Goal: Task Accomplishment & Management: Manage account settings

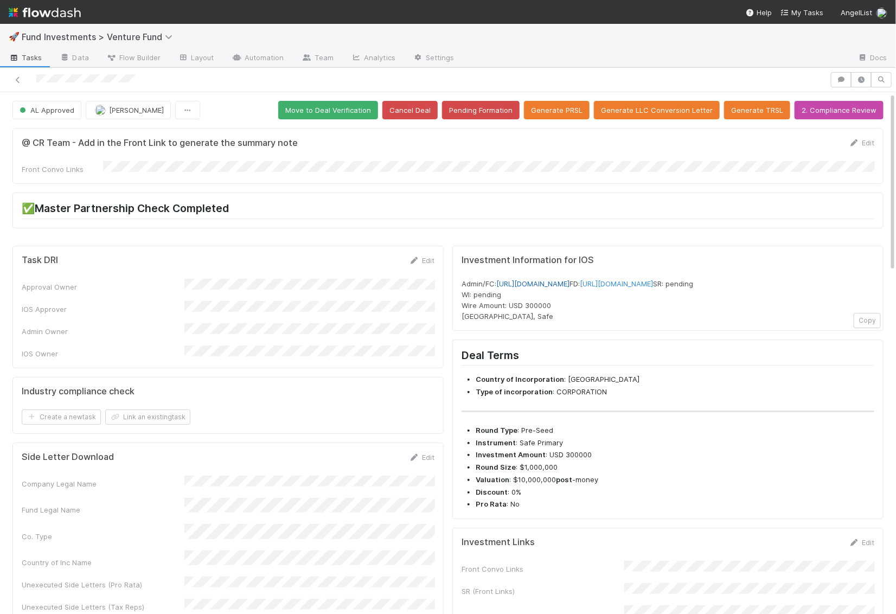
click at [569, 279] on link "https://venture.angellist.com/v/admin/funds/investment/29215" at bounding box center [532, 283] width 73 height 9
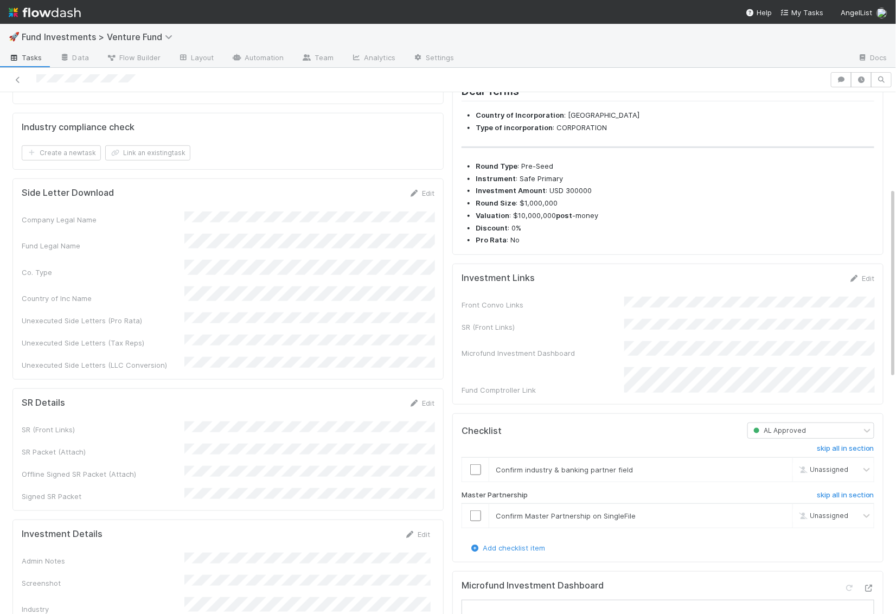
scroll to position [272, 0]
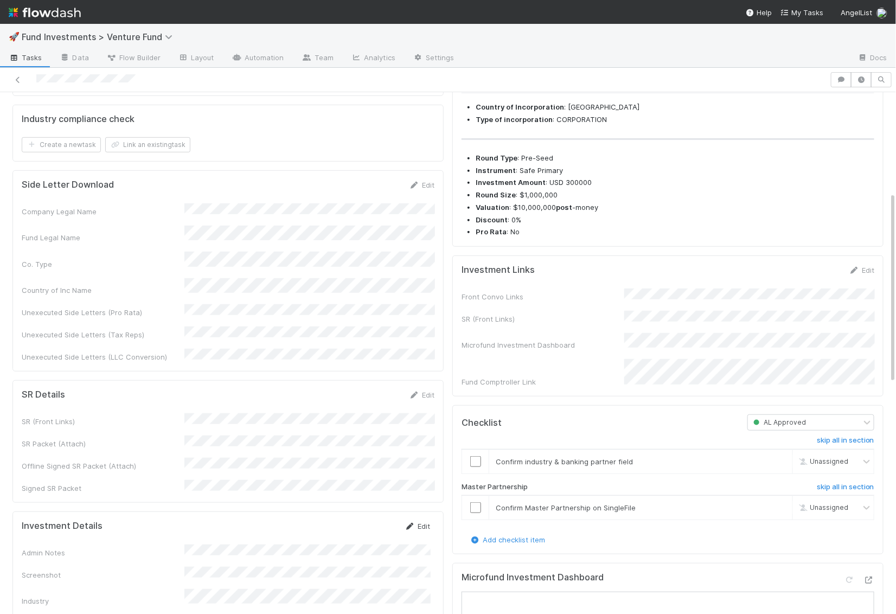
click at [421, 521] on link "Edit" at bounding box center [416, 525] width 25 height 9
click at [376, 520] on button "Save" at bounding box center [372, 529] width 31 height 18
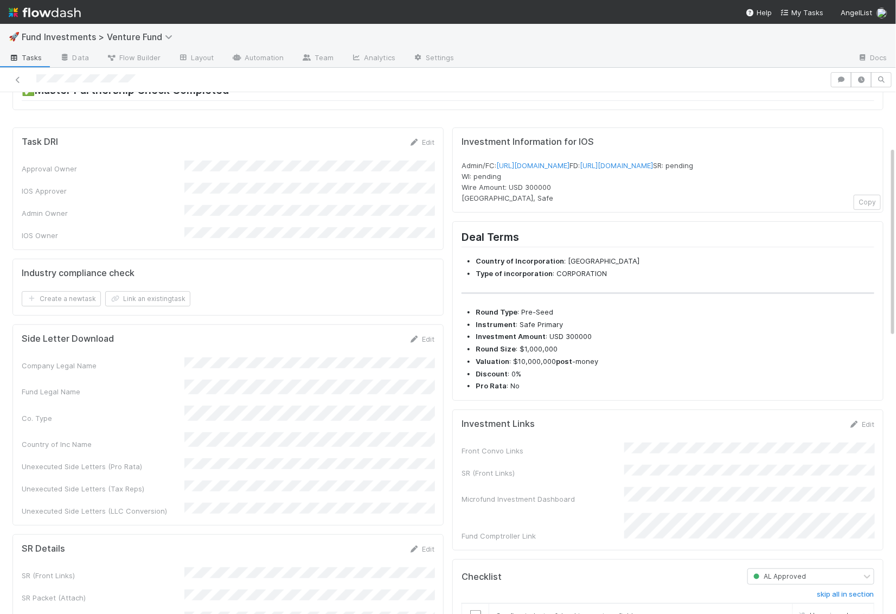
scroll to position [196, 0]
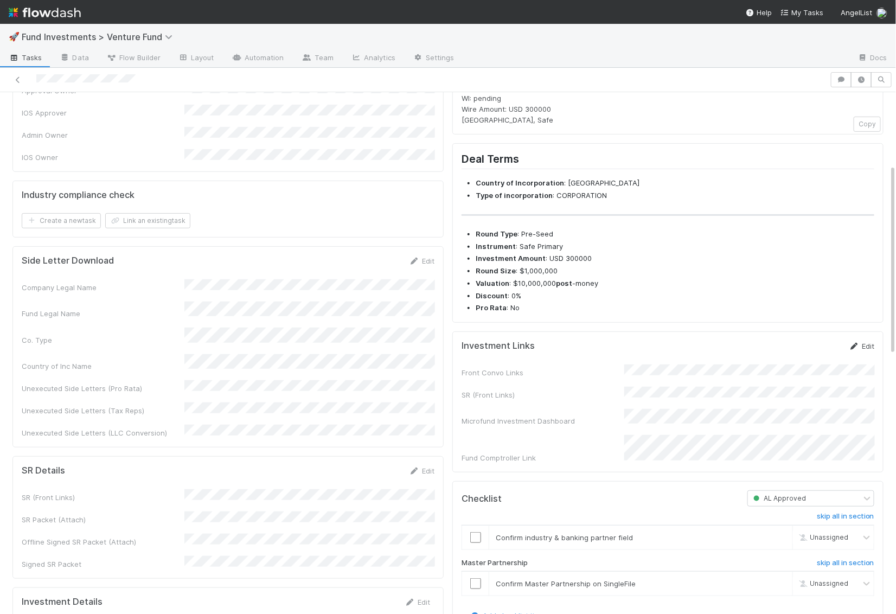
click at [862, 350] on link "Edit" at bounding box center [860, 346] width 25 height 9
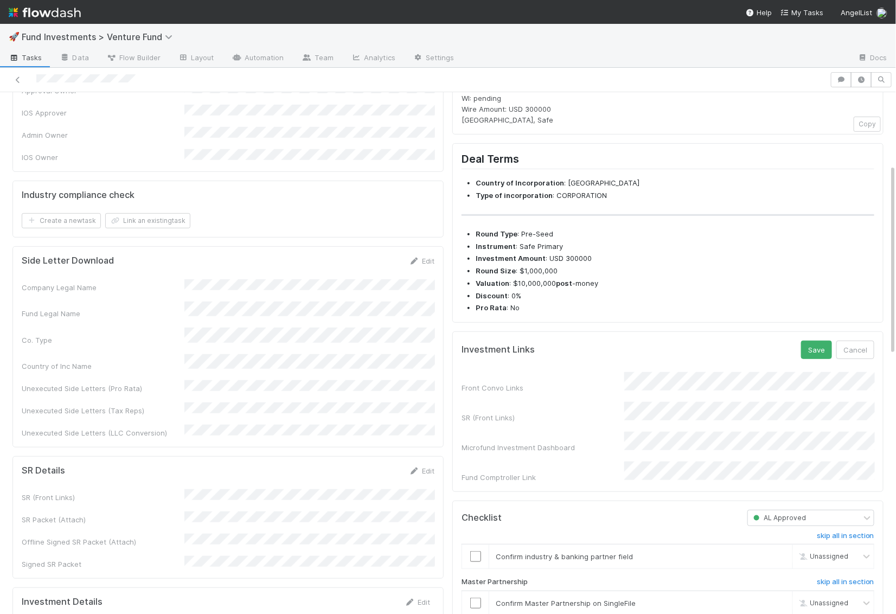
click at [690, 405] on div "Front Convo Links SR (Front Links) Microfund Investment Dashboard Fund Comptrol…" at bounding box center [667, 427] width 413 height 111
click at [811, 359] on button "Save" at bounding box center [816, 349] width 31 height 18
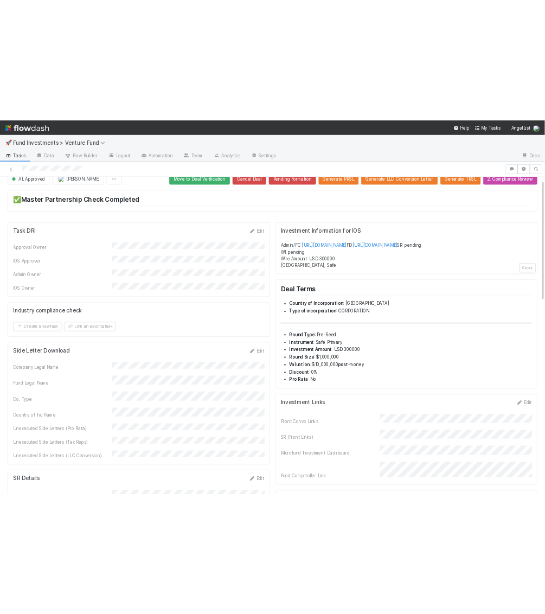
scroll to position [0, 0]
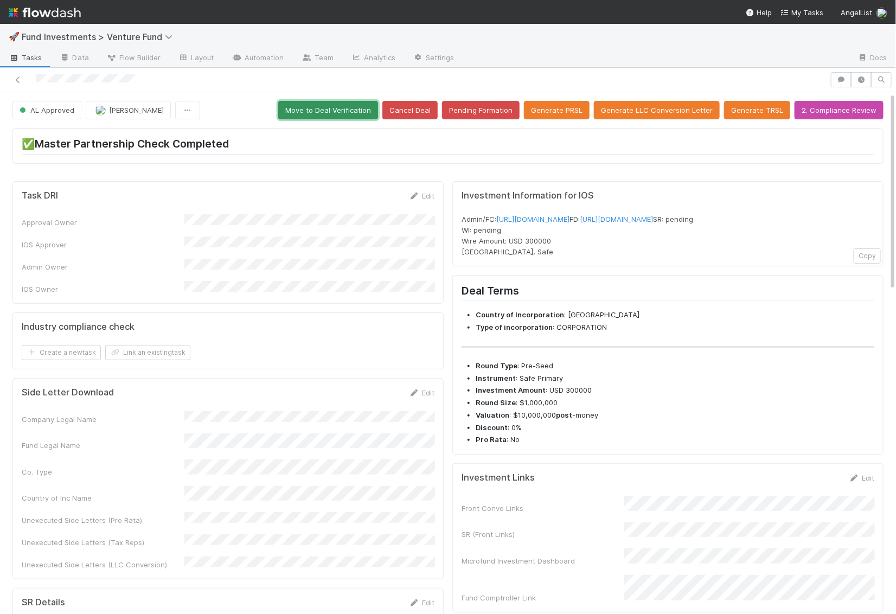
click at [325, 107] on button "Move to Deal Verification" at bounding box center [328, 110] width 100 height 18
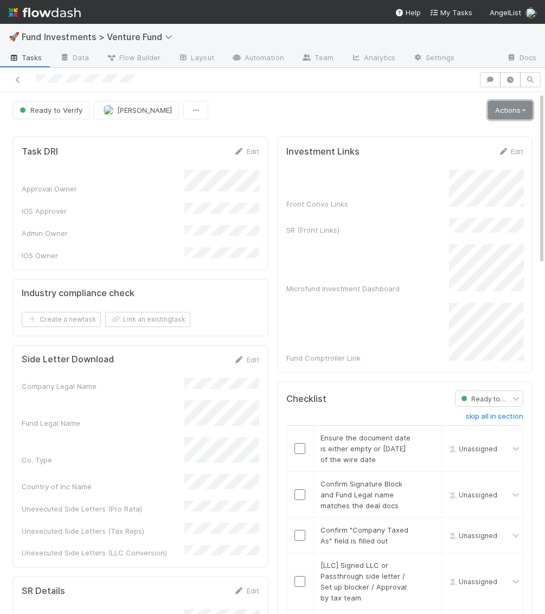
click at [504, 106] on link "Actions" at bounding box center [510, 110] width 44 height 18
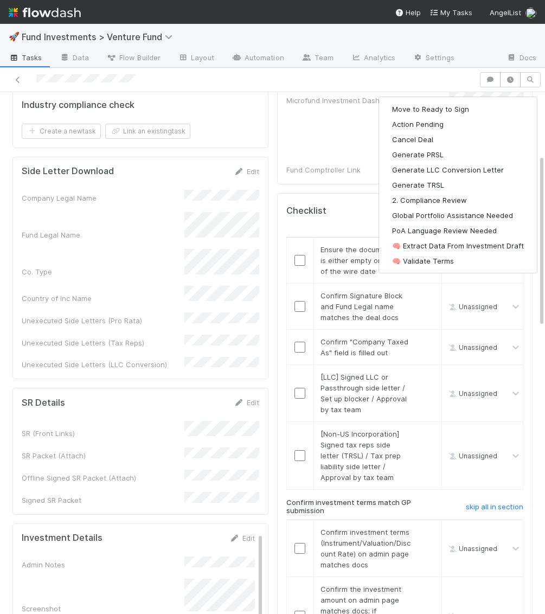
click at [151, 229] on div "Fund Legal Name" at bounding box center [103, 234] width 163 height 11
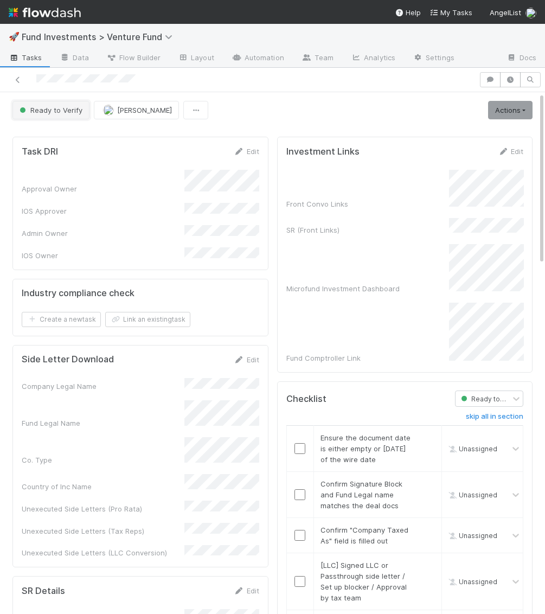
click at [64, 109] on span "Ready to Verify" at bounding box center [49, 110] width 65 height 9
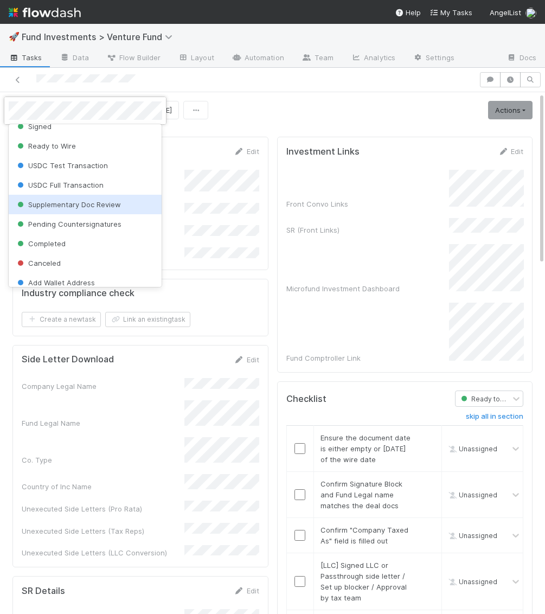
scroll to position [145, 0]
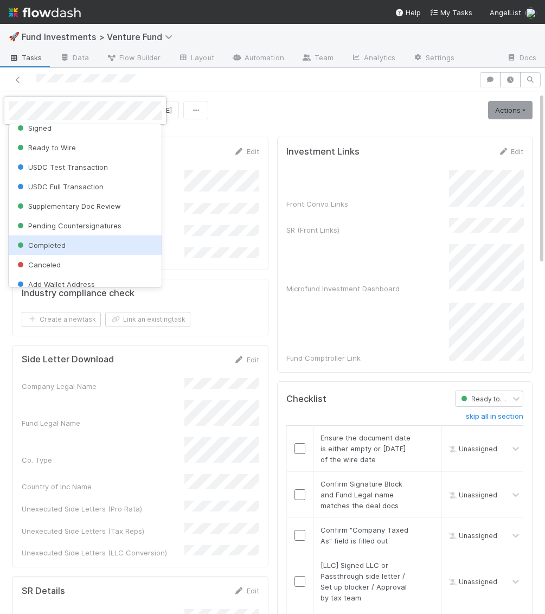
click at [65, 240] on div "Completed" at bounding box center [85, 245] width 153 height 20
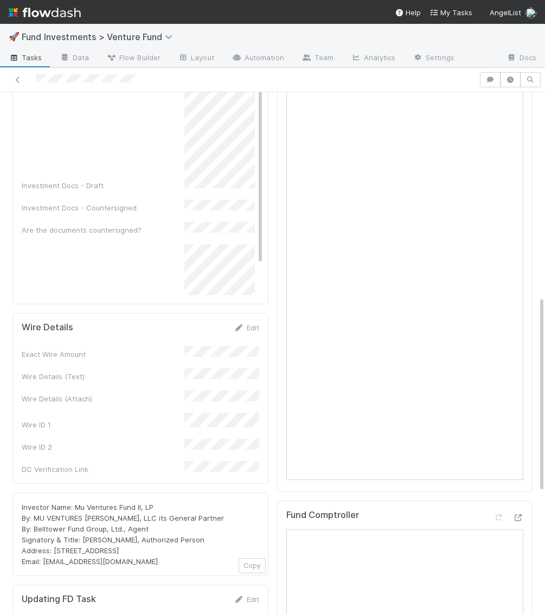
scroll to position [664, 0]
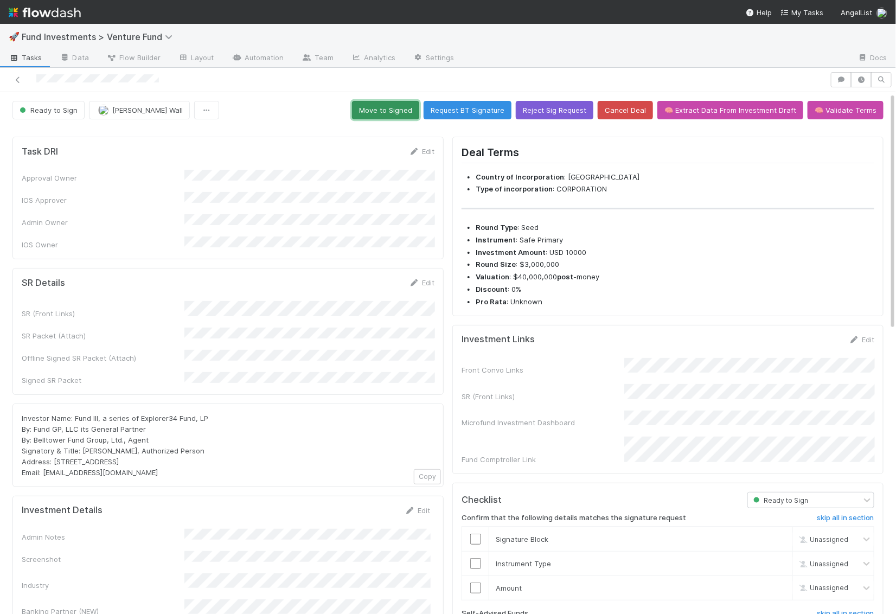
click at [415, 114] on button "Move to Signed" at bounding box center [385, 110] width 67 height 18
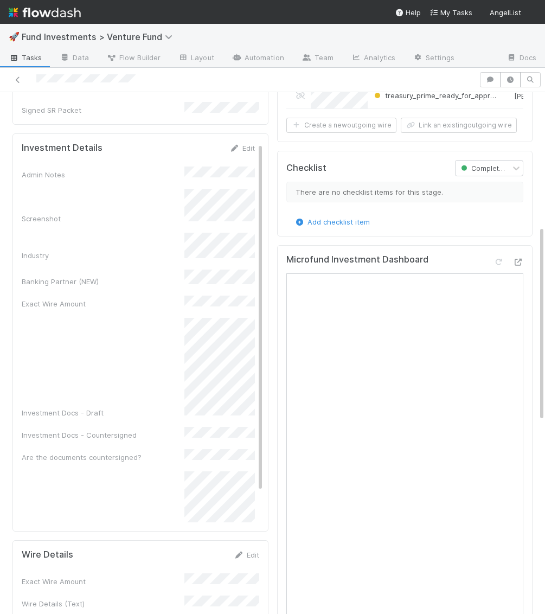
scroll to position [461, 0]
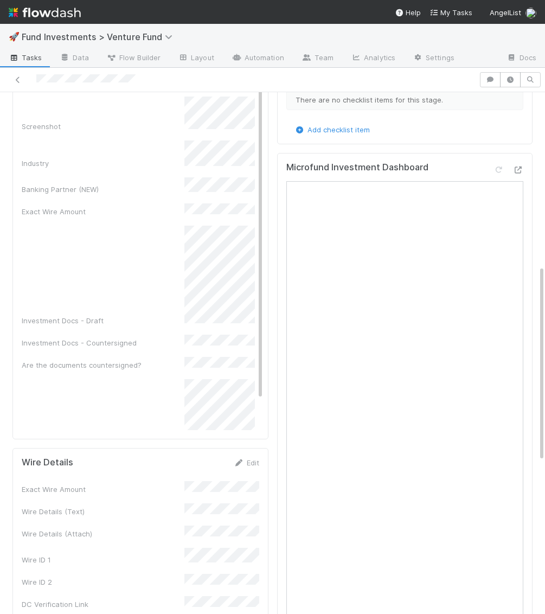
click at [520, 164] on div at bounding box center [508, 171] width 30 height 15
click at [520, 162] on div "Microfund Investment Dashboard Open in New Tab" at bounding box center [404, 172] width 237 height 20
click at [523, 166] on icon at bounding box center [517, 169] width 11 height 7
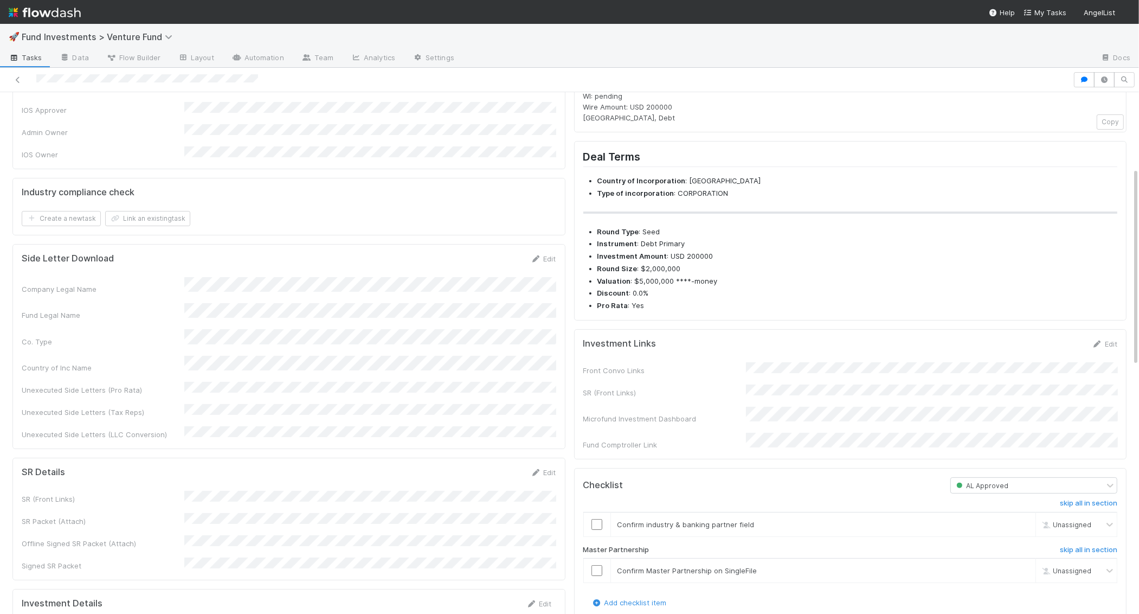
scroll to position [242, 0]
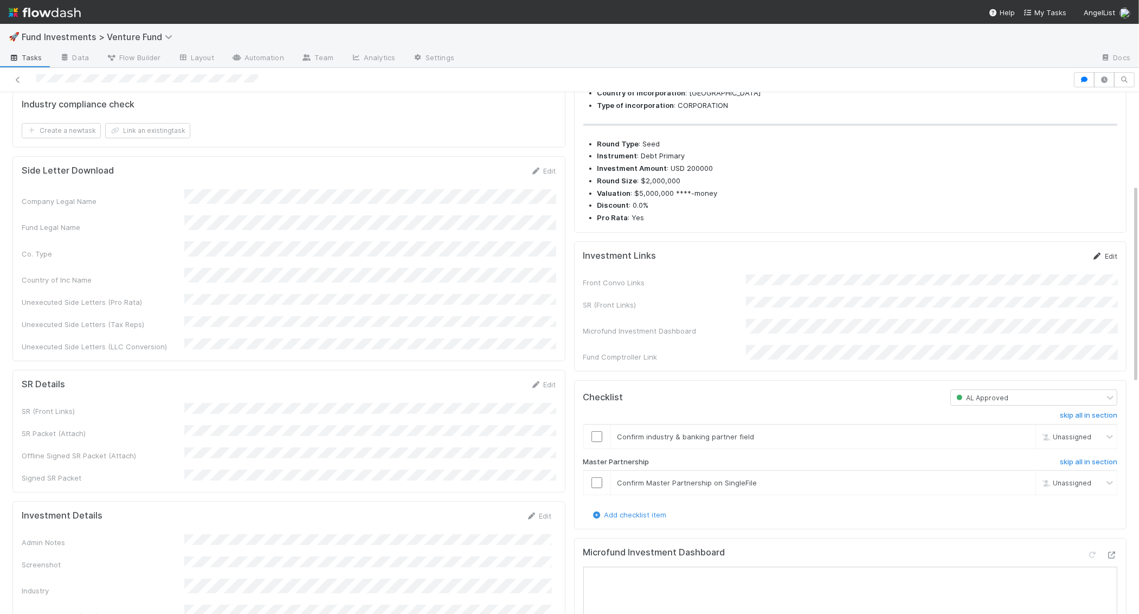
click at [1111, 260] on link "Edit" at bounding box center [1104, 256] width 25 height 9
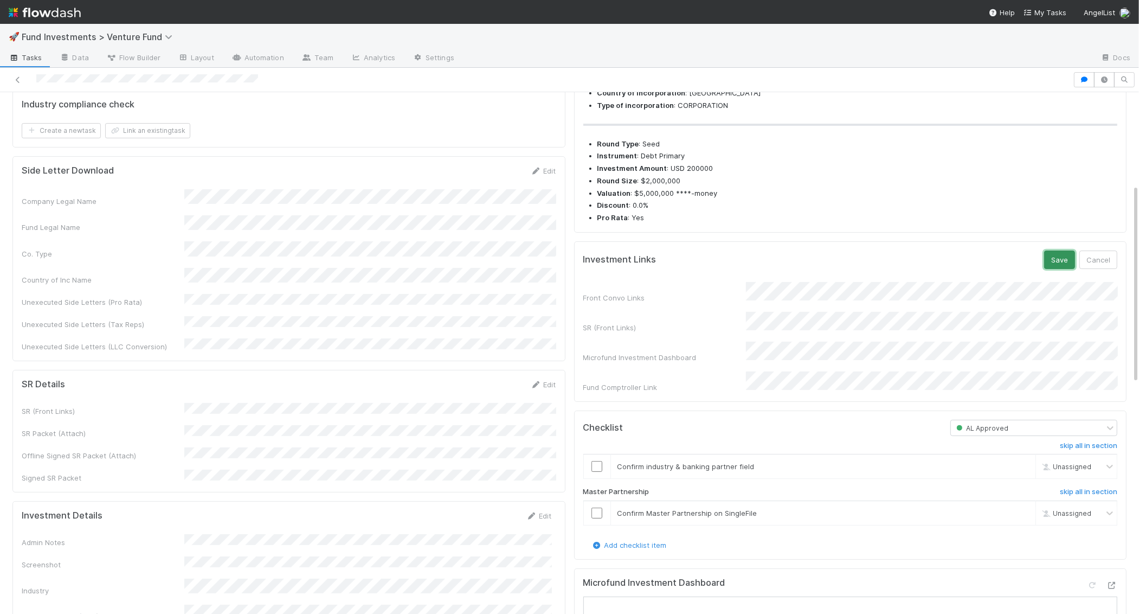
click at [1053, 269] on button "Save" at bounding box center [1059, 259] width 31 height 18
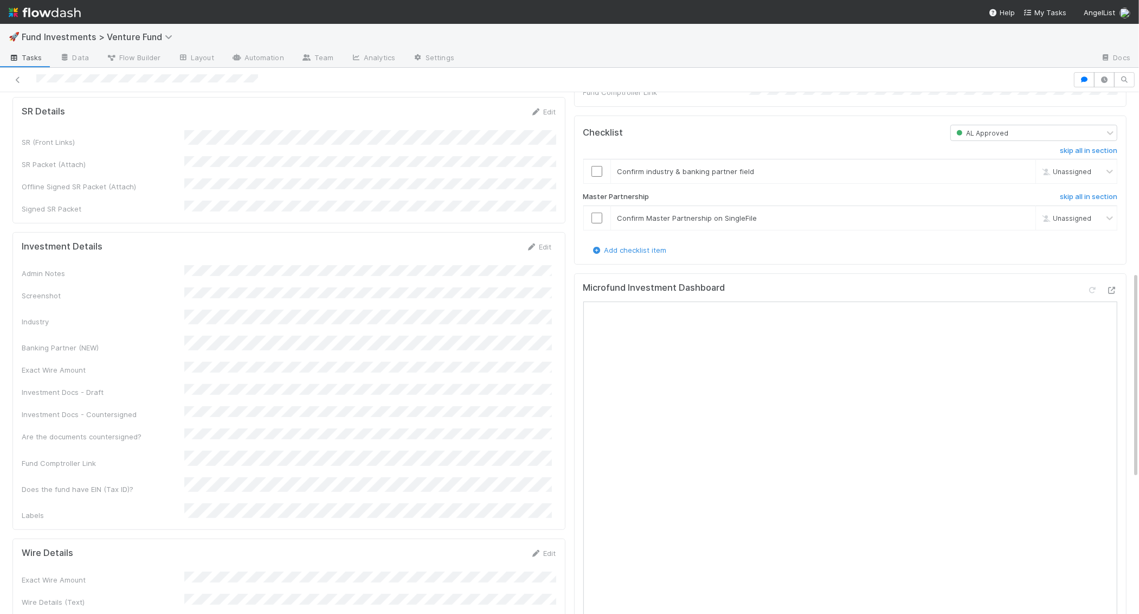
scroll to position [453, 0]
click at [541, 239] on div "Edit" at bounding box center [538, 244] width 25 height 11
click at [537, 240] on link "Edit" at bounding box center [538, 244] width 25 height 9
click at [489, 239] on button "Save" at bounding box center [494, 248] width 31 height 18
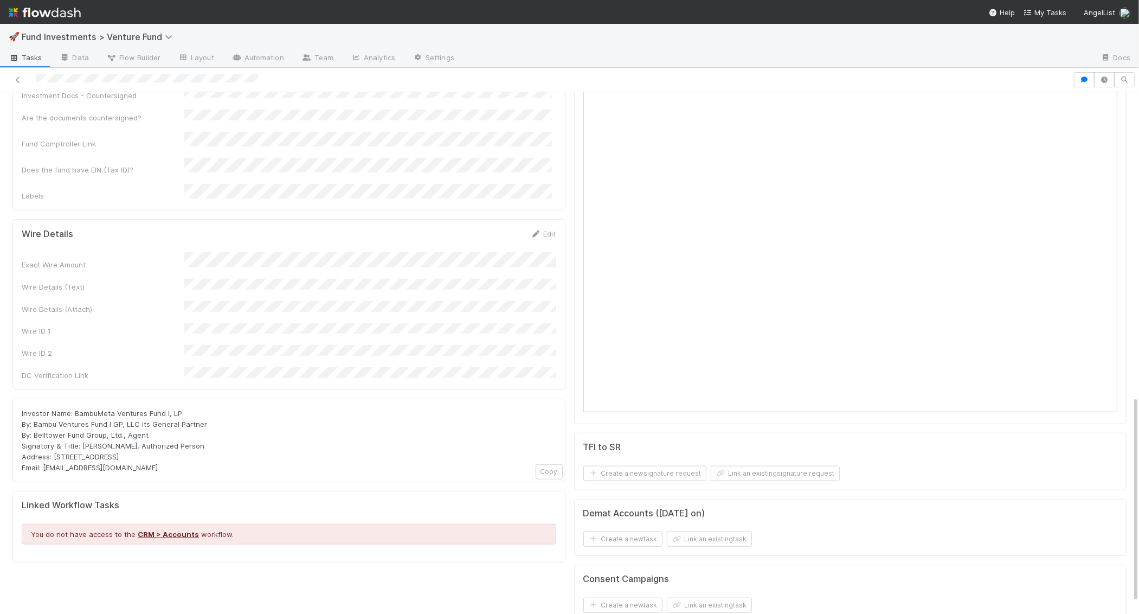
scroll to position [767, 0]
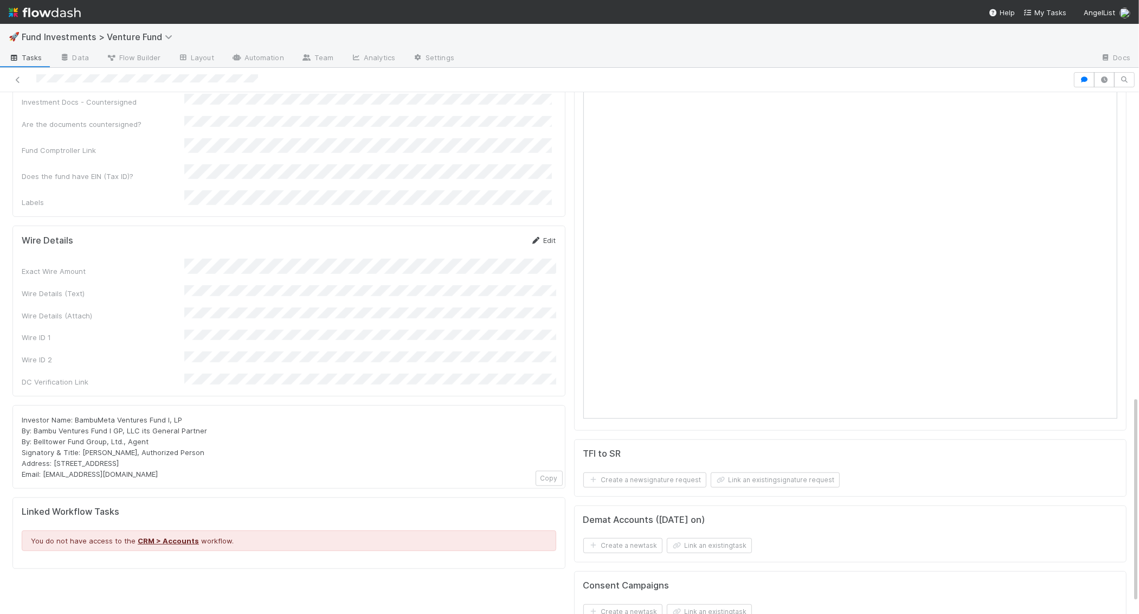
click at [540, 237] on icon at bounding box center [536, 240] width 11 height 7
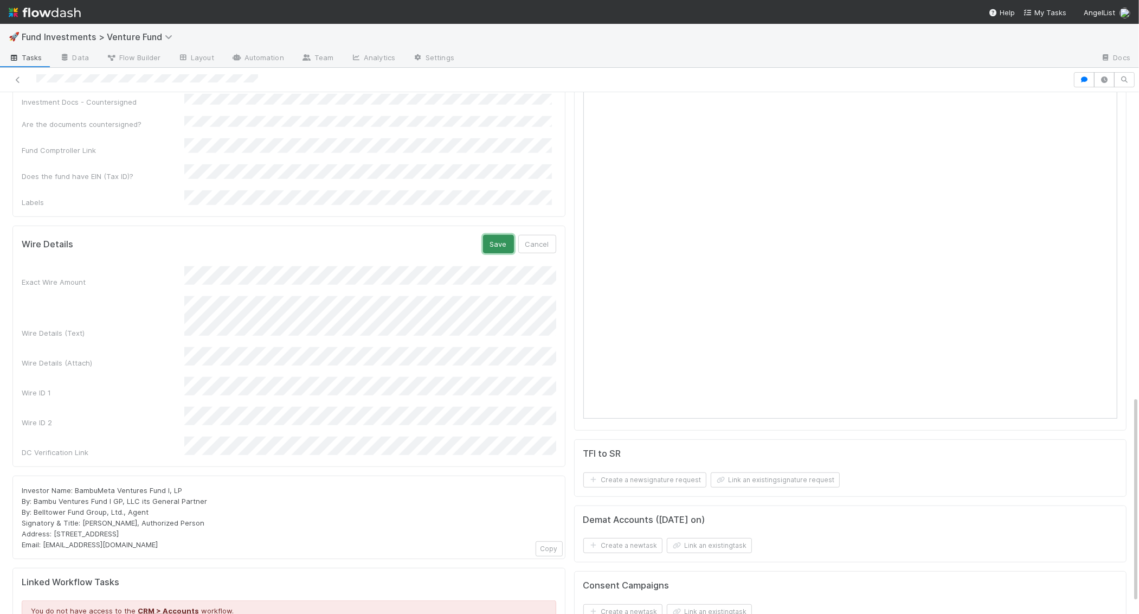
click at [497, 235] on button "Save" at bounding box center [498, 244] width 31 height 18
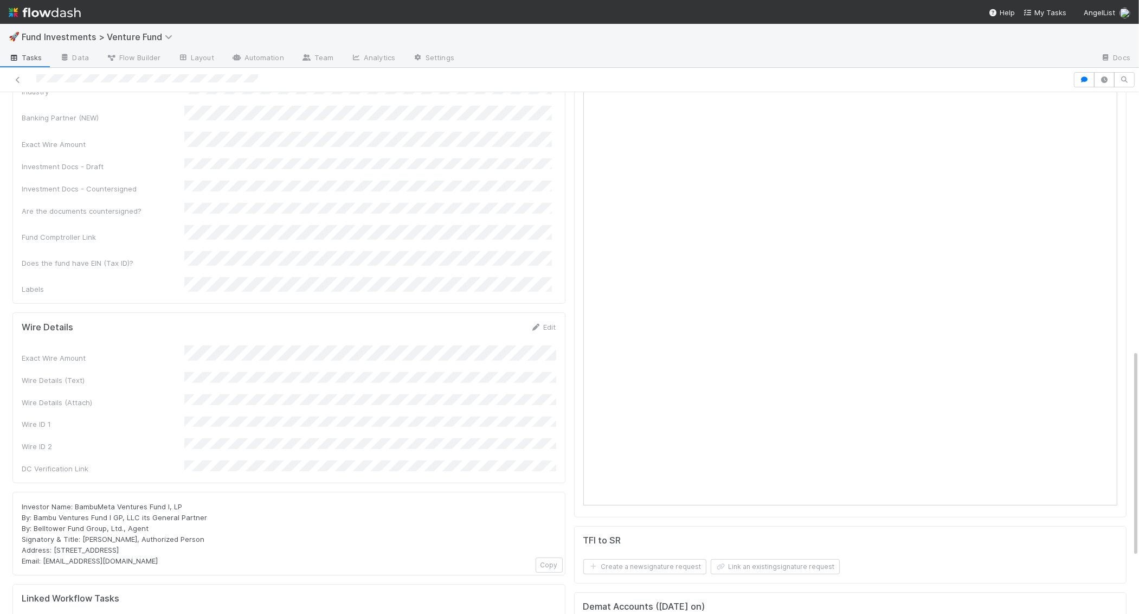
scroll to position [609, 0]
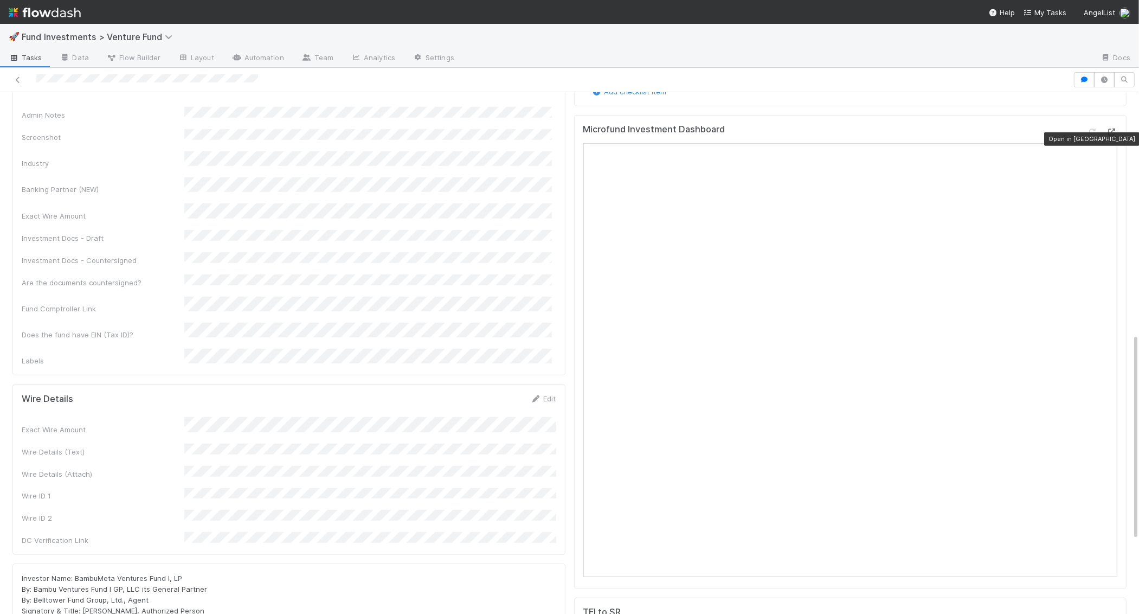
click at [1108, 134] on icon at bounding box center [1111, 131] width 11 height 7
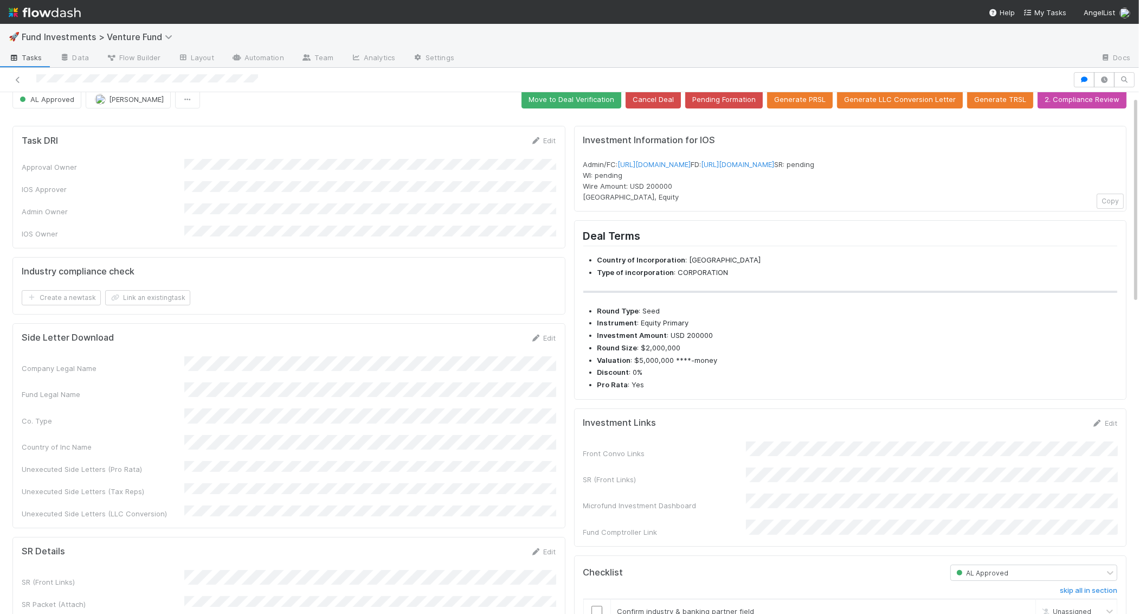
scroll to position [4, 0]
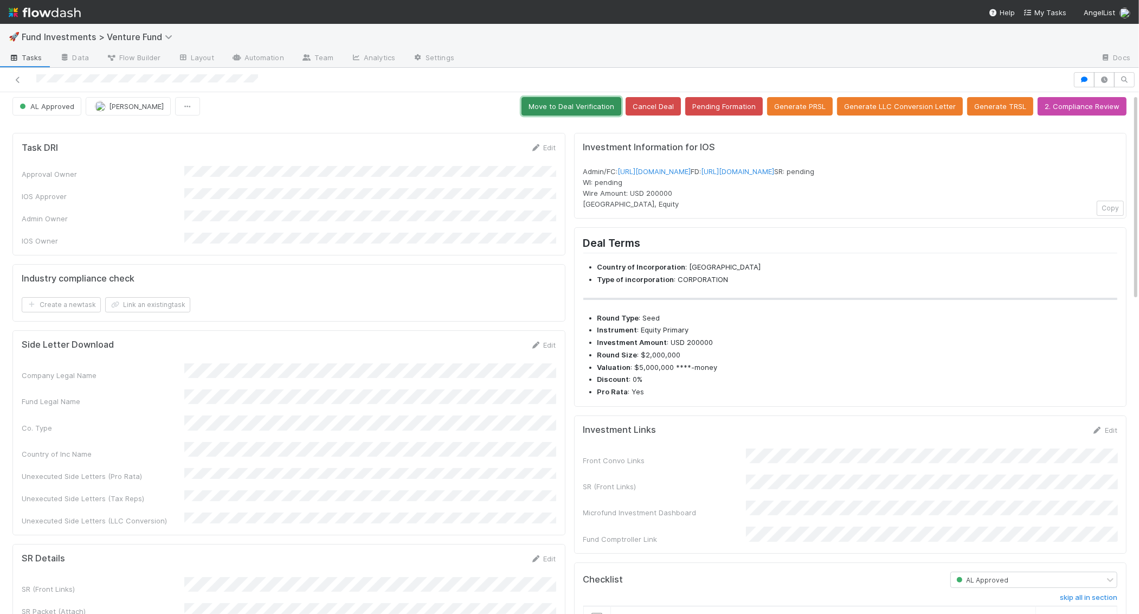
click at [603, 111] on button "Move to Deal Verification" at bounding box center [571, 106] width 100 height 18
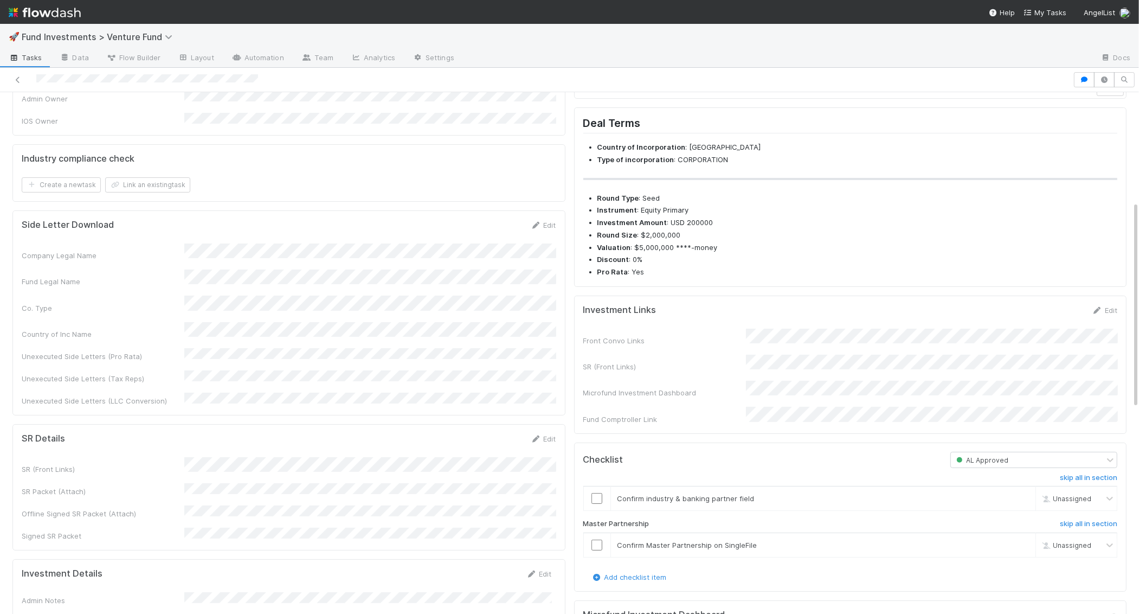
scroll to position [0, 0]
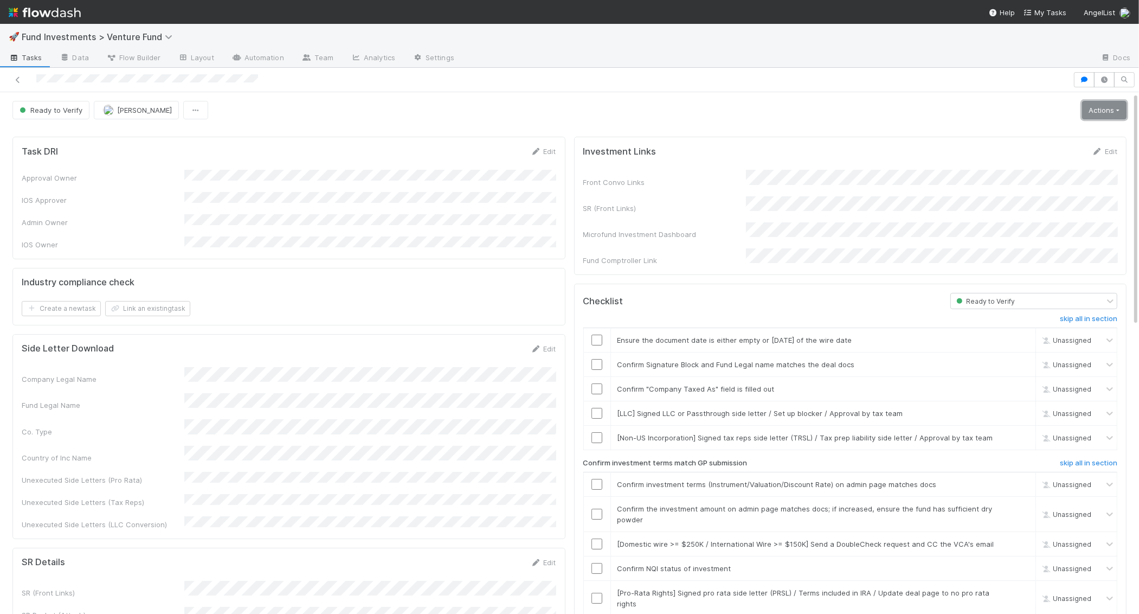
click at [1102, 101] on link "Actions" at bounding box center [1104, 110] width 44 height 18
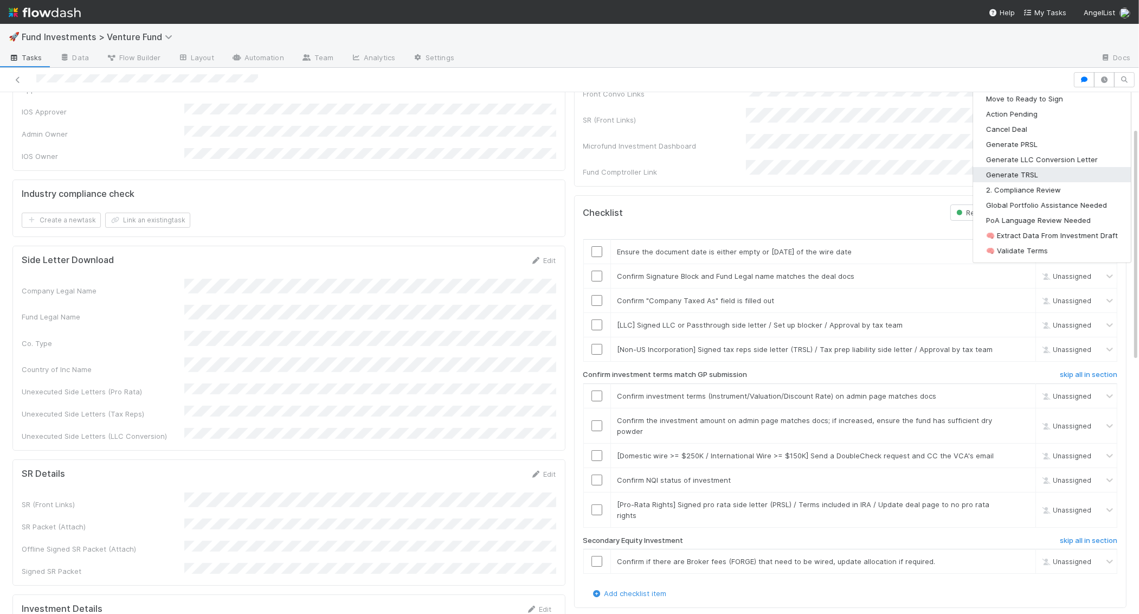
scroll to position [94, 0]
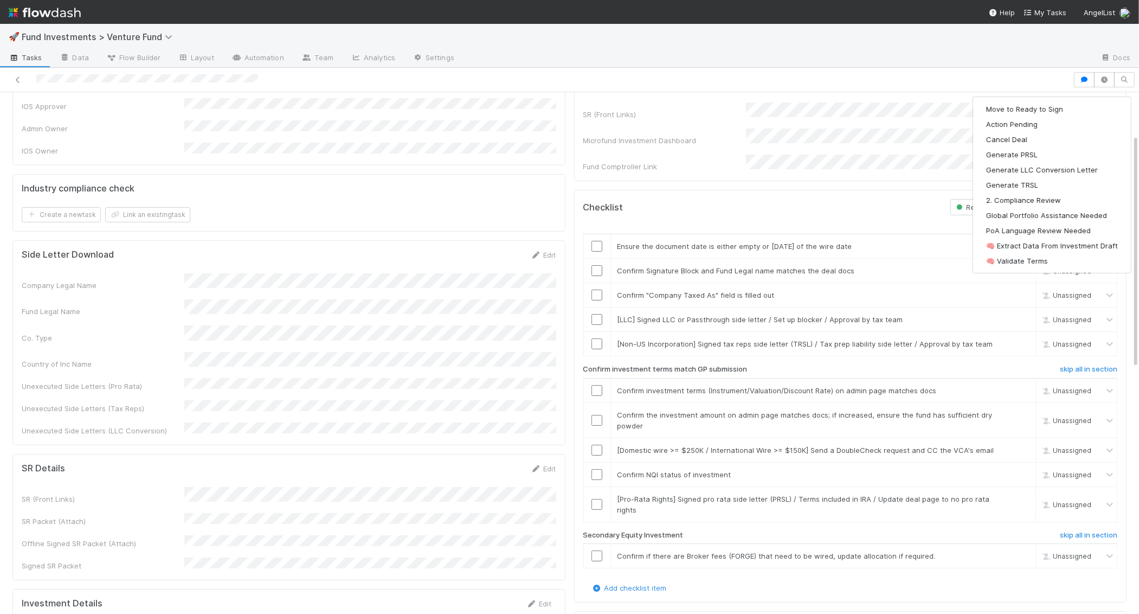
click at [390, 192] on form "Industry compliance check Create a new task Link an existing task" at bounding box center [289, 202] width 534 height 39
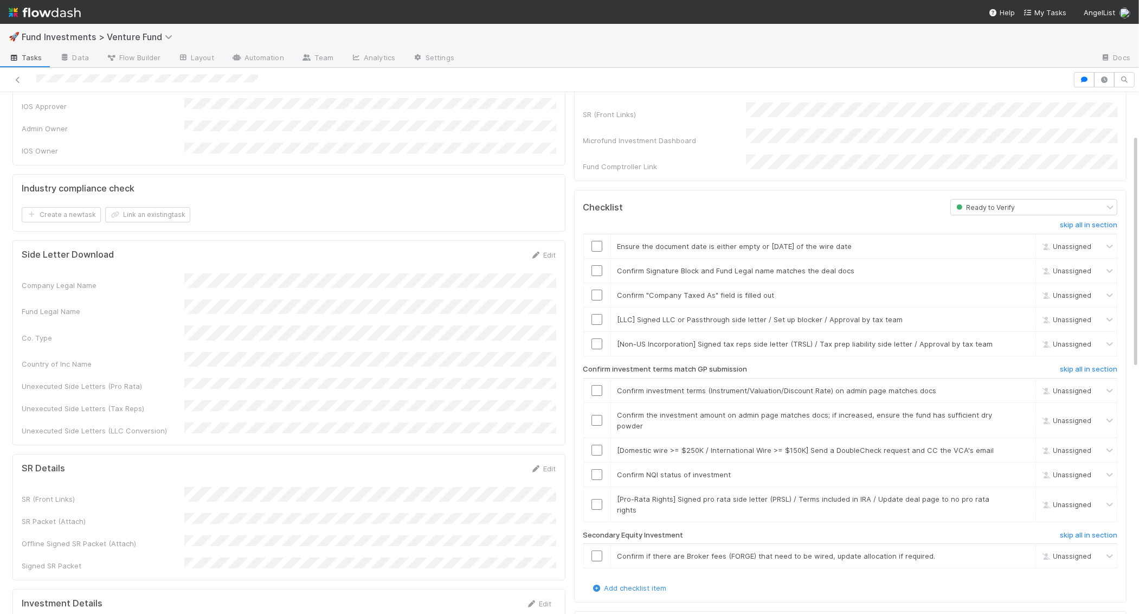
scroll to position [0, 0]
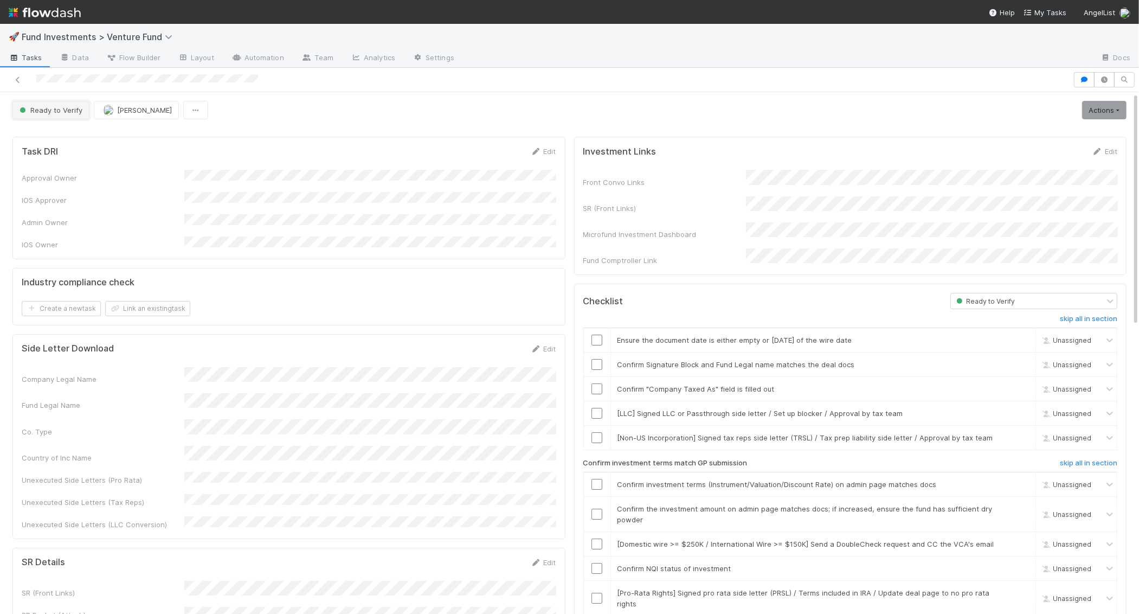
click at [43, 111] on span "Ready to Verify" at bounding box center [49, 110] width 65 height 9
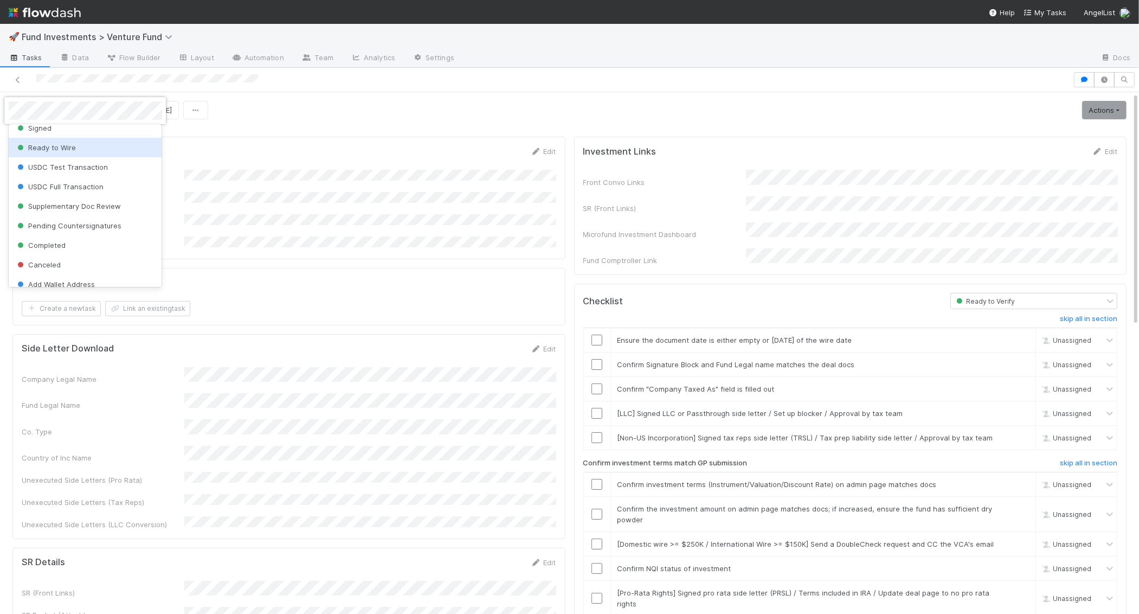
scroll to position [146, 0]
click at [65, 239] on div "Completed" at bounding box center [85, 244] width 153 height 20
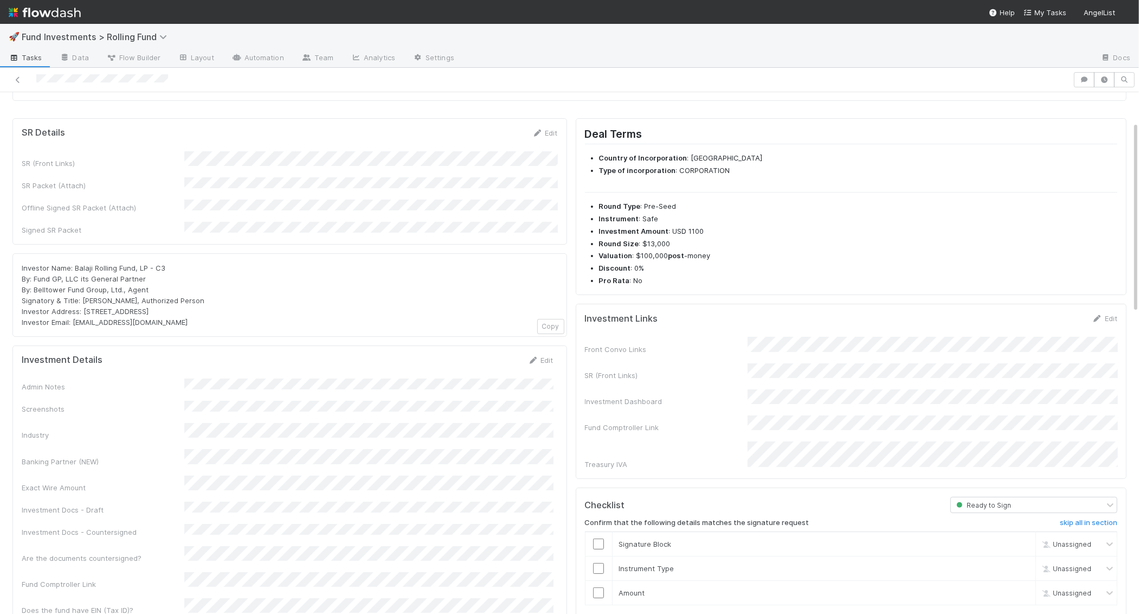
scroll to position [75, 0]
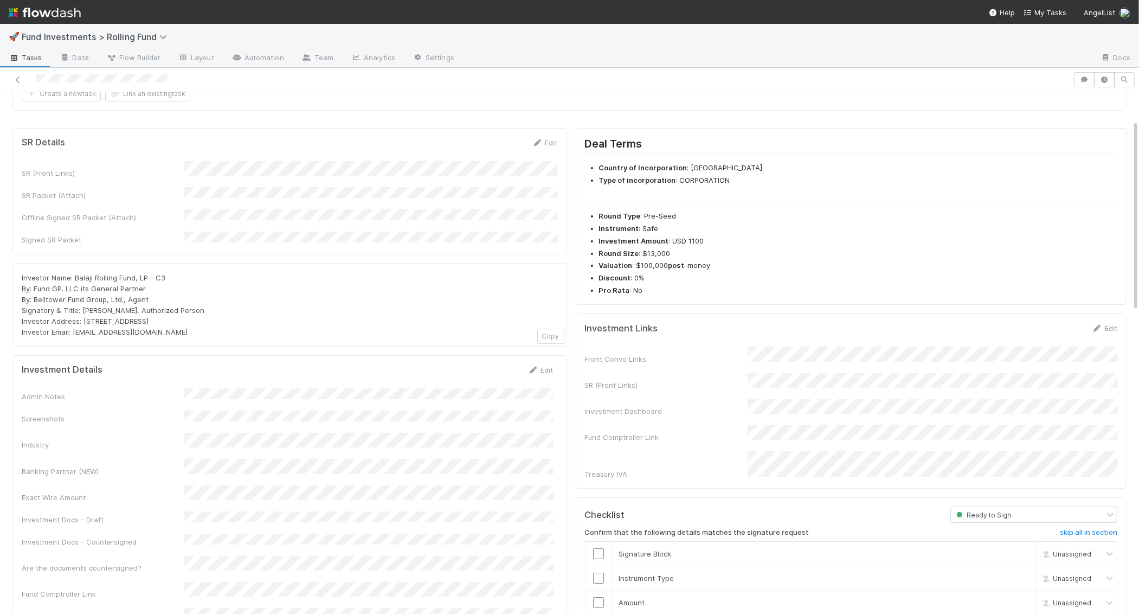
click at [538, 145] on div "Edit" at bounding box center [544, 142] width 25 height 11
click at [550, 138] on link "Edit" at bounding box center [544, 142] width 25 height 9
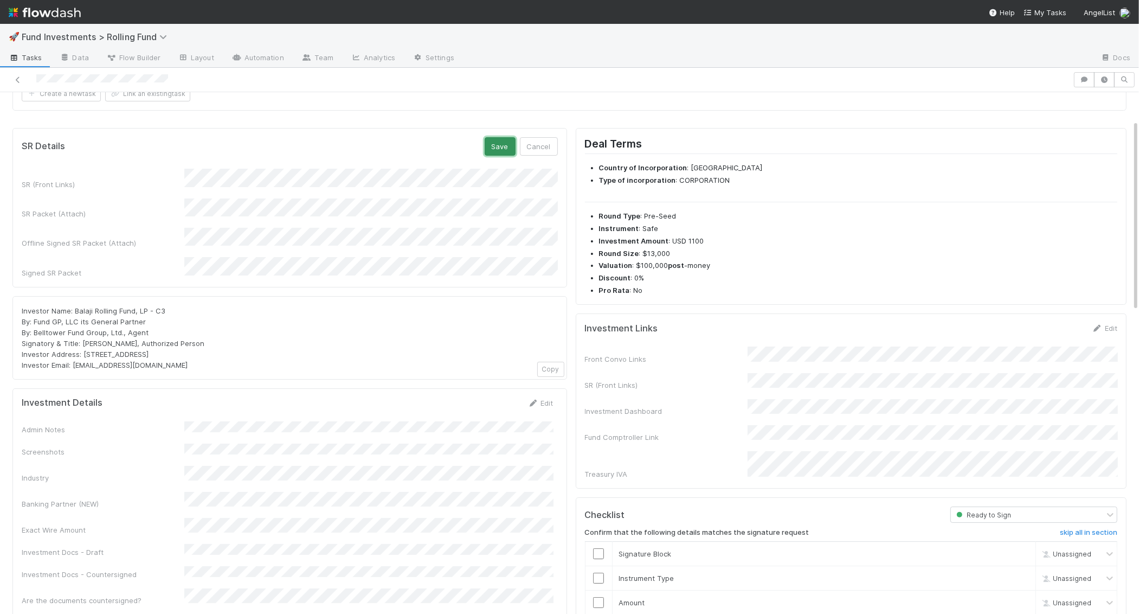
click at [500, 143] on button "Save" at bounding box center [500, 146] width 31 height 18
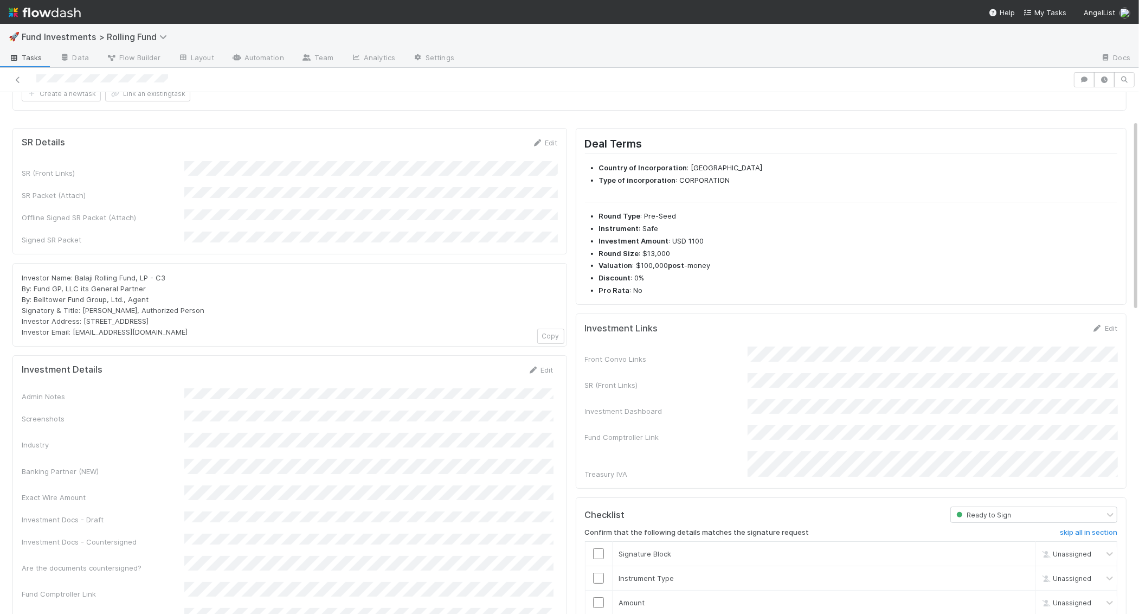
scroll to position [0, 0]
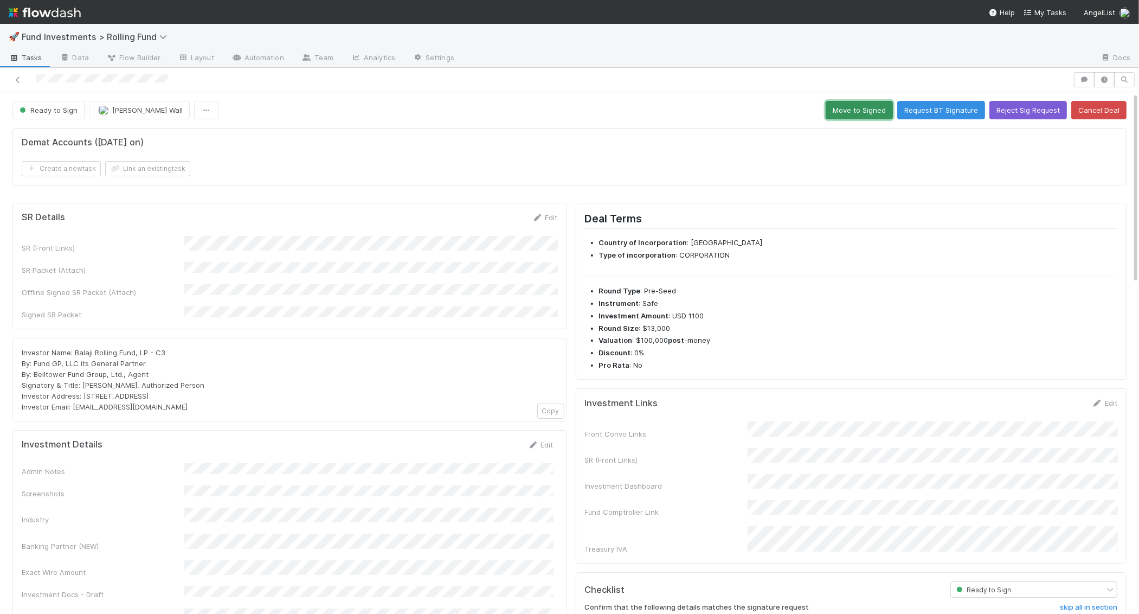
click at [869, 101] on button "Move to Signed" at bounding box center [859, 110] width 67 height 18
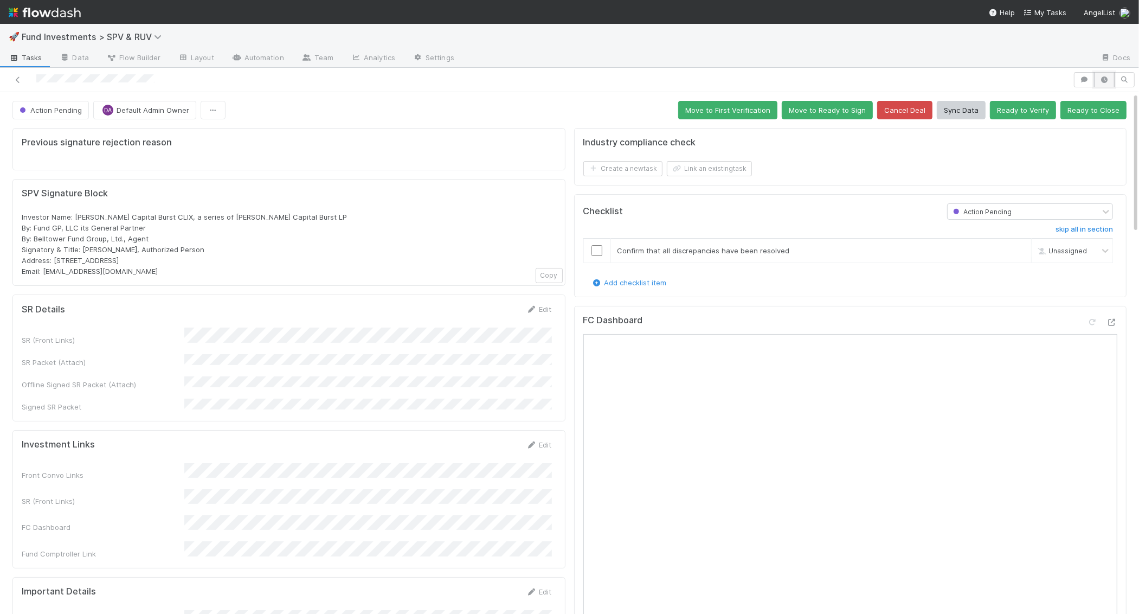
click at [1106, 82] on button "button" at bounding box center [1104, 79] width 21 height 15
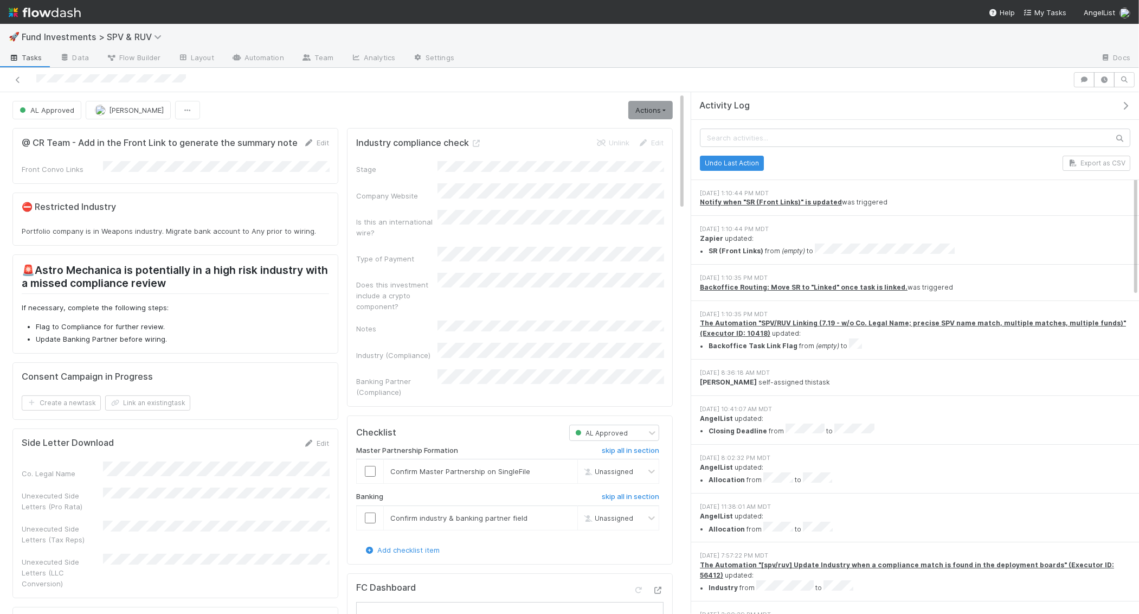
click at [1128, 108] on icon "button" at bounding box center [1125, 105] width 11 height 9
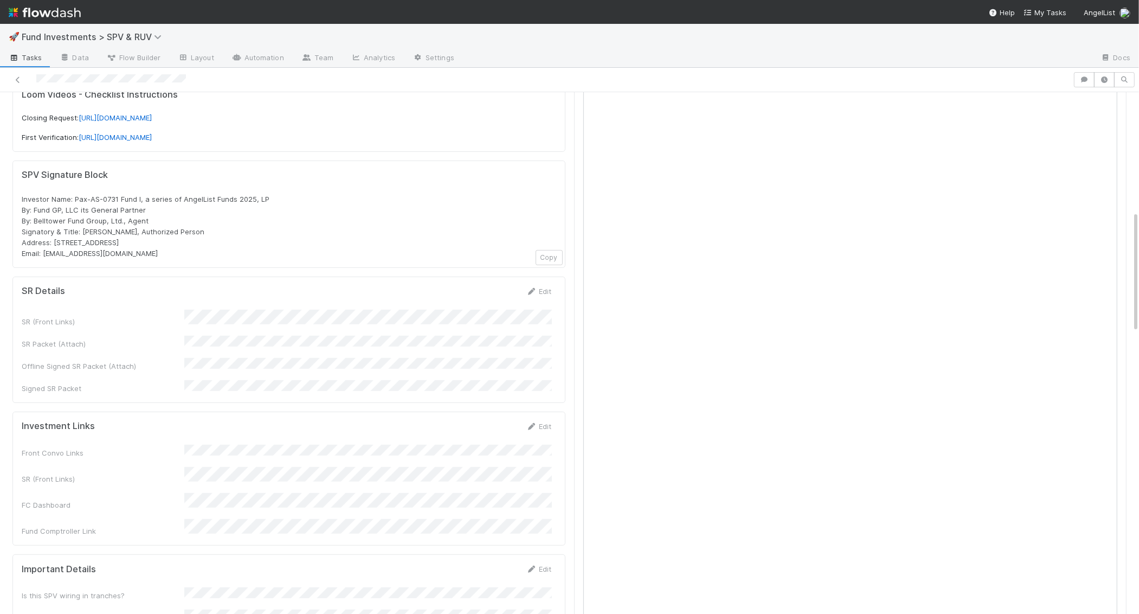
scroll to position [511, 0]
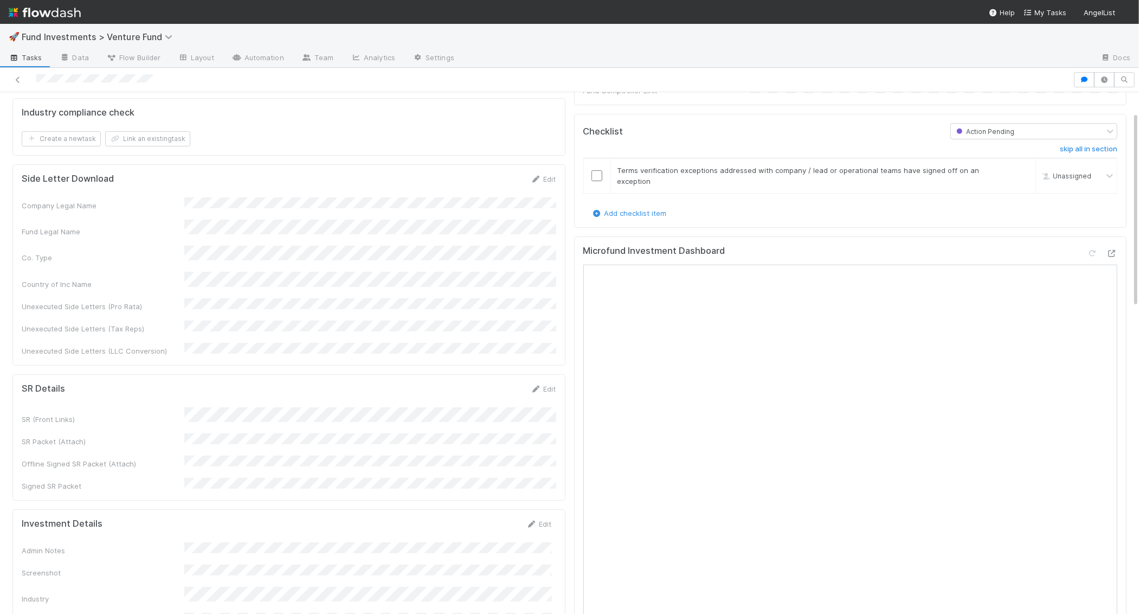
scroll to position [261, 0]
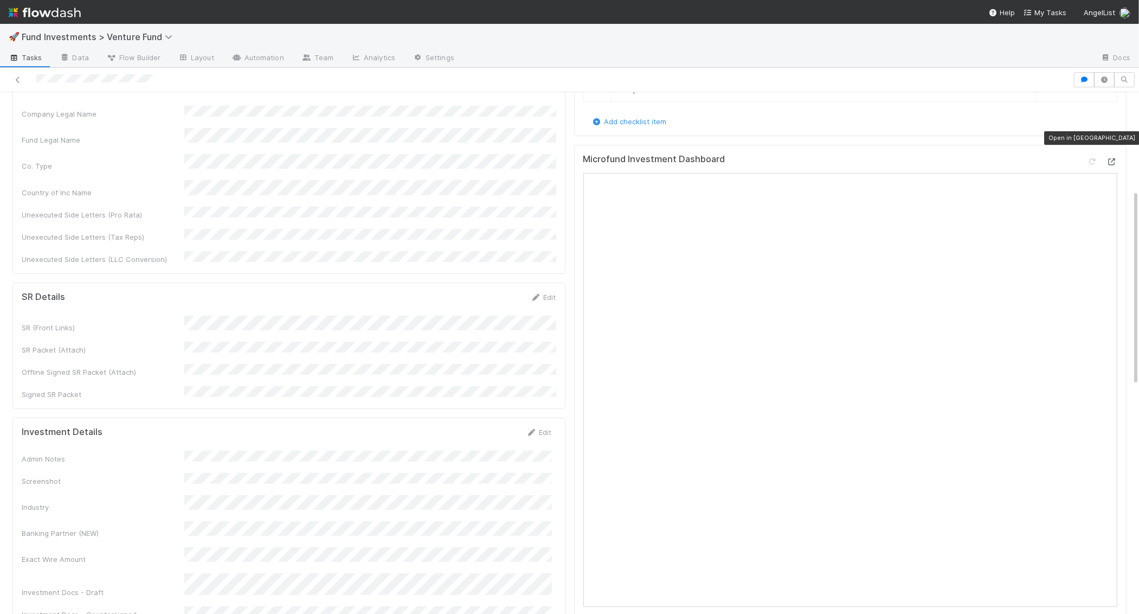
click at [1112, 158] on icon at bounding box center [1111, 161] width 11 height 7
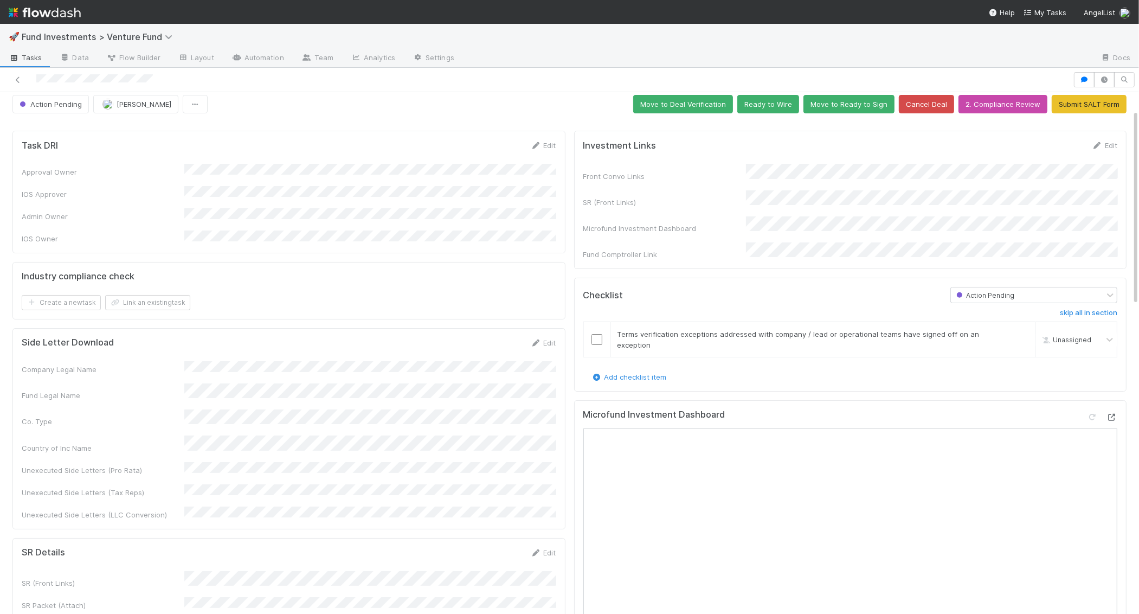
scroll to position [0, 0]
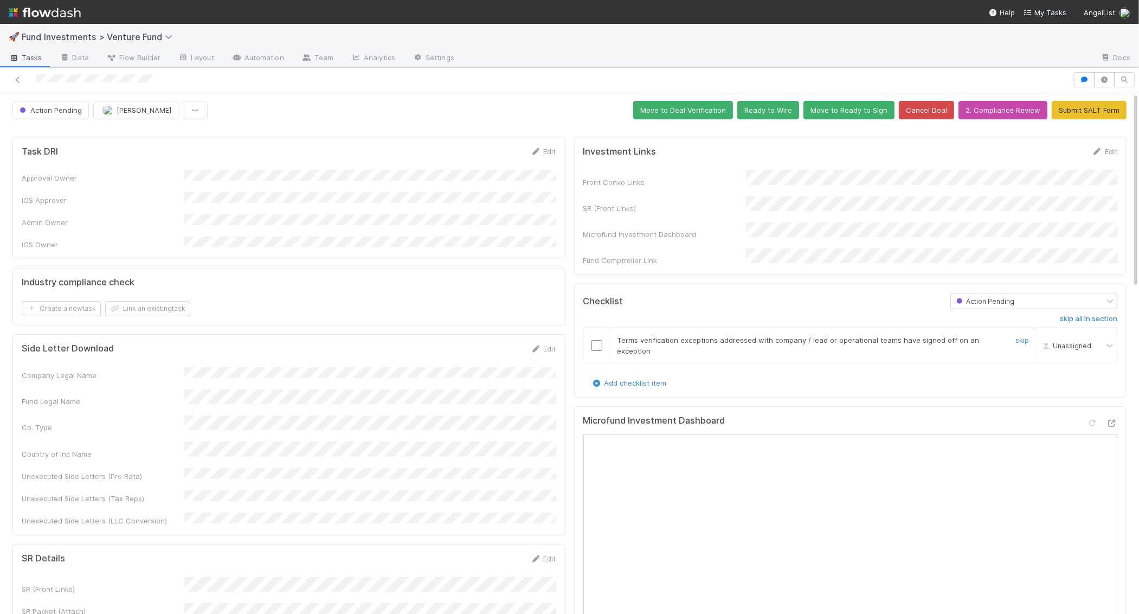
click at [596, 340] on input "checkbox" at bounding box center [596, 345] width 11 height 11
click at [854, 103] on button "Move to Ready to Sign" at bounding box center [848, 110] width 91 height 18
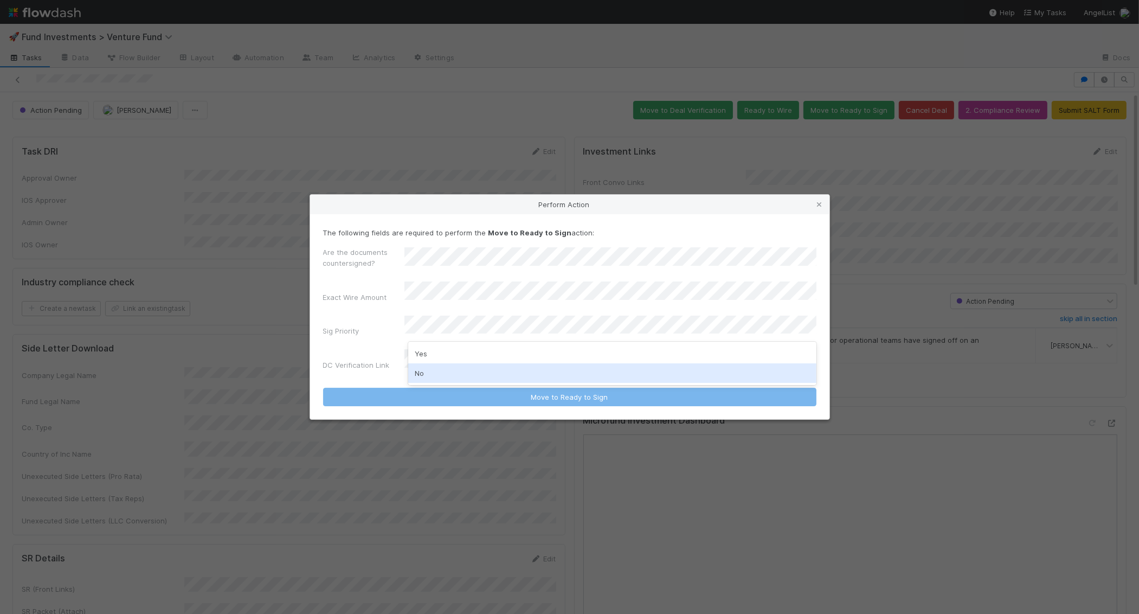
click at [456, 370] on div "No" at bounding box center [612, 373] width 408 height 20
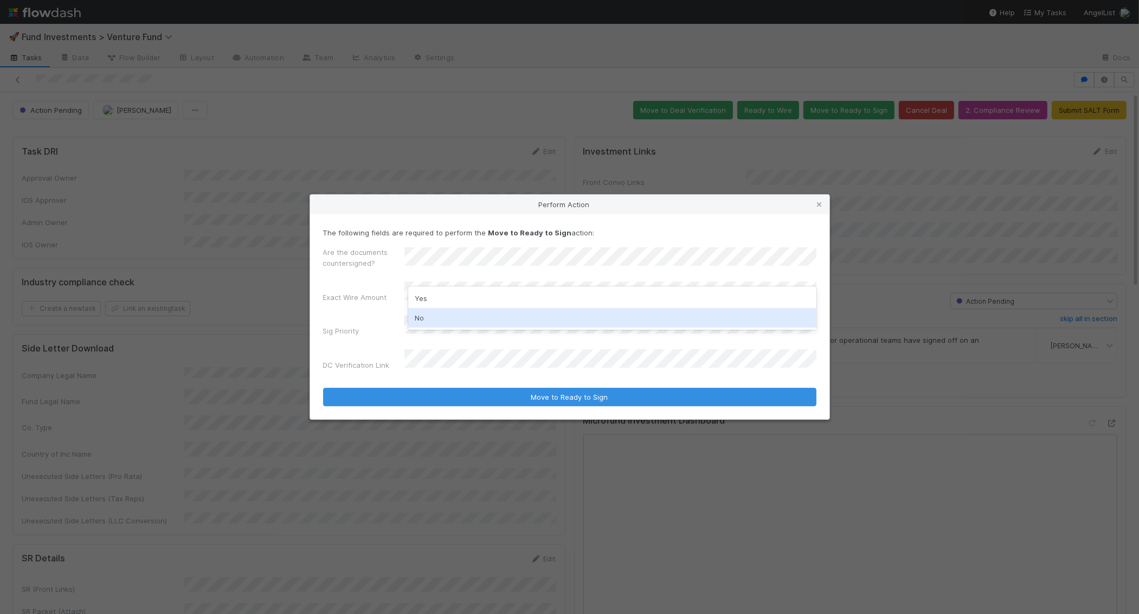
click at [426, 321] on div "No" at bounding box center [612, 318] width 408 height 20
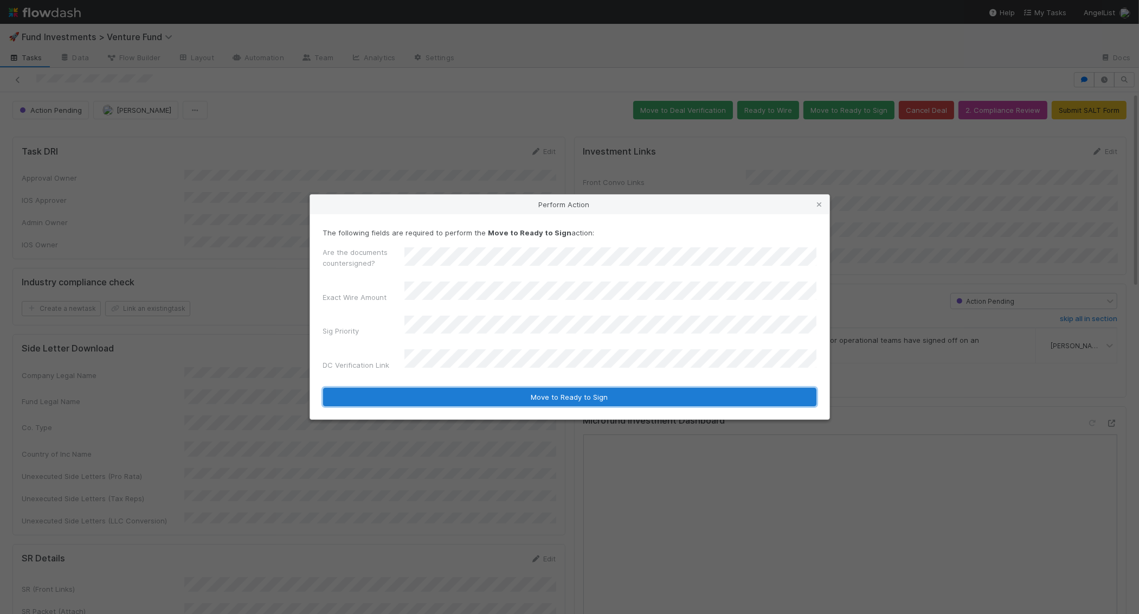
click at [436, 390] on button "Move to Ready to Sign" at bounding box center [569, 397] width 493 height 18
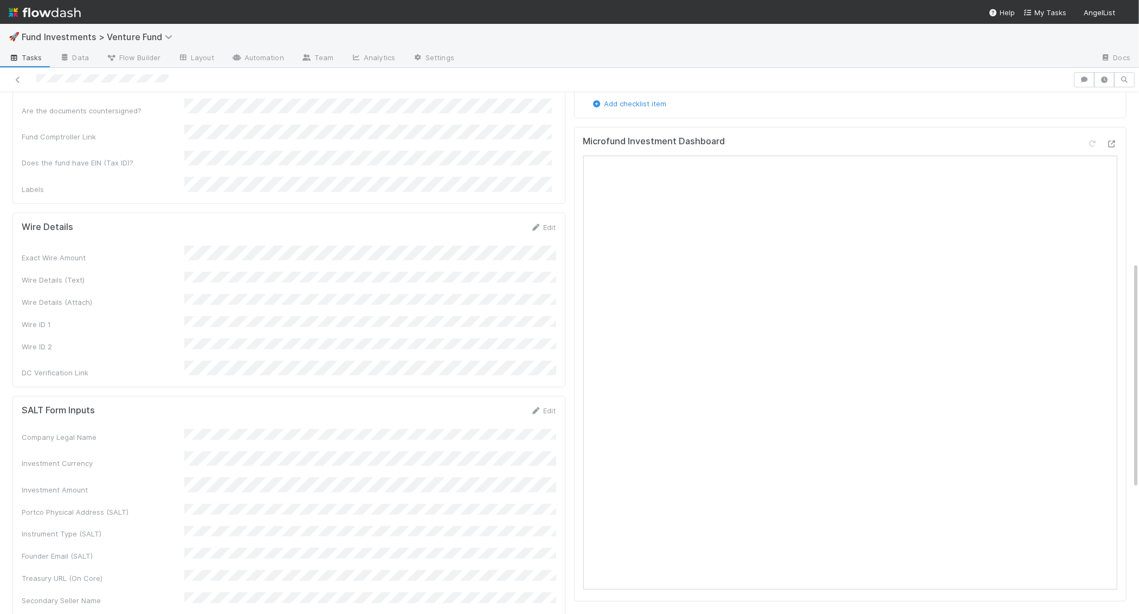
scroll to position [588, 0]
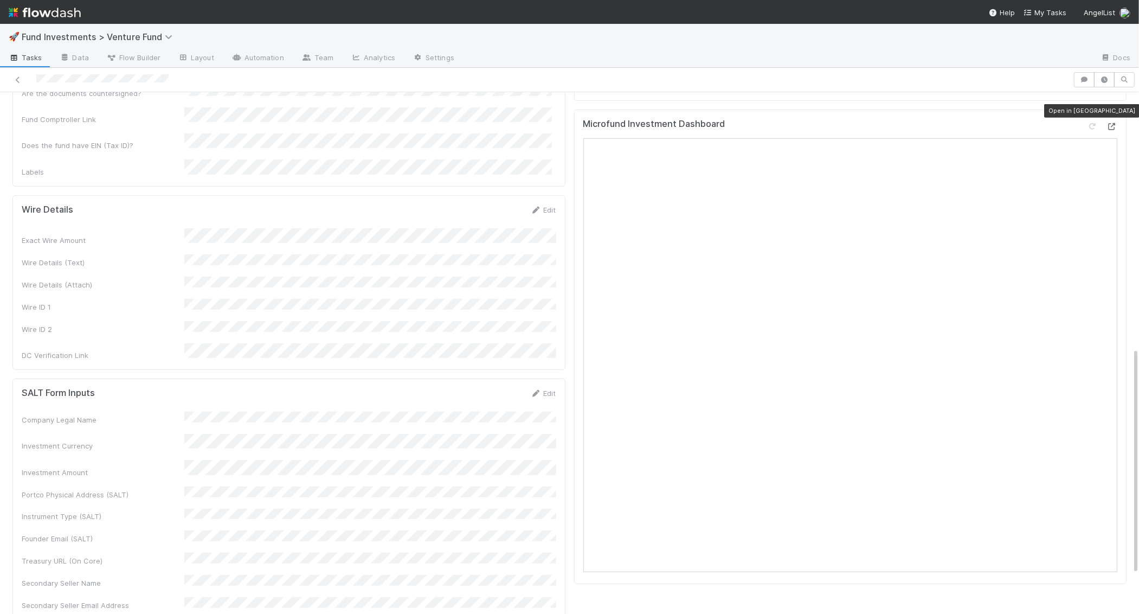
click at [1109, 123] on icon at bounding box center [1111, 126] width 11 height 7
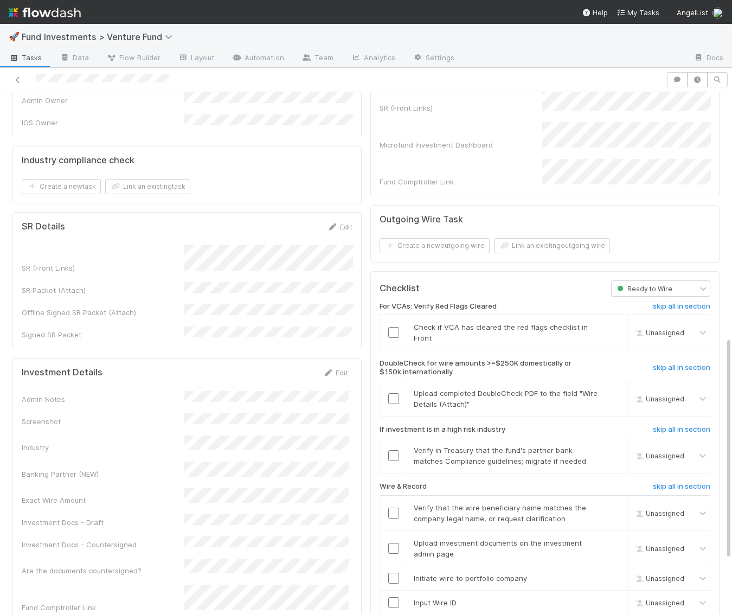
scroll to position [0, 0]
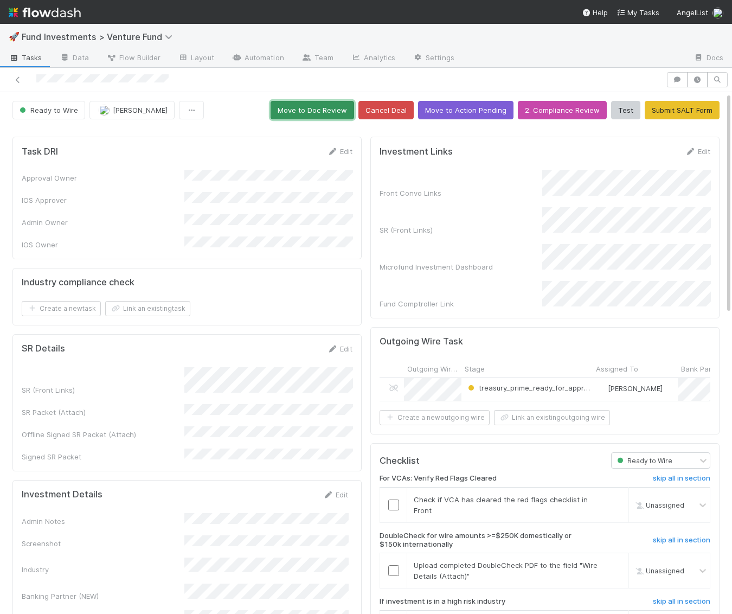
click at [332, 105] on button "Move to Doc Review" at bounding box center [311, 110] width 83 height 18
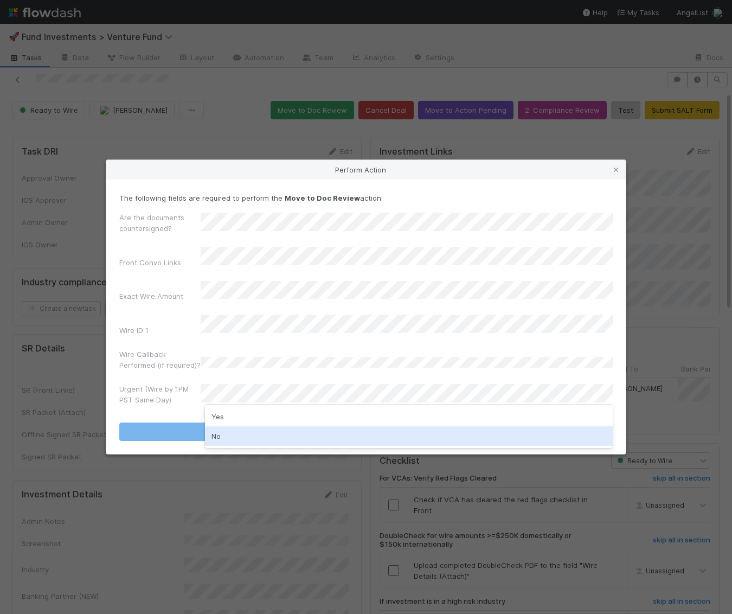
click at [349, 431] on div "No" at bounding box center [409, 436] width 408 height 20
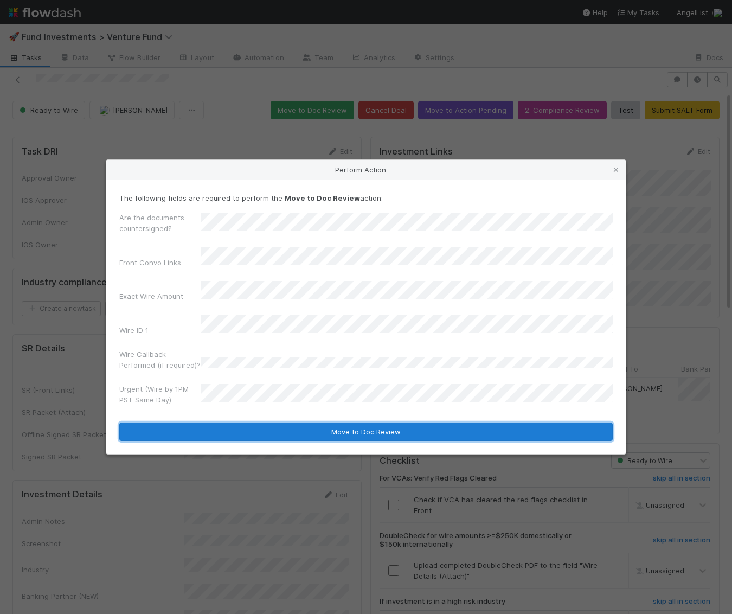
click at [355, 428] on button "Move to Doc Review" at bounding box center [365, 431] width 493 height 18
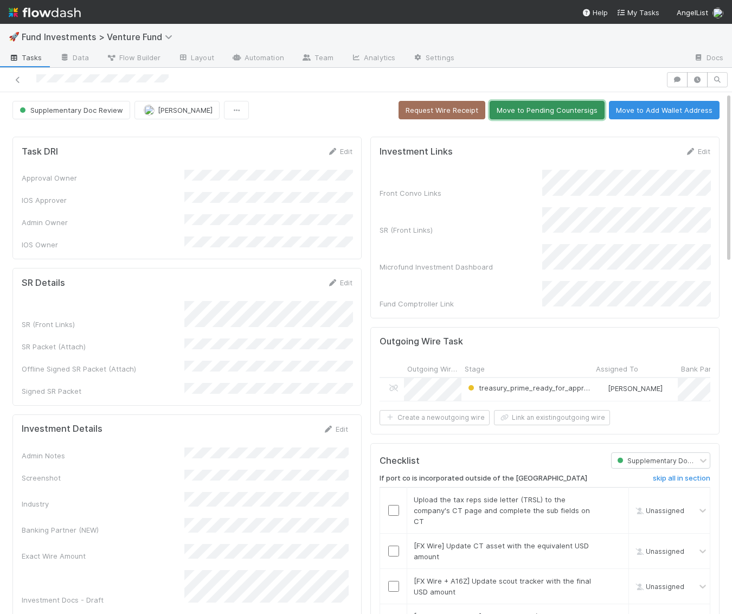
click at [519, 112] on button "Move to Pending Countersigs" at bounding box center [546, 110] width 115 height 18
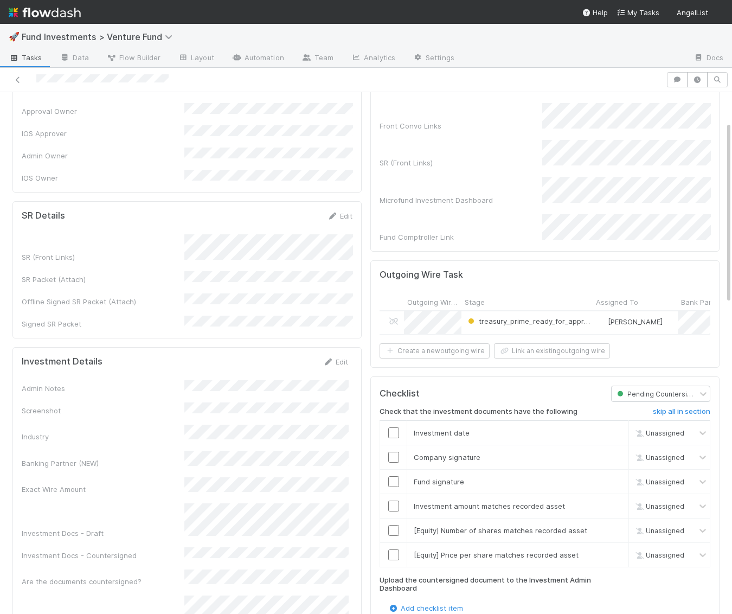
scroll to position [76, 0]
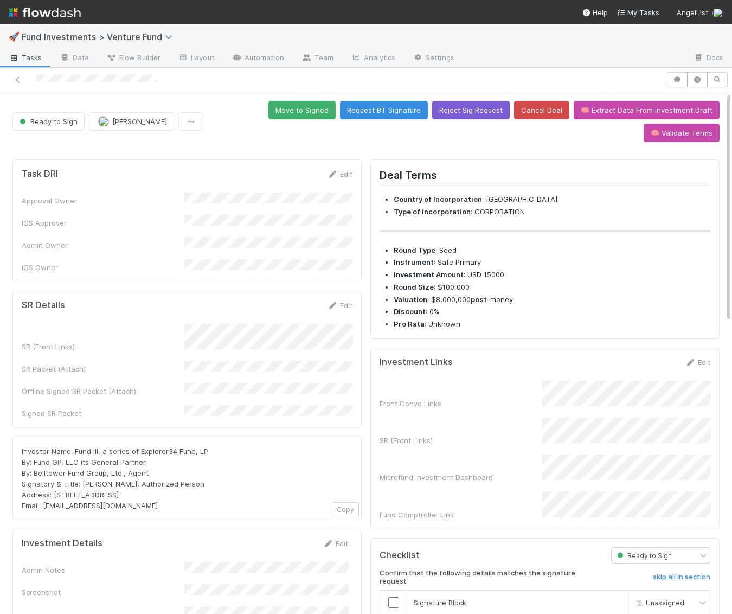
click at [432, 114] on button "Reject Sig Request" at bounding box center [471, 110] width 78 height 18
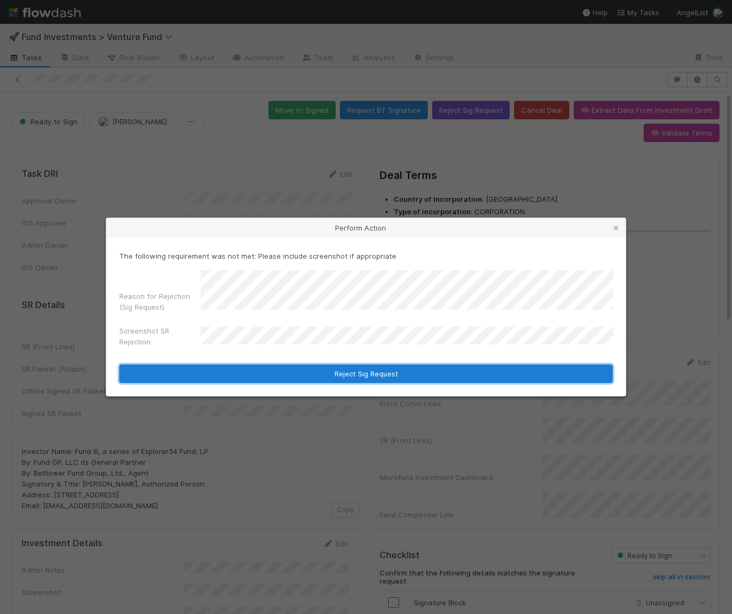
click at [312, 373] on button "Reject Sig Request" at bounding box center [365, 373] width 493 height 18
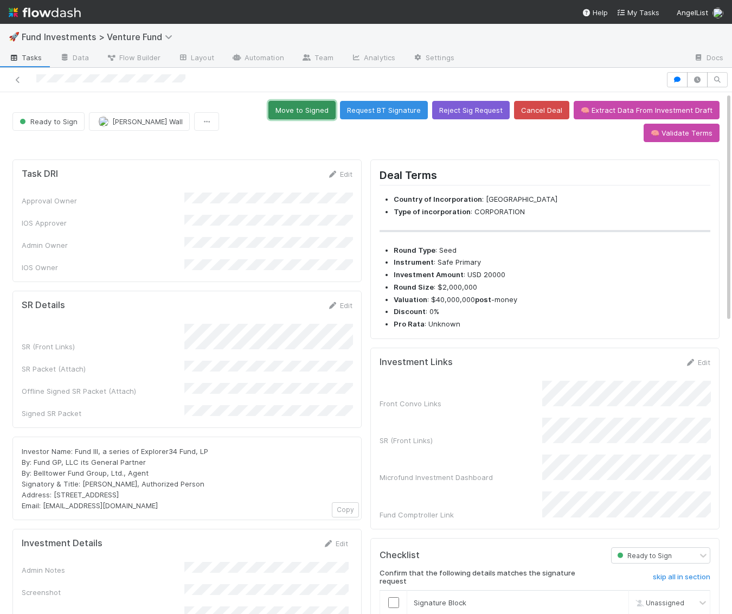
click at [268, 114] on button "Move to Signed" at bounding box center [301, 110] width 67 height 18
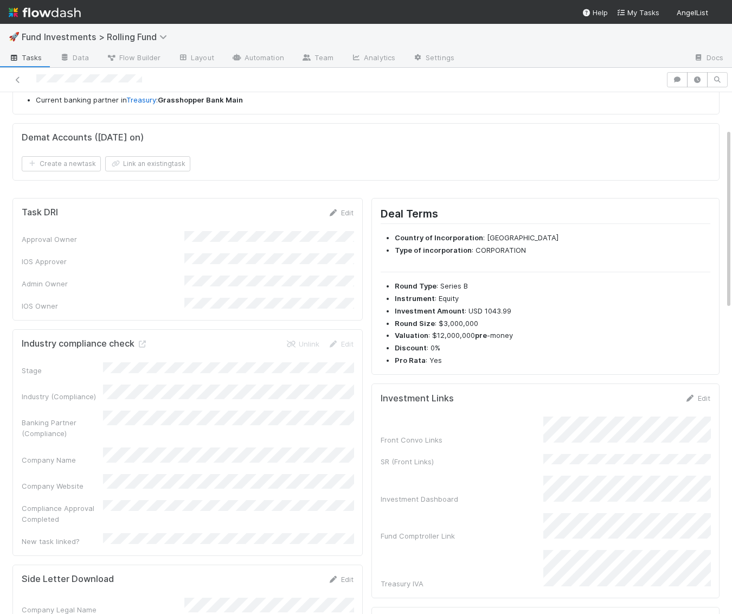
scroll to position [106, 0]
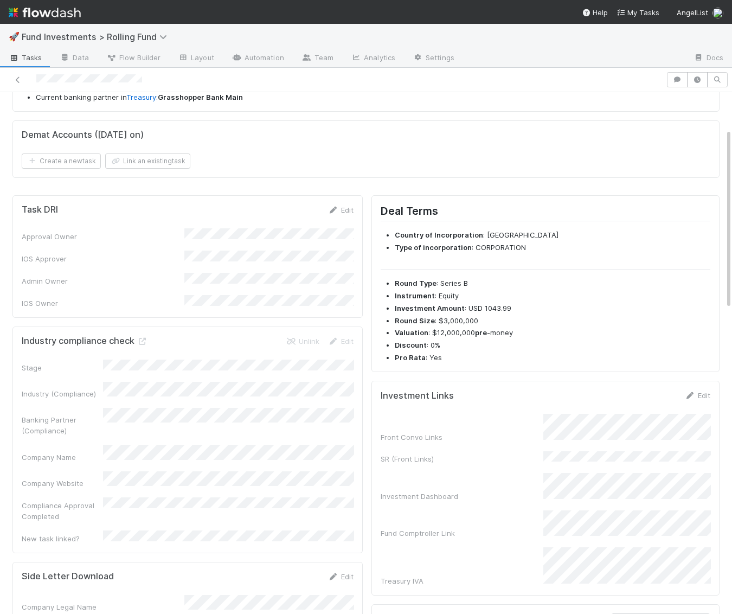
click at [708, 395] on div "Edit" at bounding box center [697, 395] width 25 height 11
click at [708, 391] on link "Edit" at bounding box center [697, 395] width 25 height 9
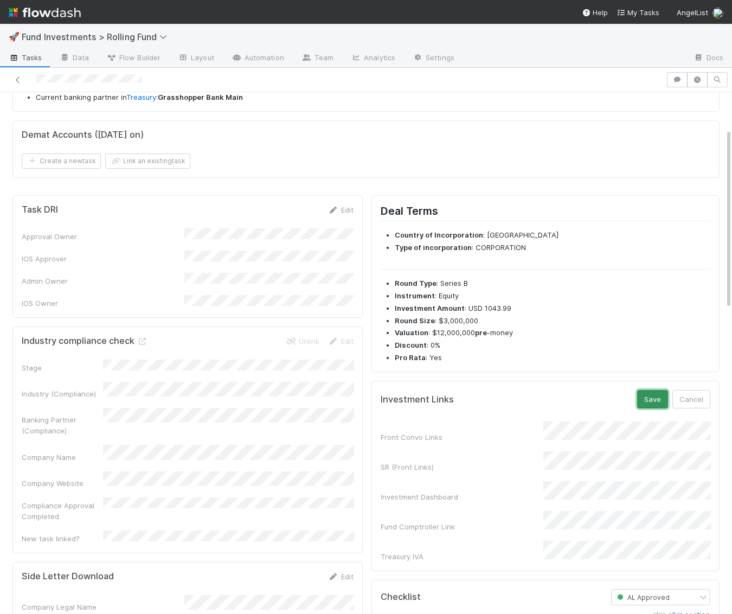
click at [653, 392] on button "Save" at bounding box center [652, 399] width 31 height 18
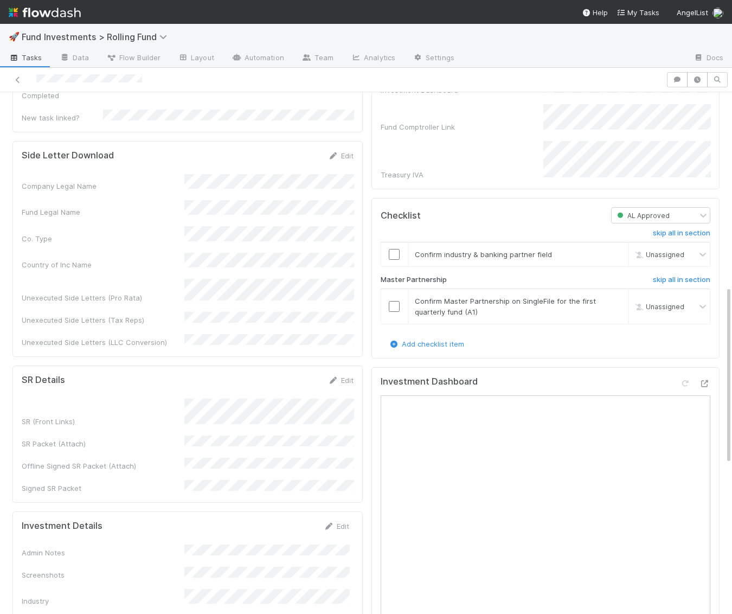
scroll to position [565, 0]
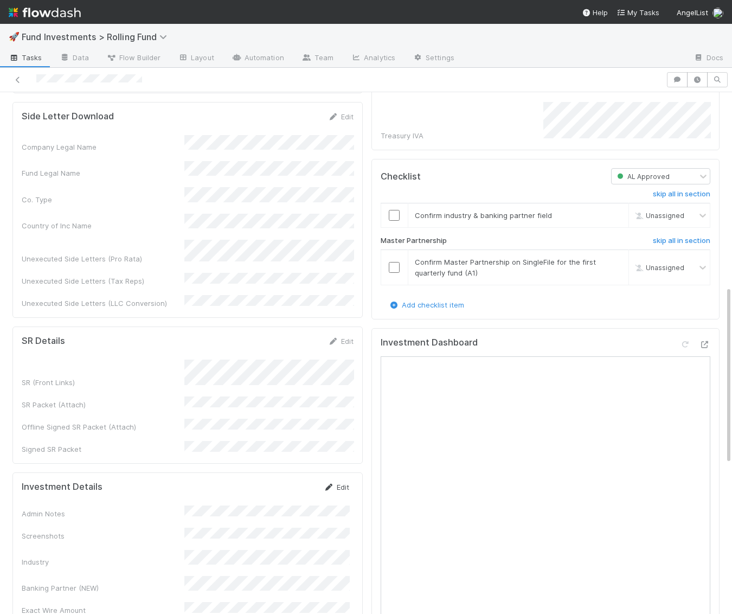
click at [325, 484] on icon at bounding box center [329, 487] width 11 height 7
click at [292, 481] on button "Save" at bounding box center [291, 490] width 31 height 18
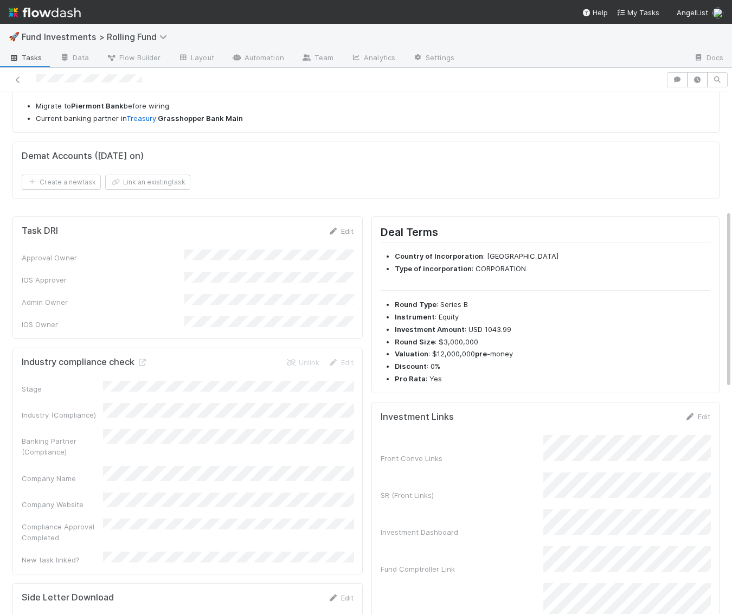
scroll to position [0, 0]
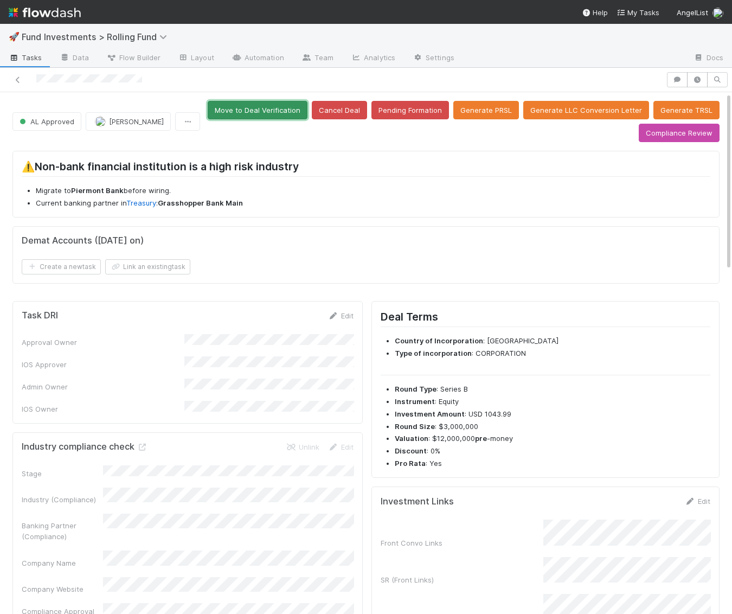
click at [297, 108] on button "Move to Deal Verification" at bounding box center [258, 110] width 100 height 18
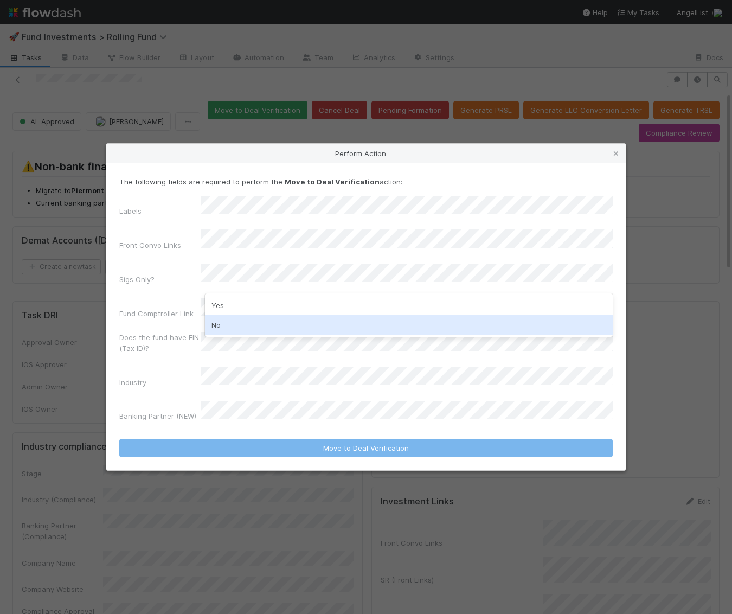
click at [237, 320] on div "No" at bounding box center [409, 325] width 408 height 20
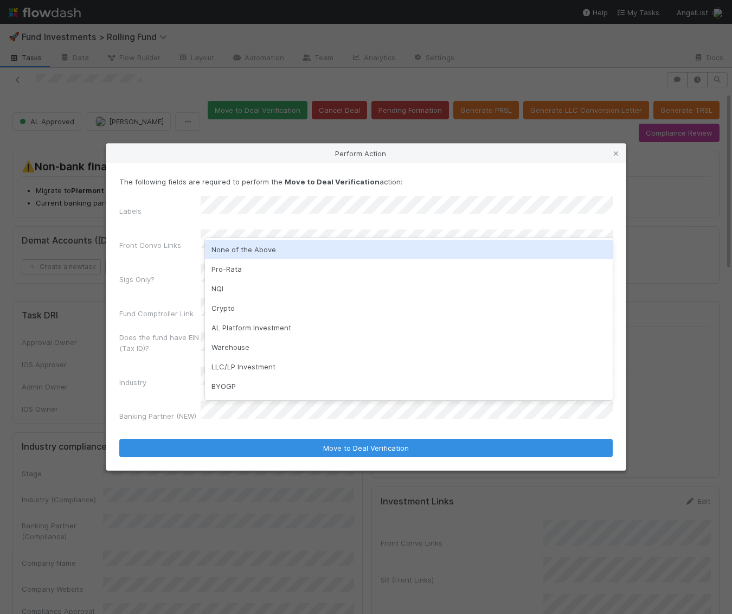
click at [242, 252] on div "None of the Above" at bounding box center [409, 250] width 408 height 20
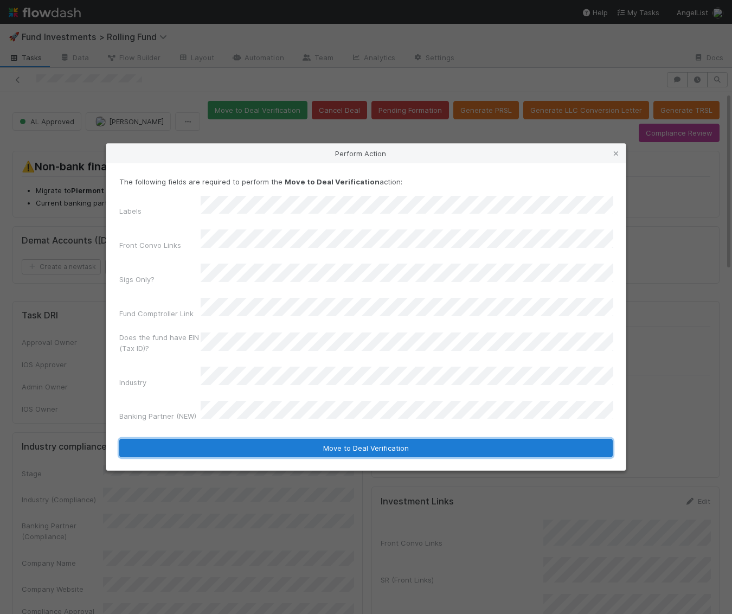
click at [309, 439] on button "Move to Deal Verification" at bounding box center [365, 448] width 493 height 18
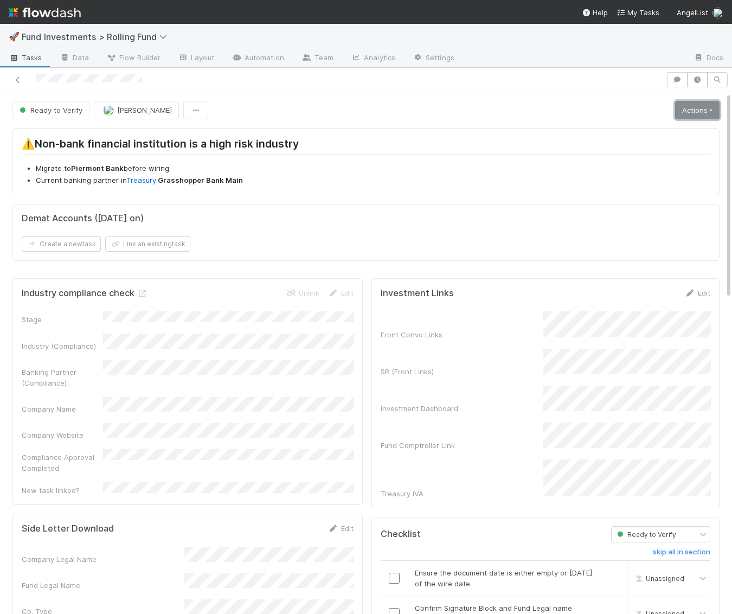
click at [686, 107] on link "Actions" at bounding box center [697, 110] width 44 height 18
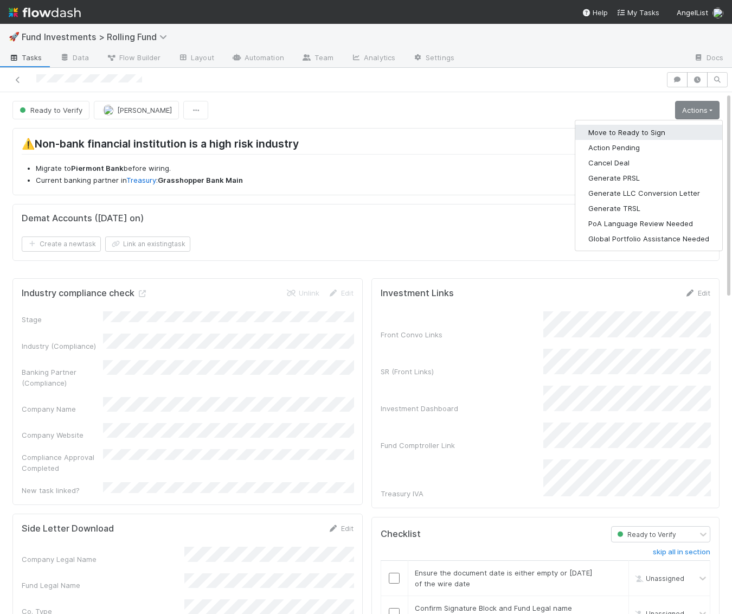
click at [665, 131] on button "Move to Ready to Sign" at bounding box center [648, 132] width 147 height 15
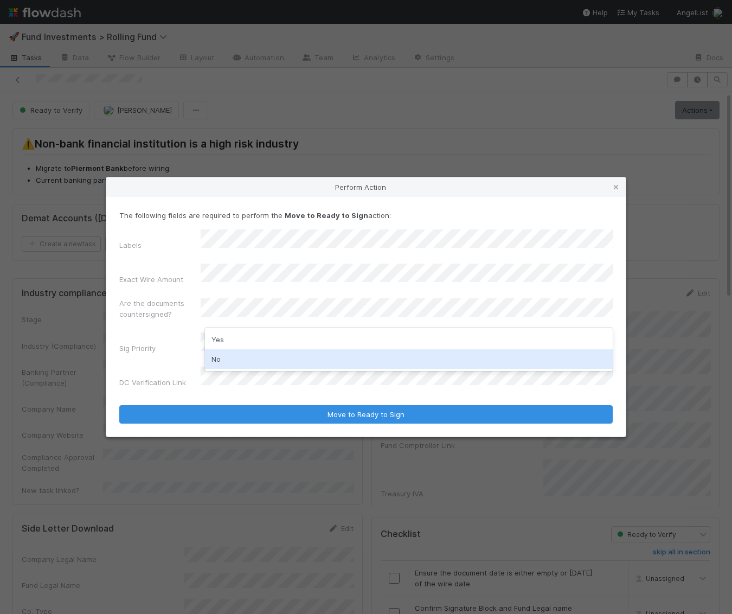
click at [218, 359] on div "No" at bounding box center [409, 359] width 408 height 20
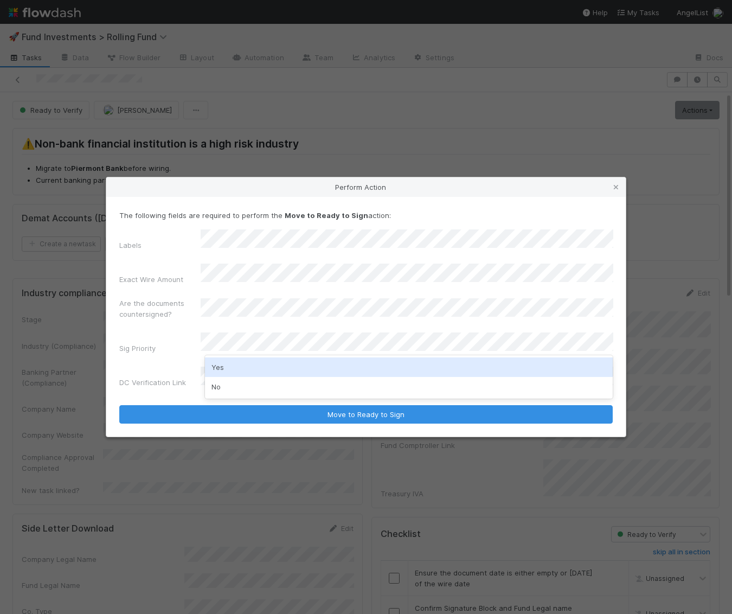
click at [218, 366] on div "Yes" at bounding box center [409, 367] width 408 height 20
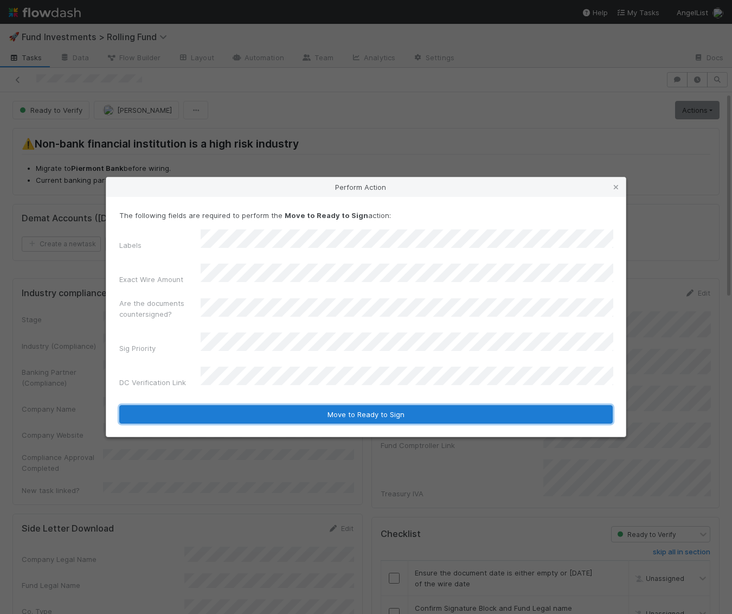
click at [222, 405] on button "Move to Ready to Sign" at bounding box center [365, 414] width 493 height 18
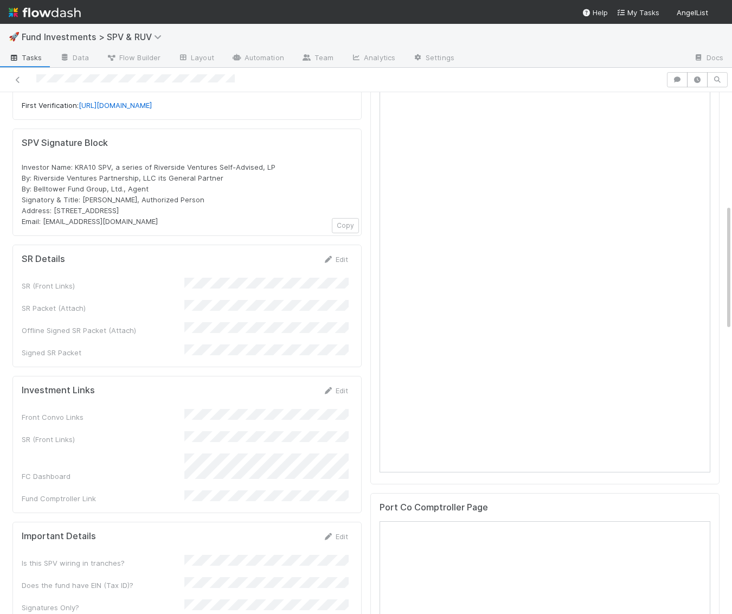
scroll to position [466, 0]
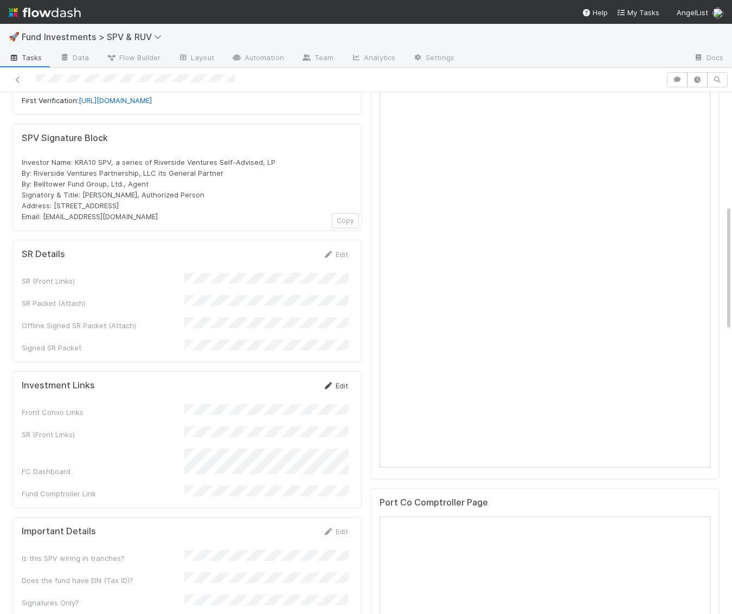
click at [337, 381] on link "Edit" at bounding box center [335, 385] width 25 height 9
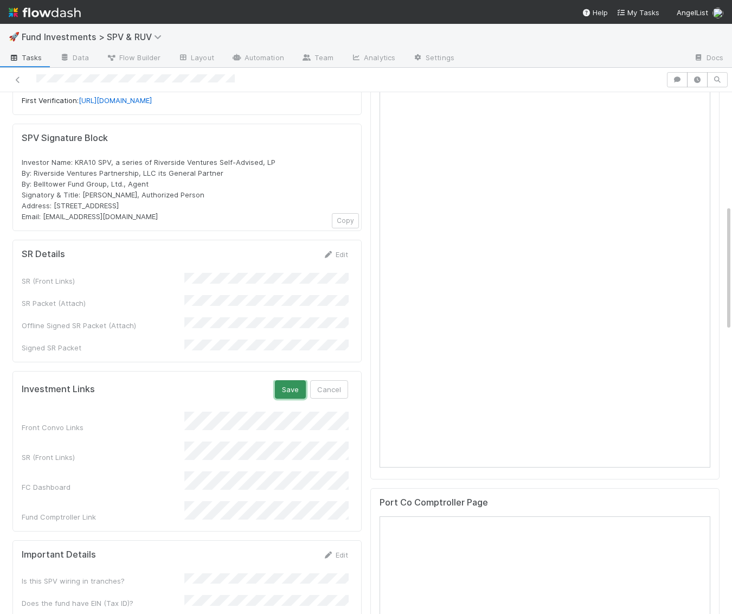
click at [295, 380] on button "Save" at bounding box center [290, 389] width 31 height 18
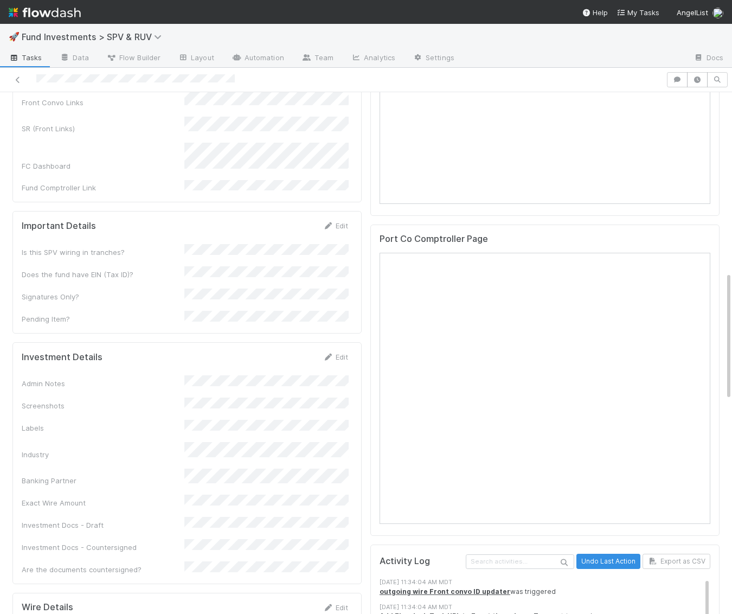
scroll to position [731, 0]
click at [341, 351] on link "Edit" at bounding box center [335, 355] width 25 height 9
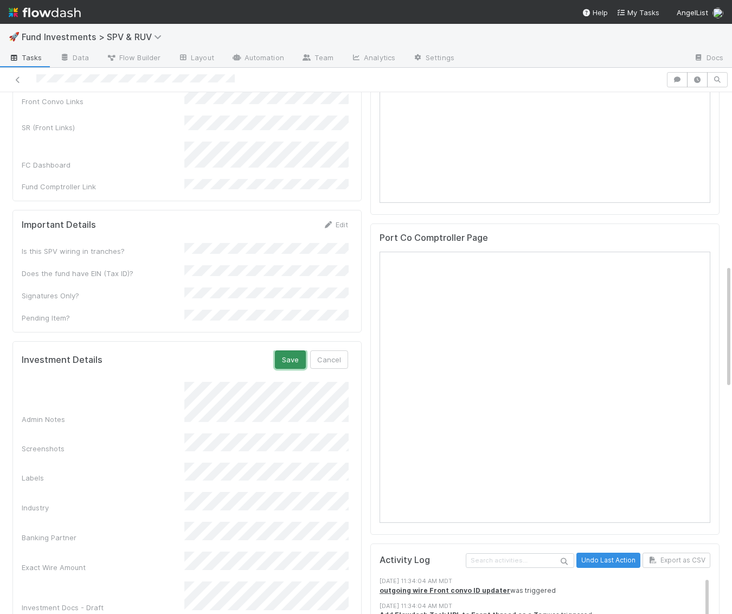
click at [293, 350] on button "Save" at bounding box center [290, 359] width 31 height 18
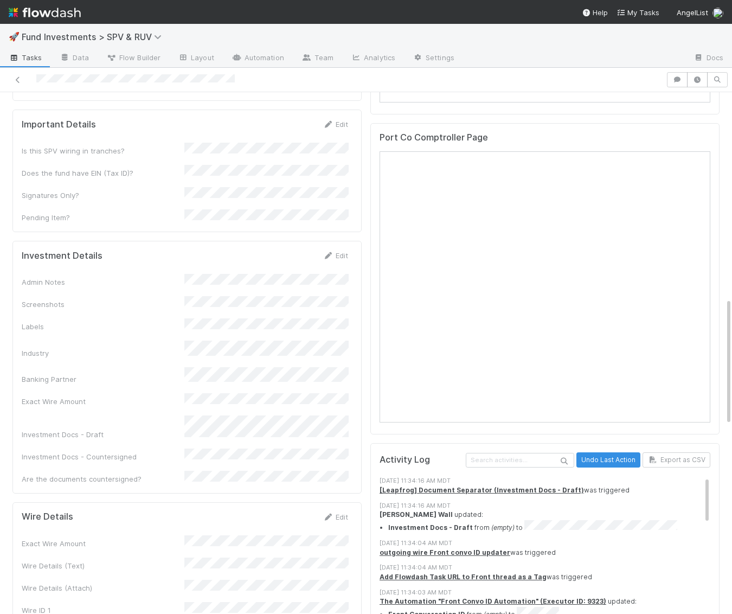
scroll to position [847, 0]
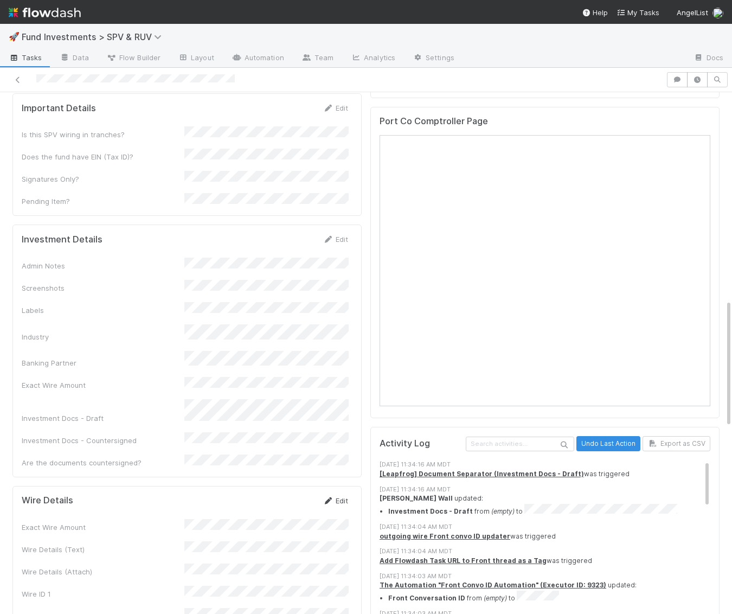
click at [345, 496] on link "Edit" at bounding box center [335, 500] width 25 height 9
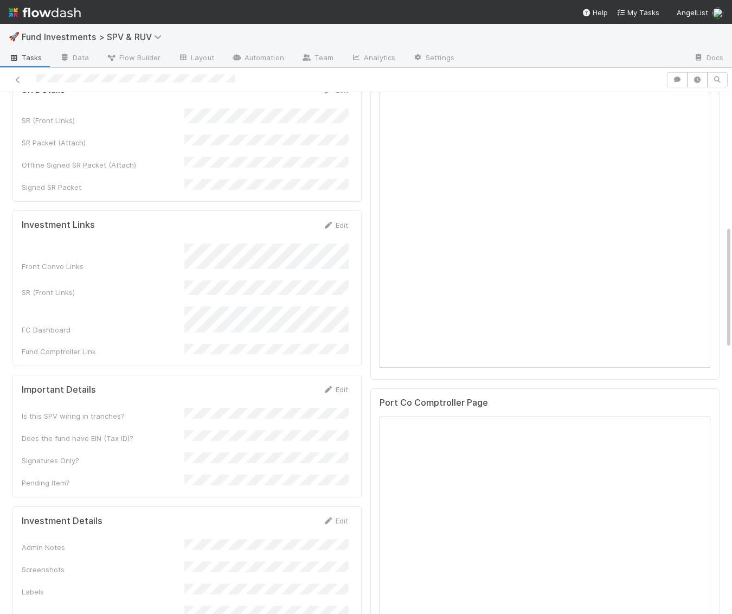
scroll to position [579, 0]
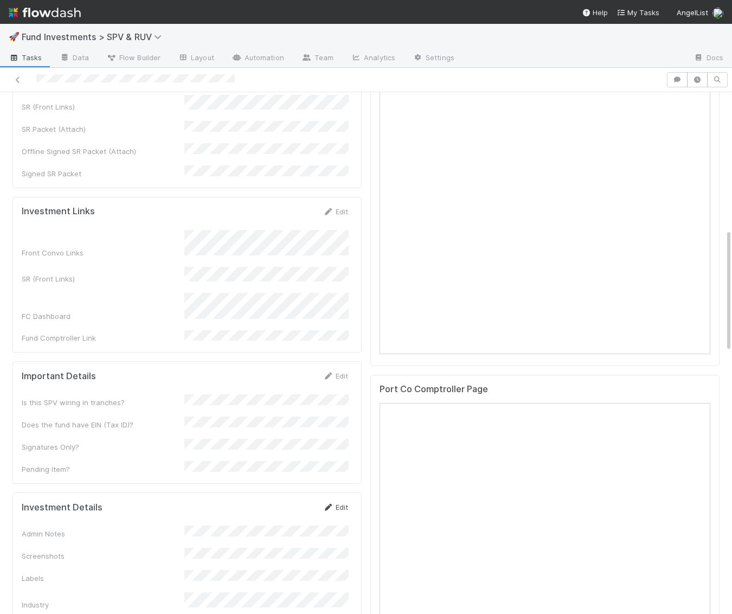
click at [341, 502] on link "Edit" at bounding box center [335, 506] width 25 height 9
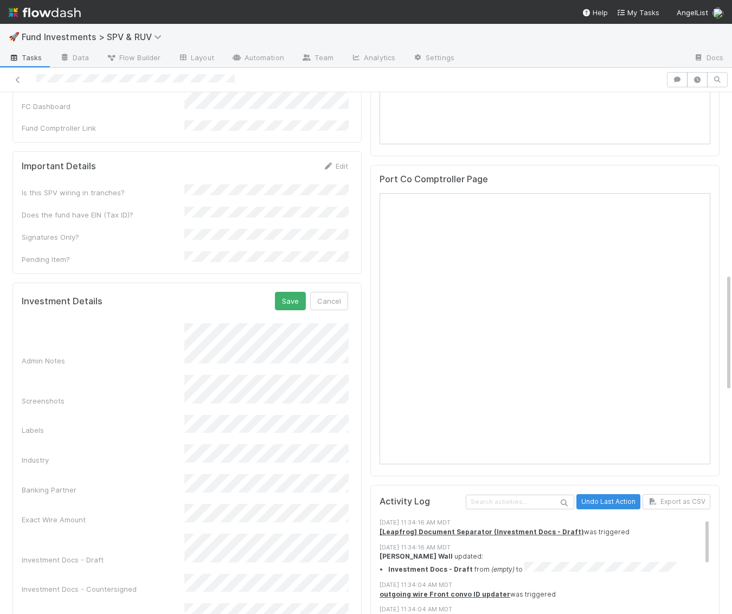
scroll to position [803, 0]
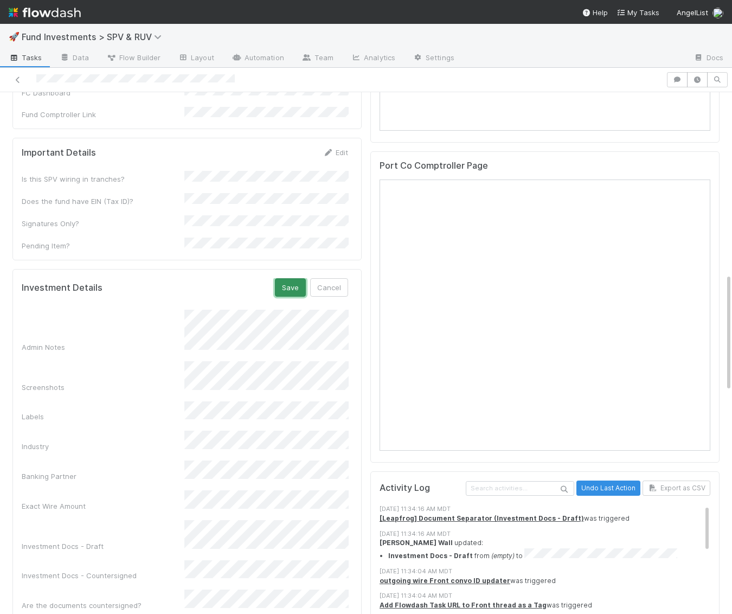
click at [286, 278] on button "Save" at bounding box center [290, 287] width 31 height 18
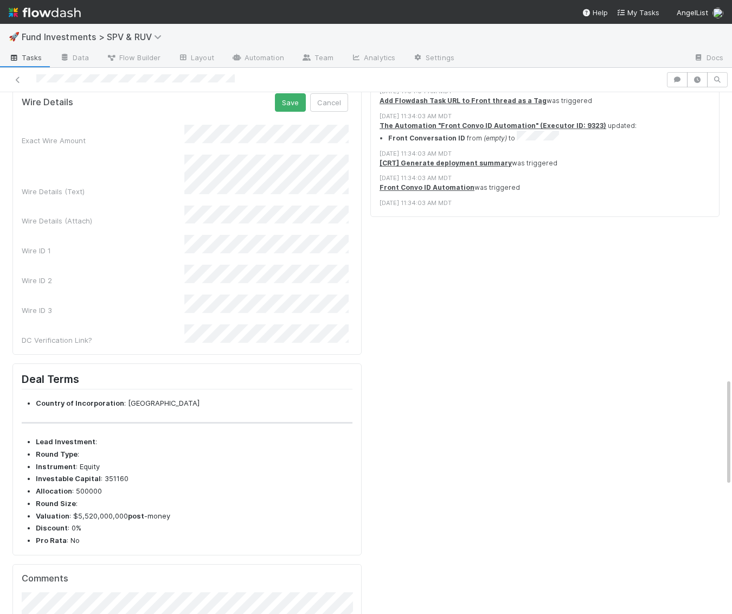
scroll to position [1415, 0]
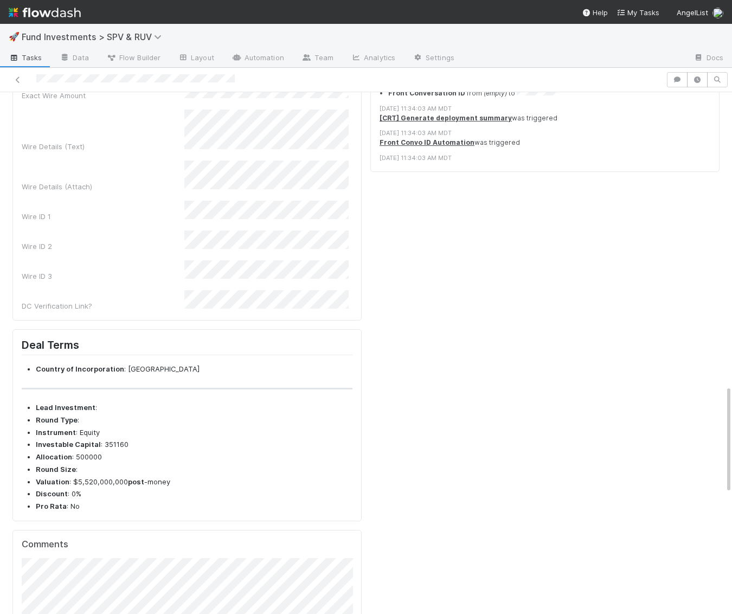
click at [296, 67] on button "Save" at bounding box center [290, 57] width 31 height 18
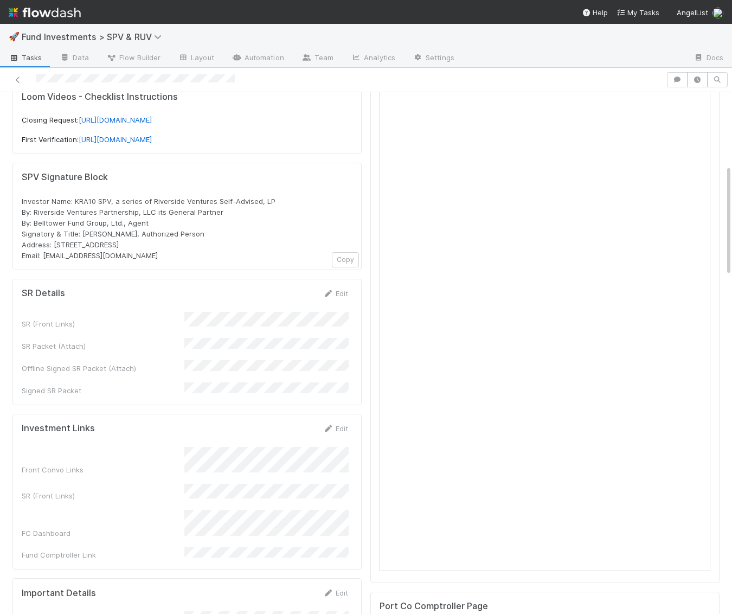
scroll to position [328, 0]
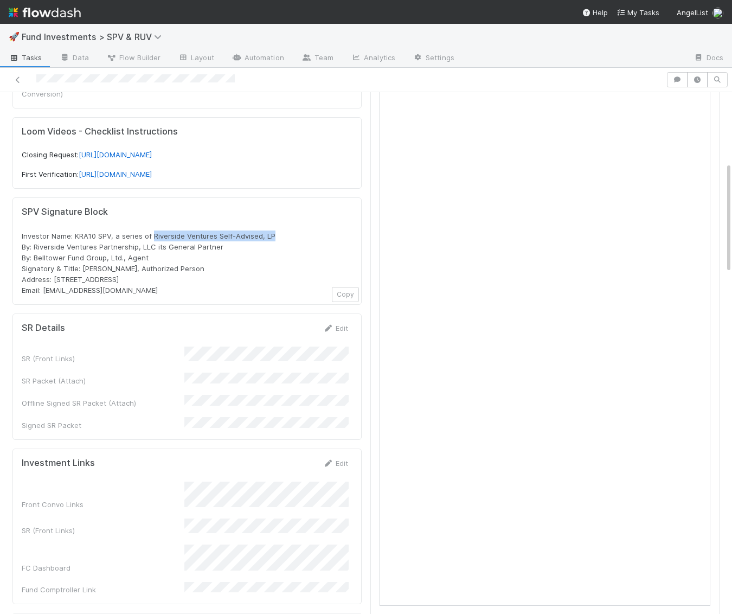
drag, startPoint x: 276, startPoint y: 220, endPoint x: 151, endPoint y: 221, distance: 124.7
click at [151, 230] on div "Investor Name: KRA10 SPV, a series of Riverside Ventures Self-Advised, LP By: R…" at bounding box center [187, 262] width 331 height 65
copy span "Riverside Ventures Self-Advised, LP"
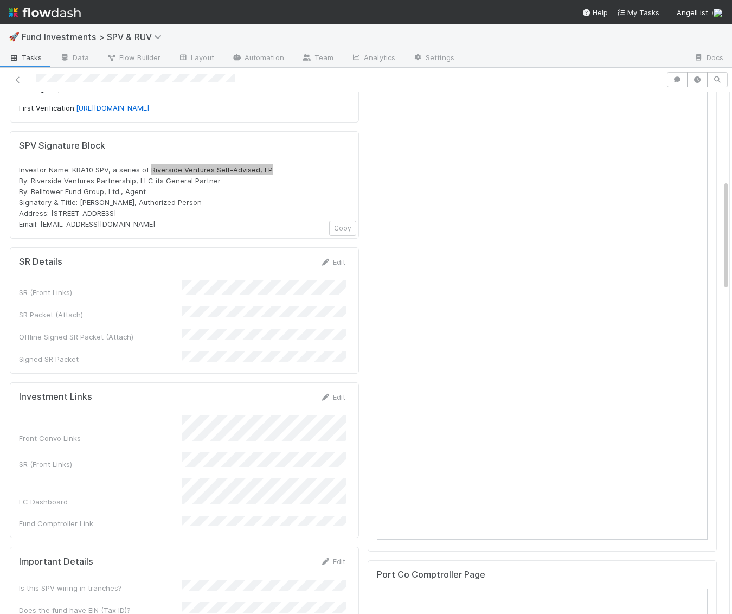
scroll to position [412, 0]
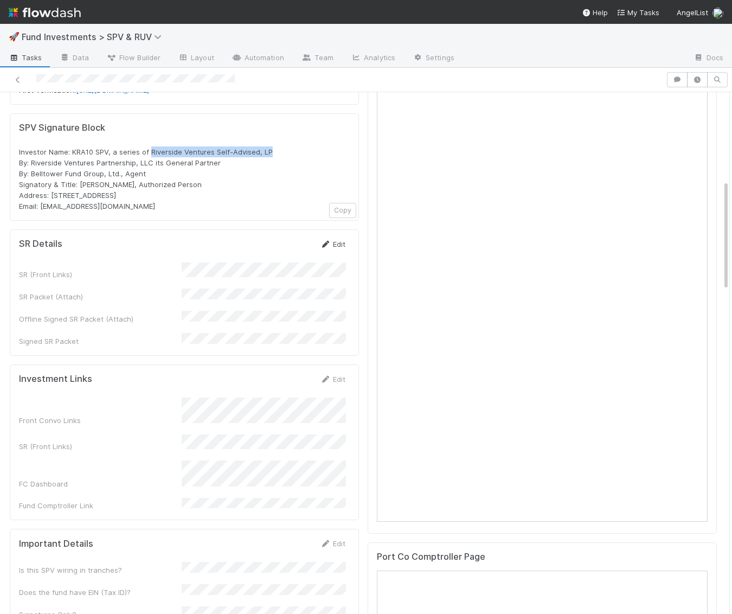
click at [332, 240] on link "Edit" at bounding box center [332, 244] width 25 height 9
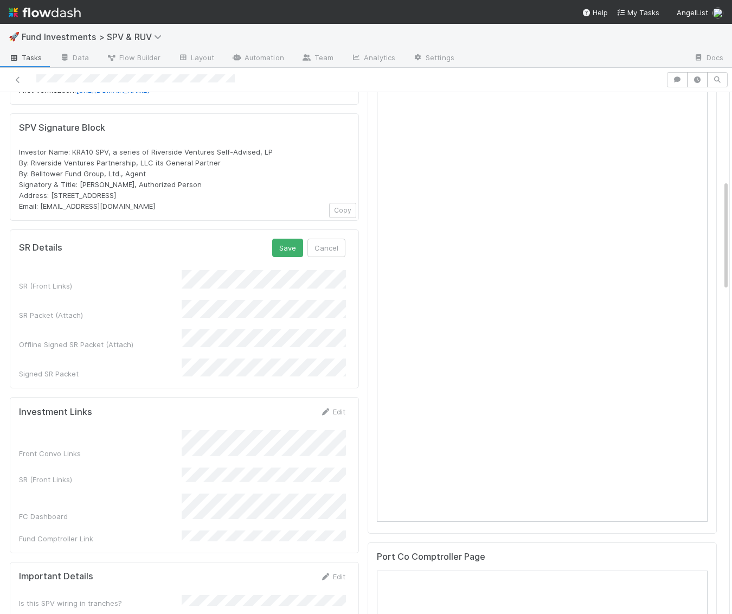
click at [146, 270] on div "SR (Front Links)" at bounding box center [182, 280] width 326 height 21
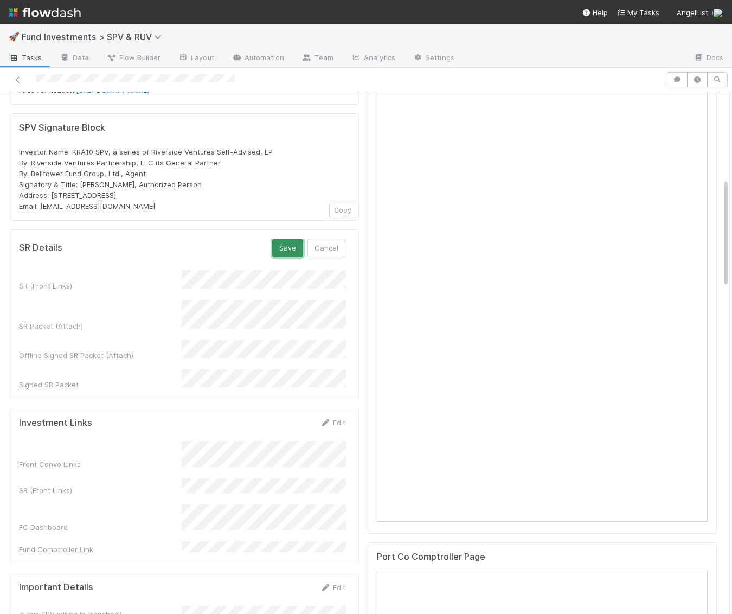
click at [284, 239] on button "Save" at bounding box center [287, 248] width 31 height 18
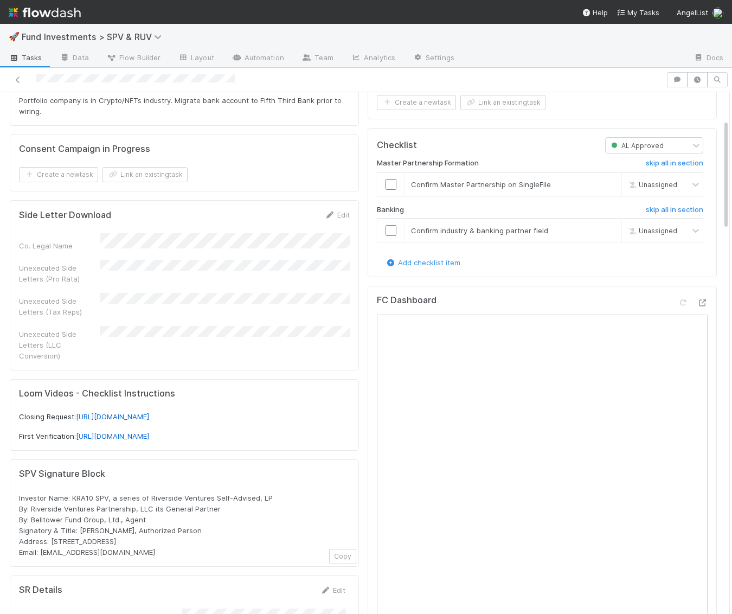
scroll to position [0, 0]
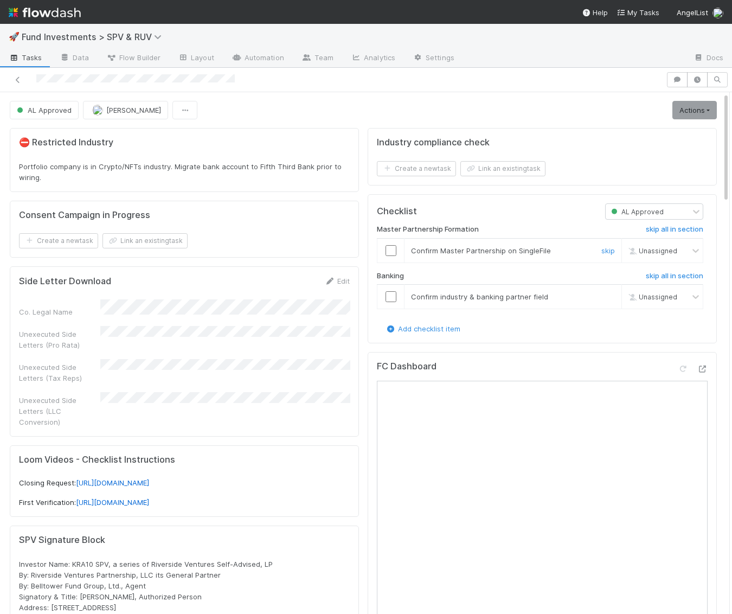
click at [391, 250] on input "checkbox" at bounding box center [390, 250] width 11 height 11
click at [386, 291] on input "checkbox" at bounding box center [390, 296] width 11 height 11
click at [685, 108] on link "Actions" at bounding box center [694, 110] width 44 height 18
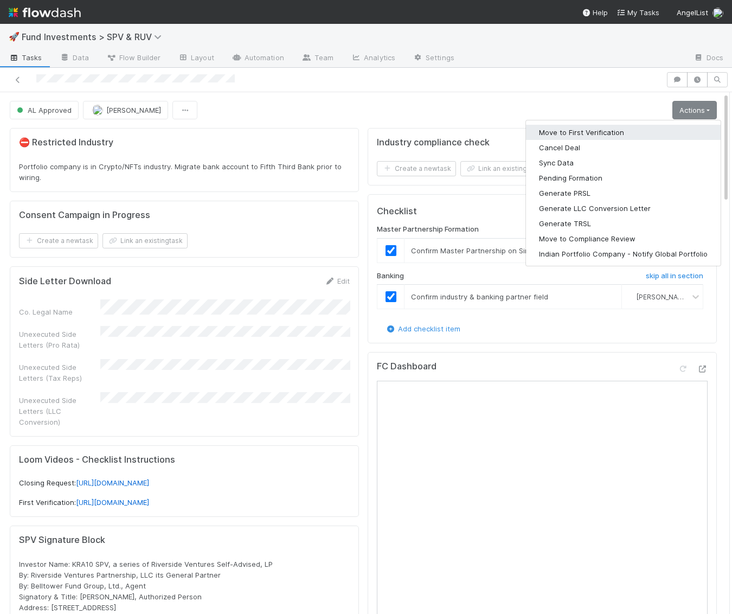
click at [643, 131] on button "Move to First Verification" at bounding box center [623, 132] width 195 height 15
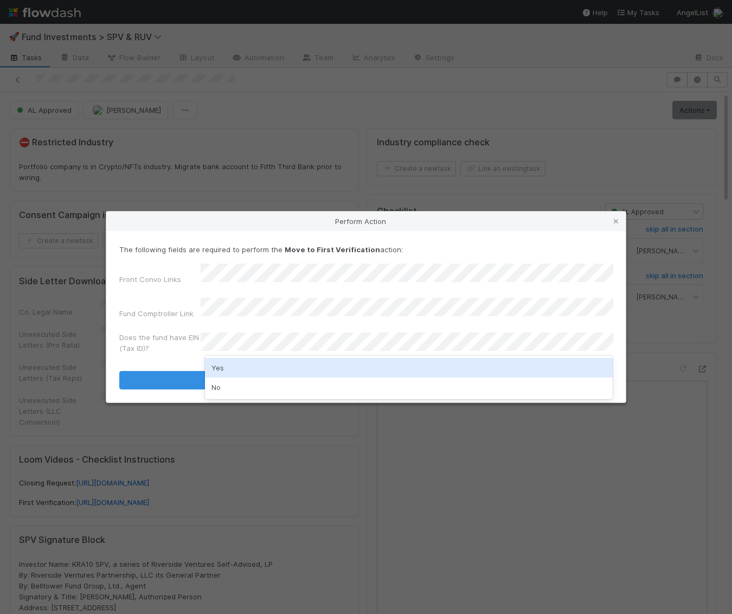
click at [295, 366] on div "Yes" at bounding box center [409, 368] width 408 height 20
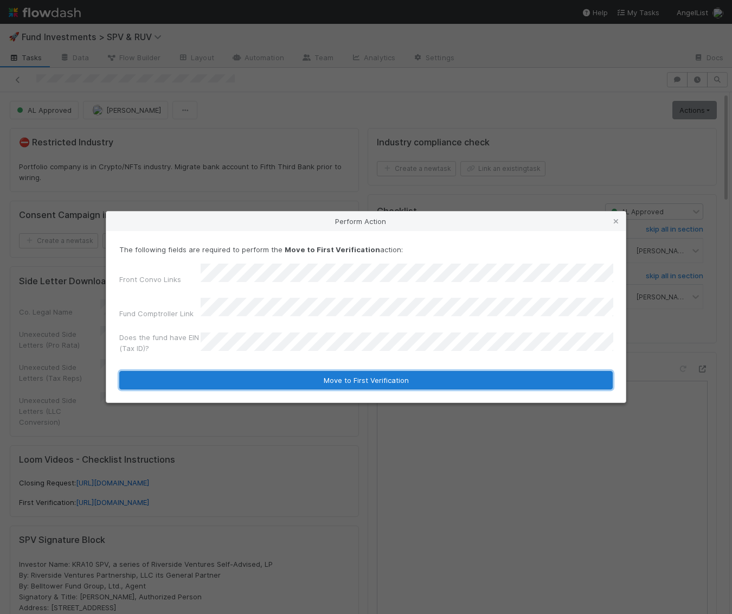
click at [291, 371] on button "Move to First Verification" at bounding box center [365, 380] width 493 height 18
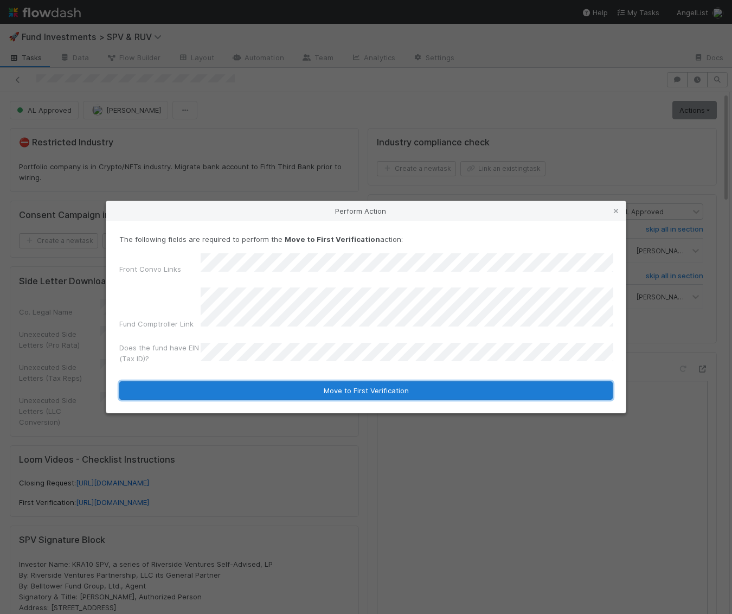
click at [306, 385] on button "Move to First Verification" at bounding box center [365, 390] width 493 height 18
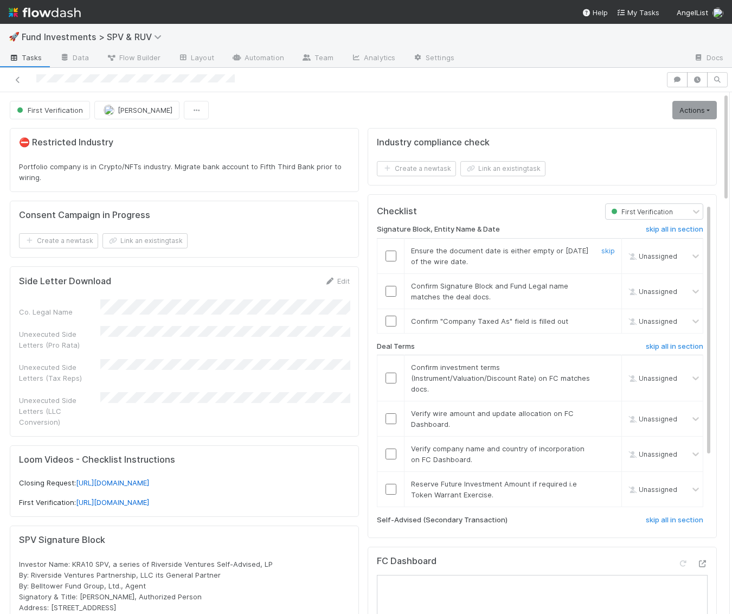
click at [386, 251] on input "checkbox" at bounding box center [390, 255] width 11 height 11
click at [391, 281] on td at bounding box center [390, 290] width 27 height 35
click at [390, 291] on input "checkbox" at bounding box center [390, 291] width 11 height 11
click at [390, 309] on td at bounding box center [390, 320] width 27 height 24
click at [390, 319] on input "checkbox" at bounding box center [390, 320] width 11 height 11
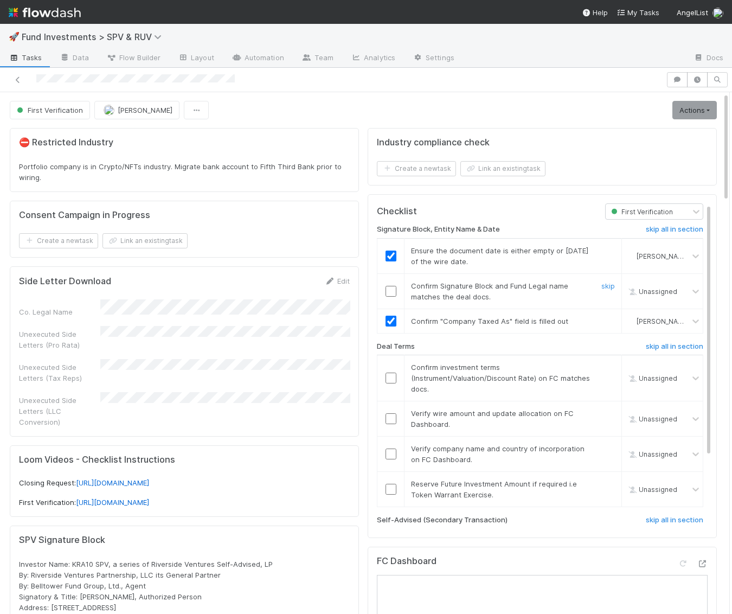
click at [391, 288] on input "checkbox" at bounding box center [390, 291] width 11 height 11
click at [398, 372] on div at bounding box center [390, 377] width 27 height 11
click at [391, 376] on input "checkbox" at bounding box center [390, 377] width 11 height 11
click at [394, 420] on td at bounding box center [390, 418] width 27 height 35
click at [393, 417] on input "checkbox" at bounding box center [390, 418] width 11 height 11
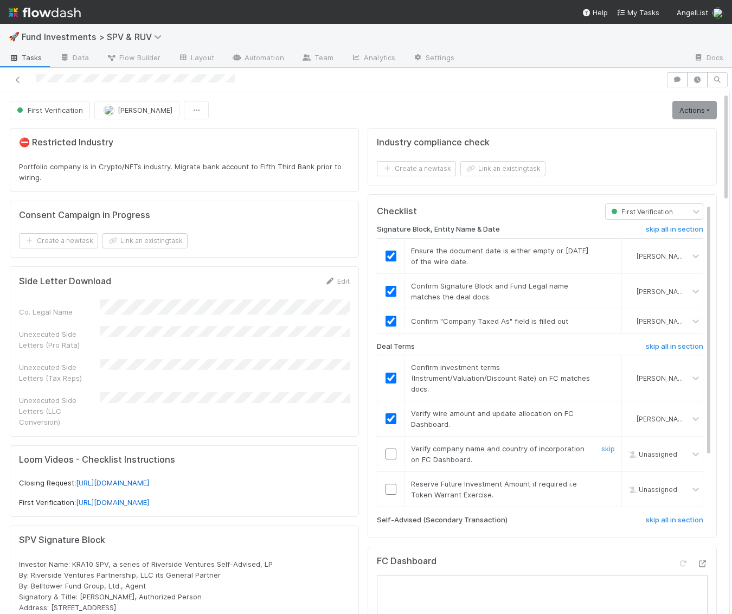
click at [394, 448] on input "checkbox" at bounding box center [390, 453] width 11 height 11
click at [391, 484] on input "checkbox" at bounding box center [390, 489] width 11 height 11
click at [390, 451] on input "checkbox" at bounding box center [390, 453] width 11 height 11
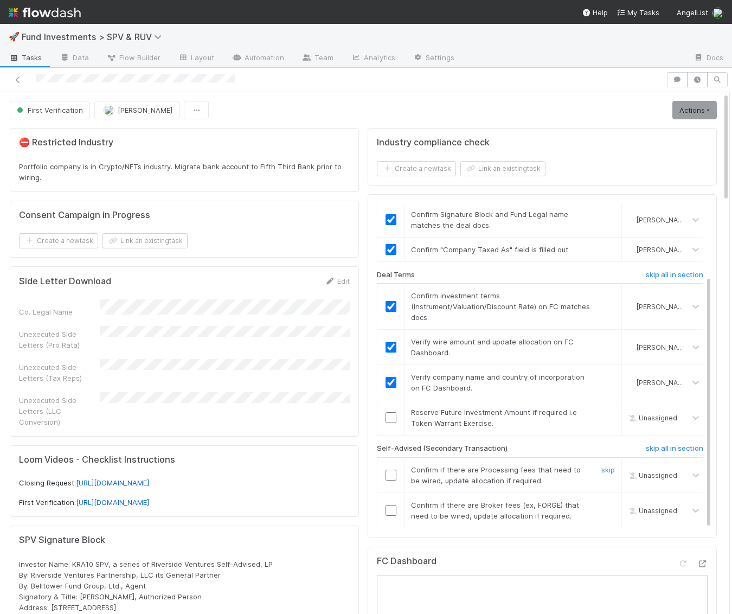
scroll to position [93, 0]
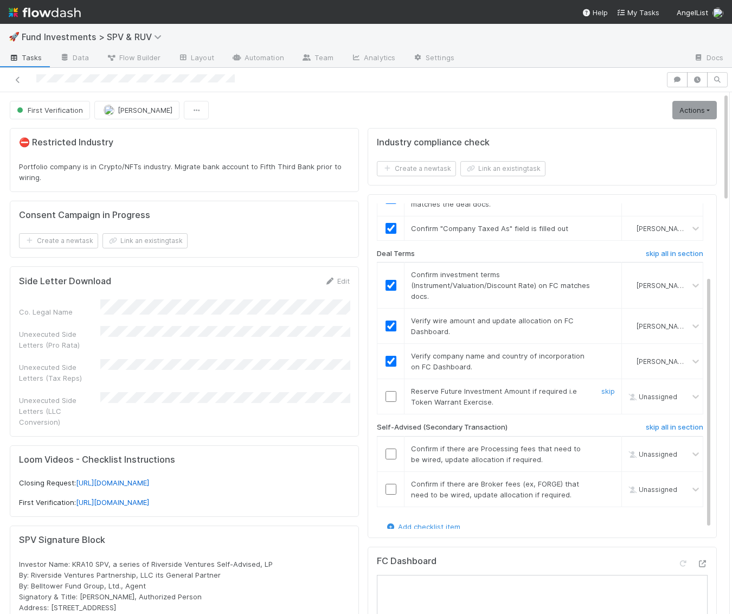
click at [392, 391] on input "checkbox" at bounding box center [390, 396] width 11 height 11
click at [389, 448] on input "checkbox" at bounding box center [390, 453] width 11 height 11
click at [399, 484] on div at bounding box center [390, 489] width 27 height 11
click at [394, 485] on input "checkbox" at bounding box center [390, 489] width 11 height 11
click at [389, 484] on input "checkbox" at bounding box center [390, 489] width 11 height 11
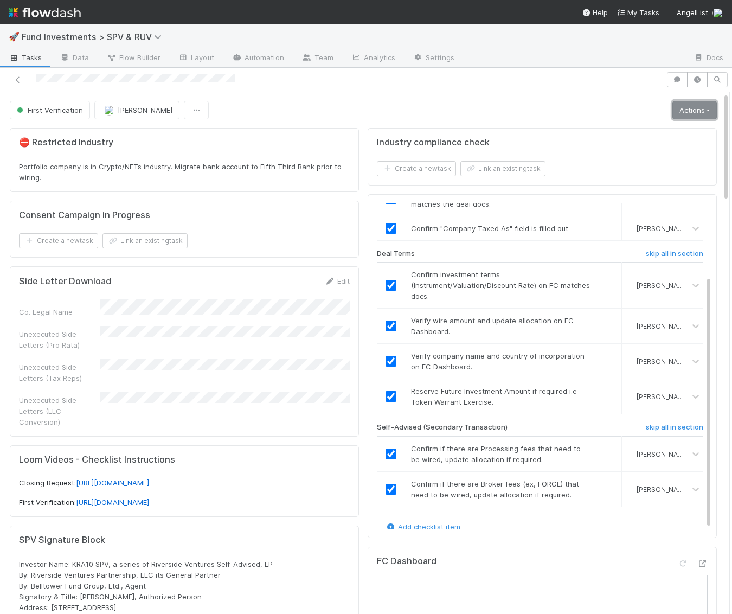
click at [681, 111] on link "Actions" at bounding box center [694, 110] width 44 height 18
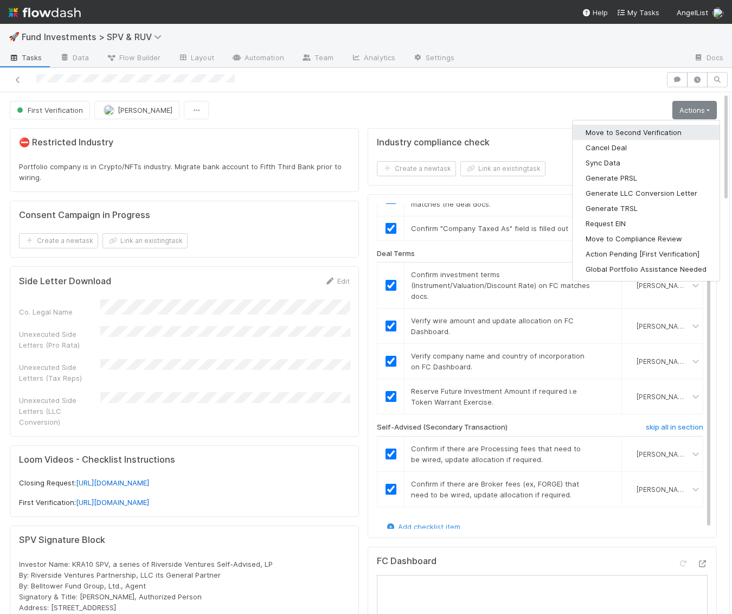
click at [665, 125] on button "Move to Second Verification" at bounding box center [645, 132] width 147 height 15
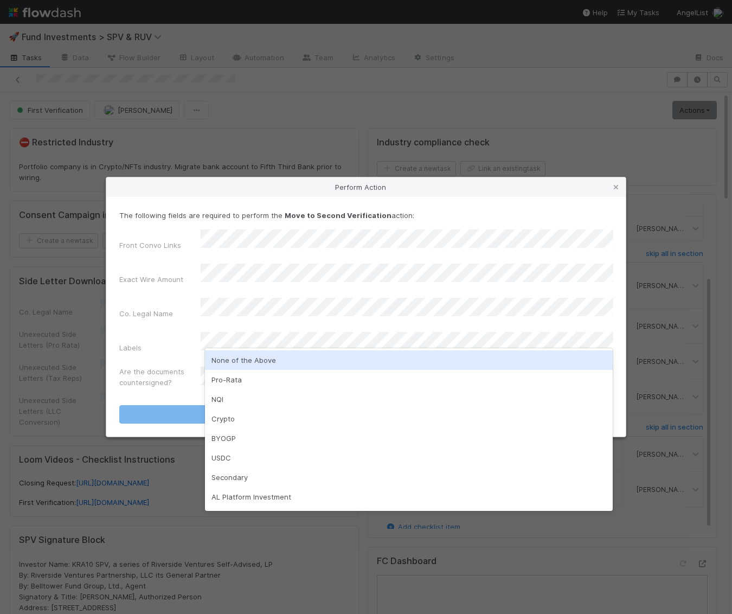
drag, startPoint x: 245, startPoint y: 361, endPoint x: 246, endPoint y: 368, distance: 6.5
click at [246, 368] on div "None of the Above" at bounding box center [409, 360] width 408 height 20
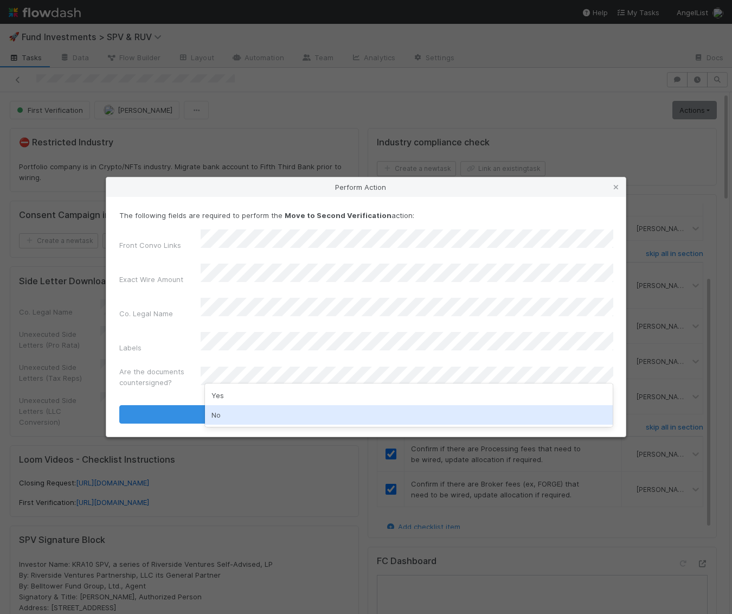
click at [235, 413] on div "No" at bounding box center [409, 415] width 408 height 20
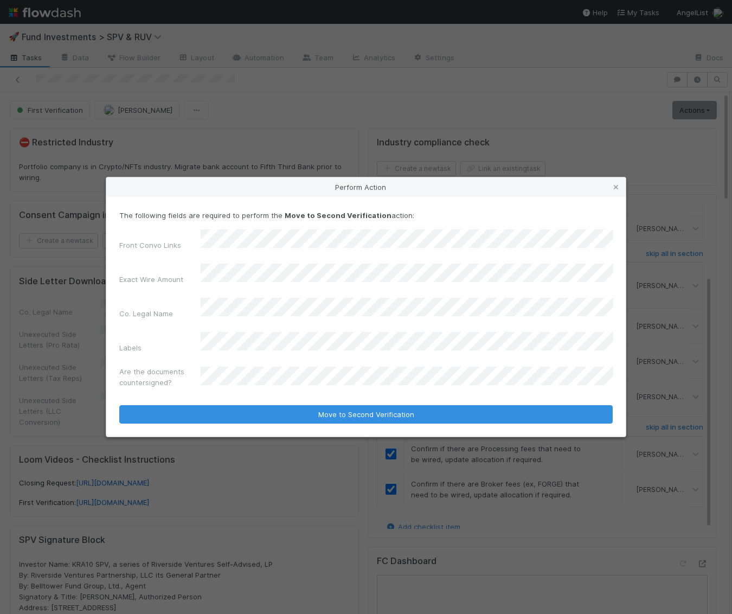
click at [238, 391] on form "The following fields are required to perform the Move to Second Verification ac…" at bounding box center [365, 316] width 493 height 213
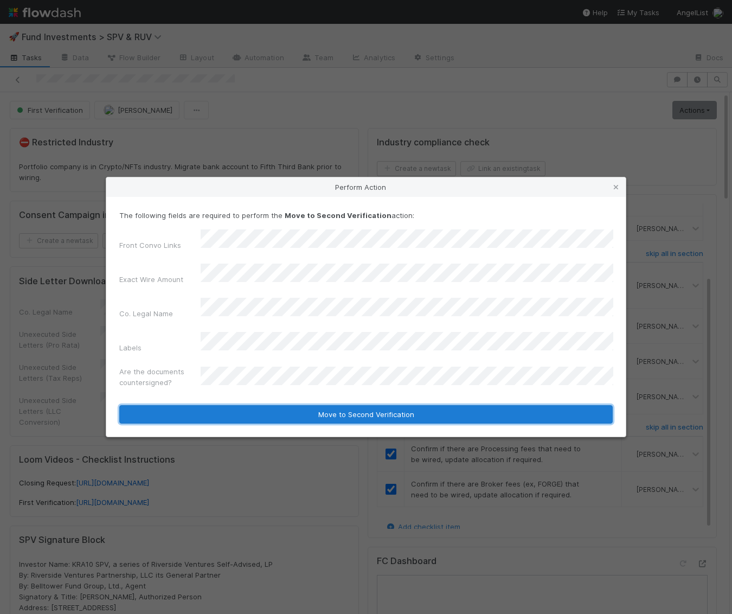
click at [237, 405] on button "Move to Second Verification" at bounding box center [365, 414] width 493 height 18
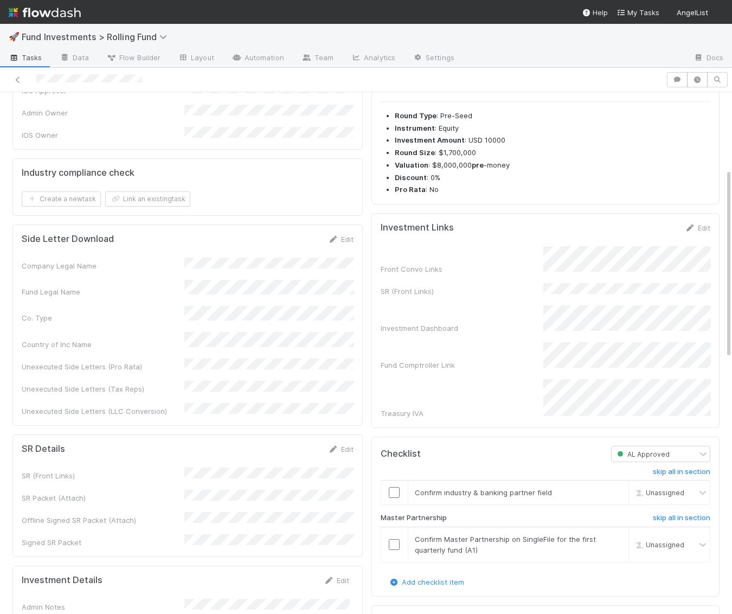
scroll to position [218, 0]
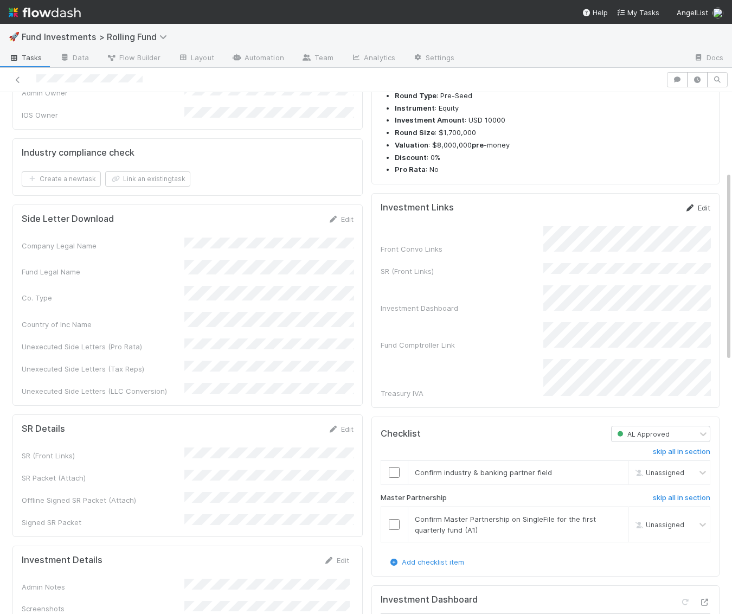
click at [699, 207] on link "Edit" at bounding box center [697, 207] width 25 height 9
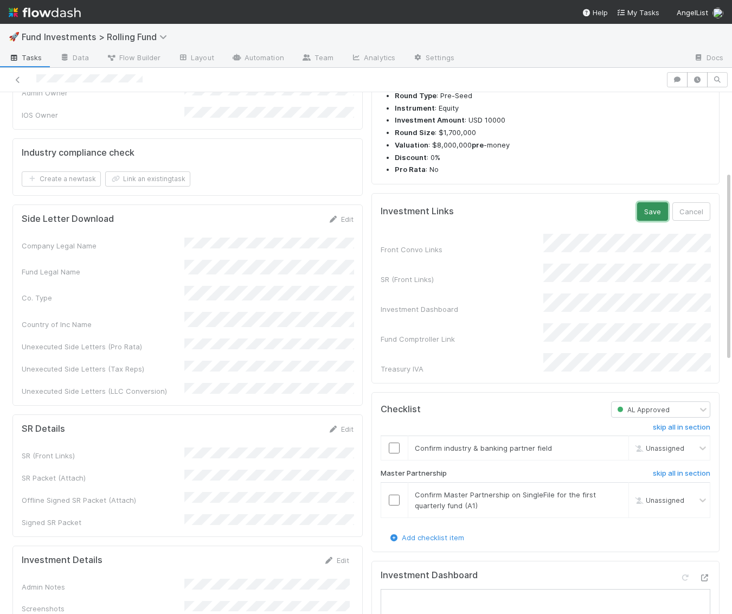
click at [655, 209] on button "Save" at bounding box center [652, 211] width 31 height 18
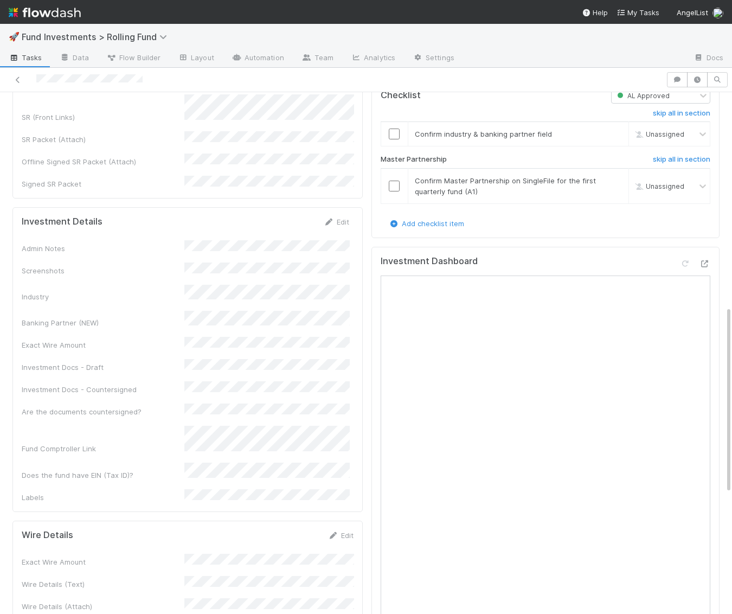
scroll to position [614, 0]
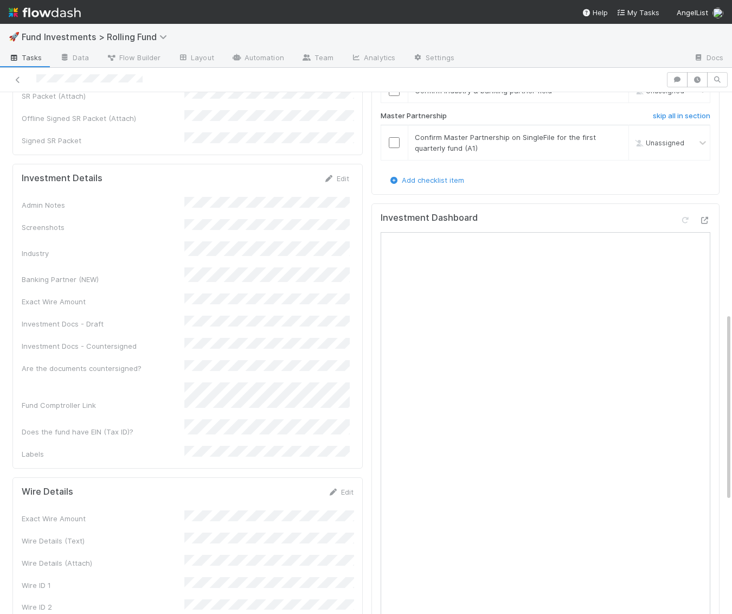
click at [703, 215] on div at bounding box center [695, 222] width 30 height 15
click at [705, 215] on div at bounding box center [704, 220] width 11 height 11
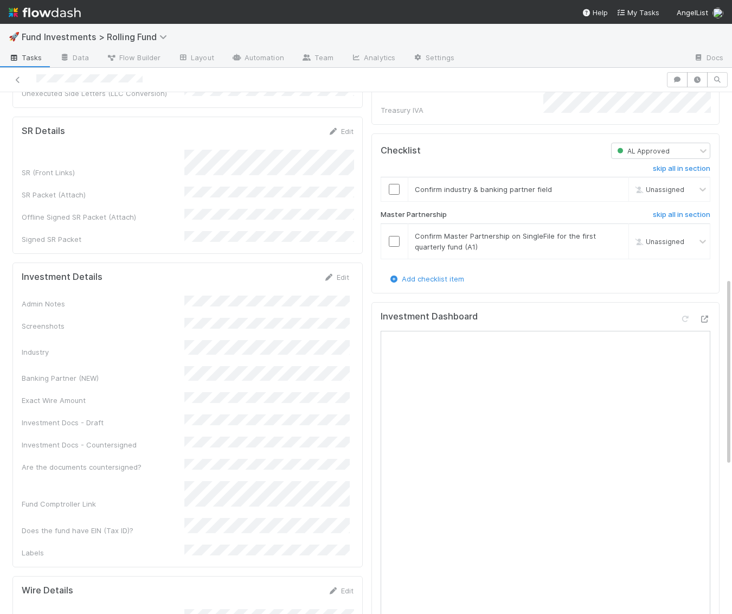
scroll to position [516, 0]
click at [336, 272] on link "Edit" at bounding box center [336, 276] width 25 height 9
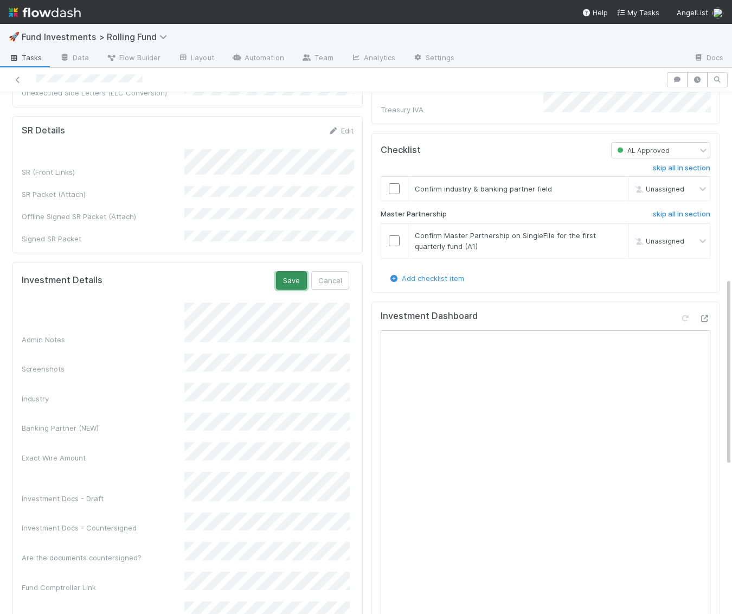
click at [296, 271] on button "Save" at bounding box center [291, 280] width 31 height 18
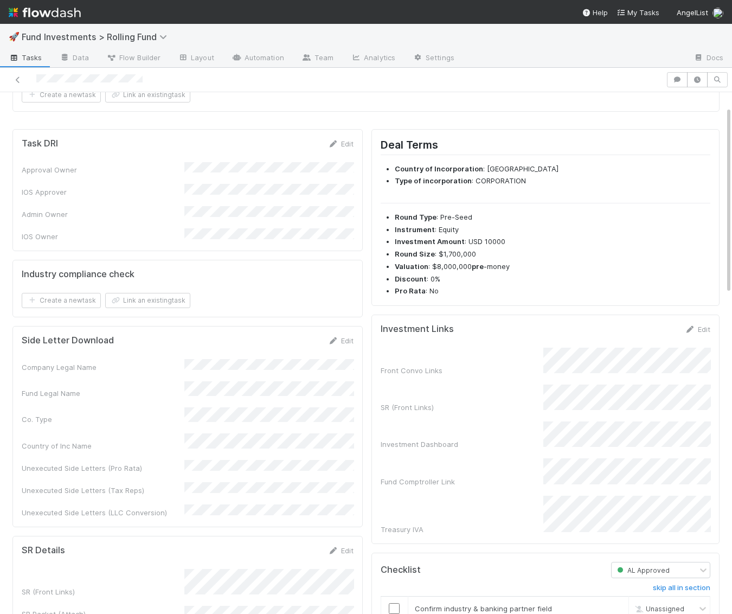
scroll to position [0, 0]
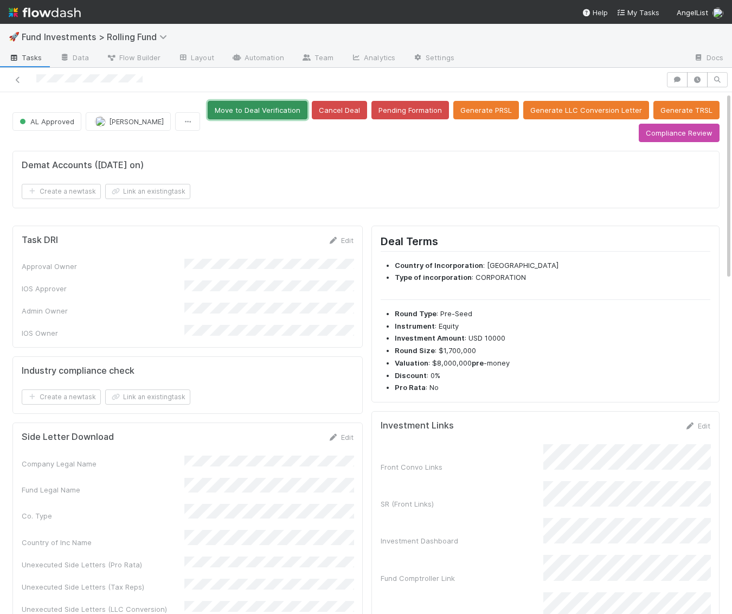
click at [291, 101] on button "Move to Deal Verification" at bounding box center [258, 110] width 100 height 18
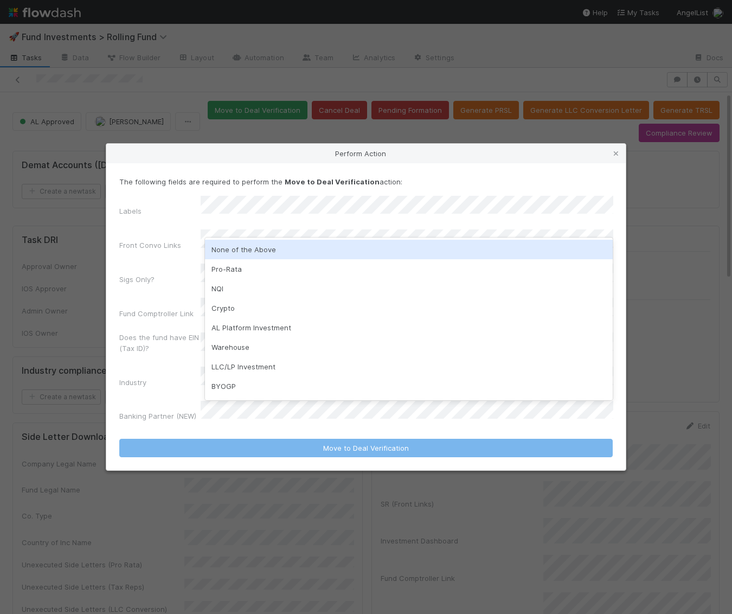
click at [261, 253] on div "None of the Above" at bounding box center [409, 250] width 408 height 20
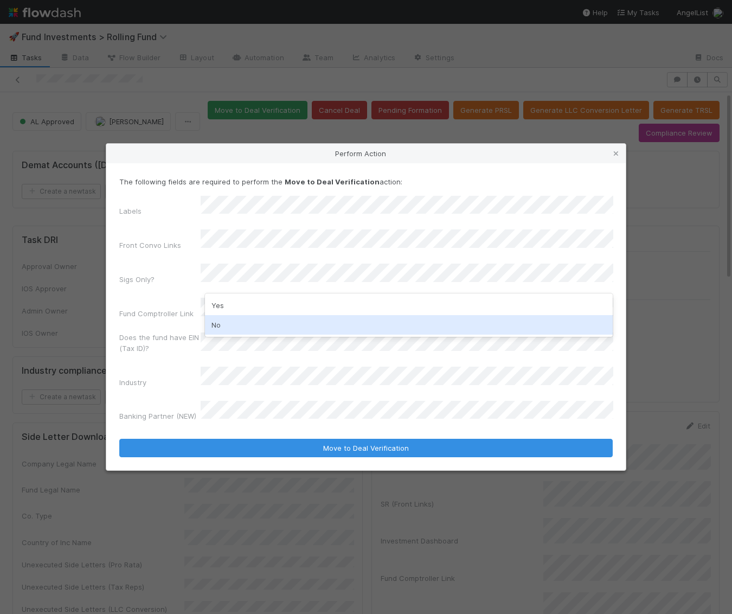
click at [228, 323] on div "No" at bounding box center [409, 325] width 408 height 20
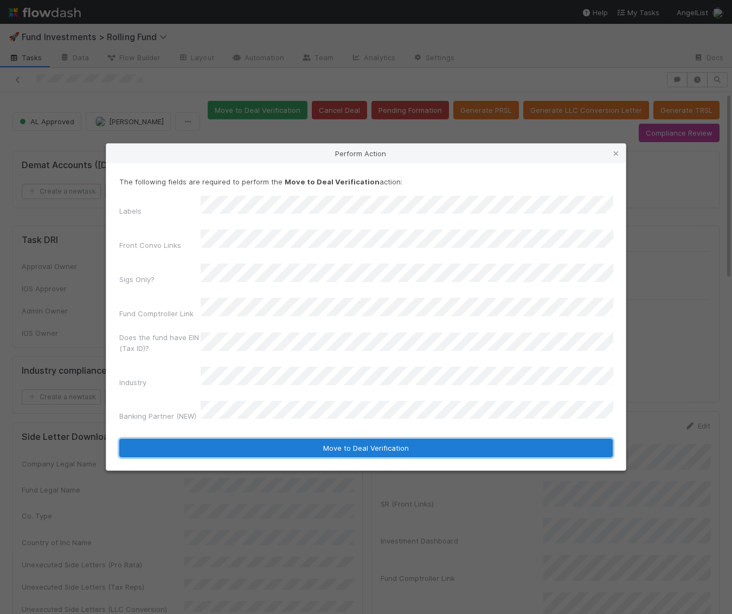
click at [259, 439] on button "Move to Deal Verification" at bounding box center [365, 448] width 493 height 18
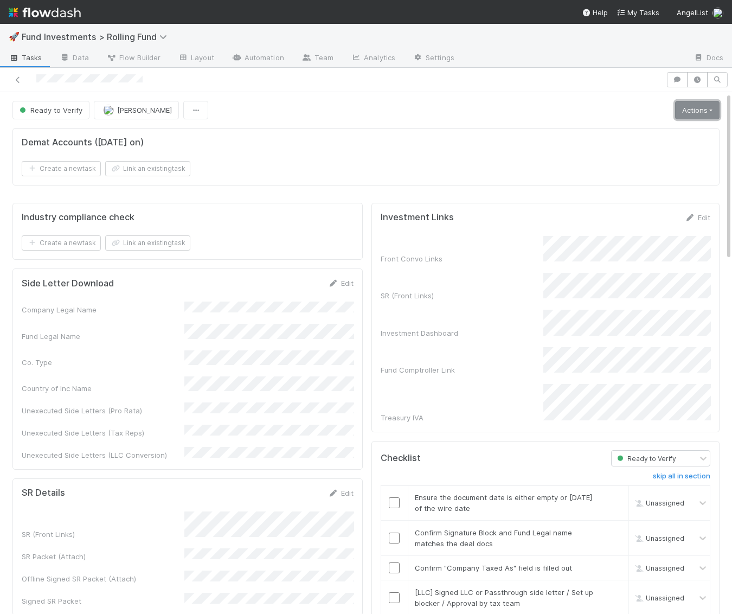
click at [690, 112] on link "Actions" at bounding box center [697, 110] width 44 height 18
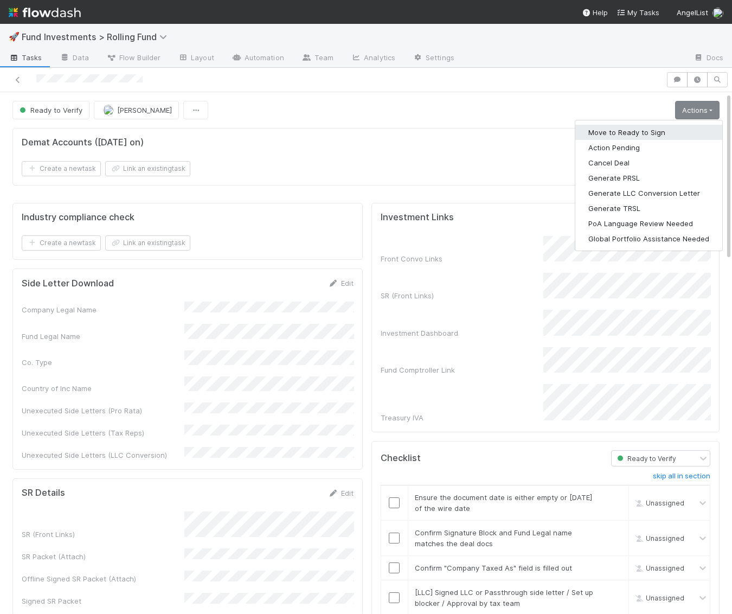
click at [668, 133] on button "Move to Ready to Sign" at bounding box center [648, 132] width 147 height 15
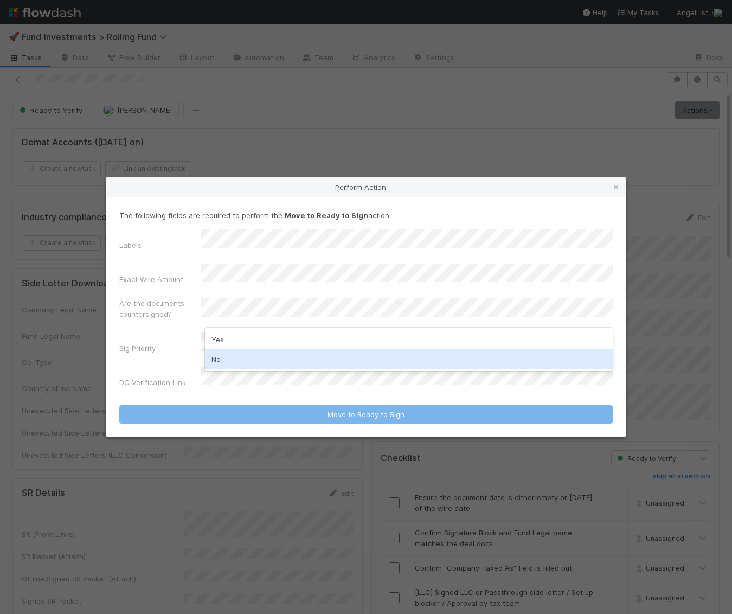
click at [237, 357] on div "No" at bounding box center [409, 359] width 408 height 20
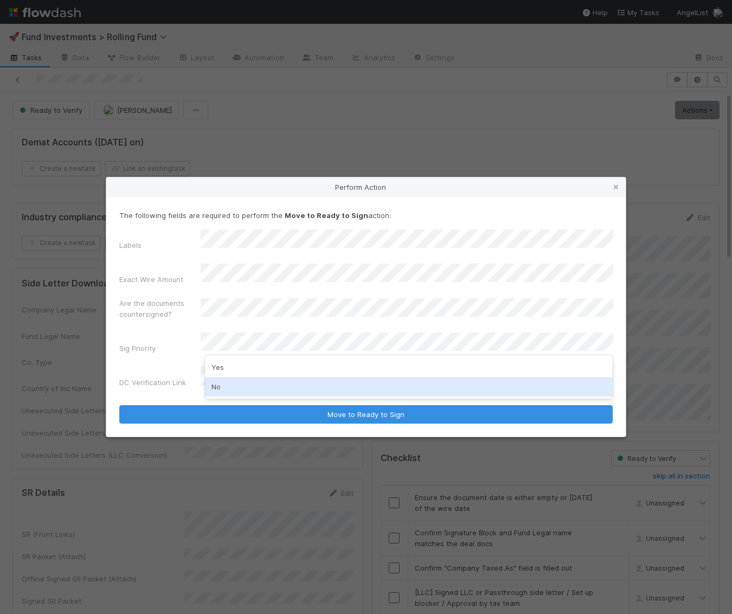
click at [233, 381] on div "No" at bounding box center [409, 387] width 408 height 20
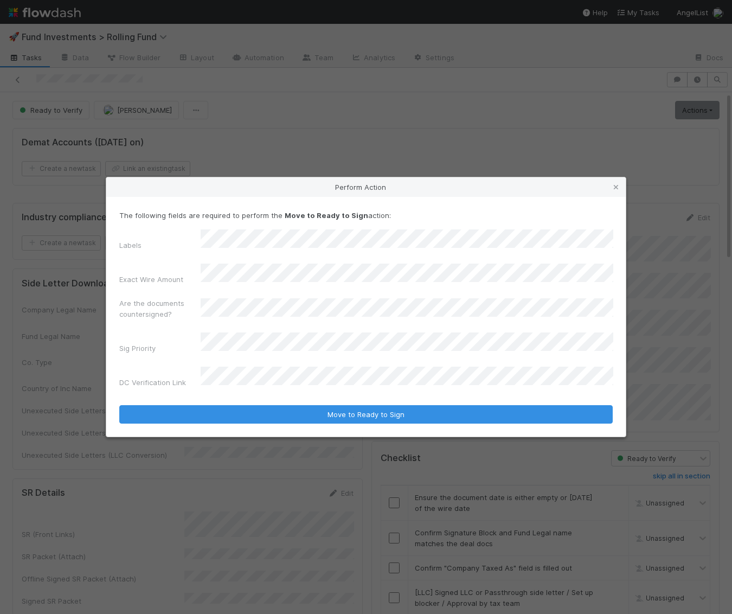
click at [263, 390] on form "The following fields are required to perform the Move to Ready to Sign action: …" at bounding box center [365, 316] width 493 height 213
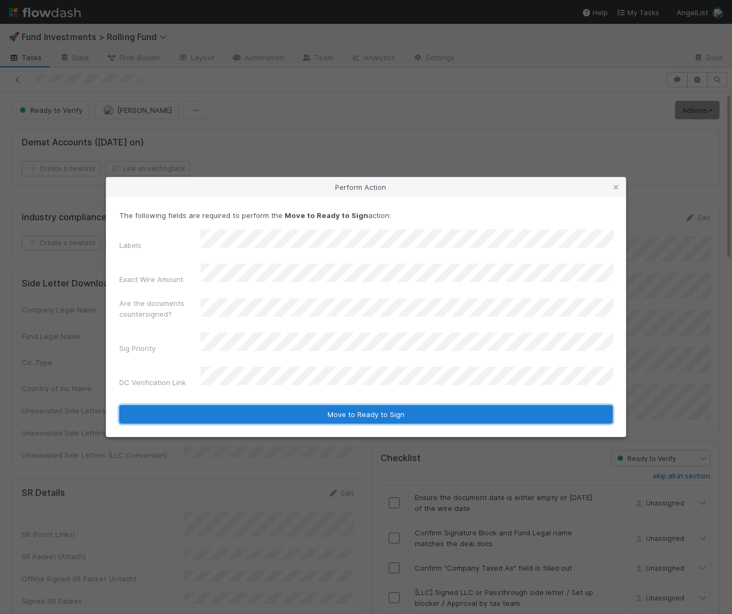
click at [279, 405] on button "Move to Ready to Sign" at bounding box center [365, 414] width 493 height 18
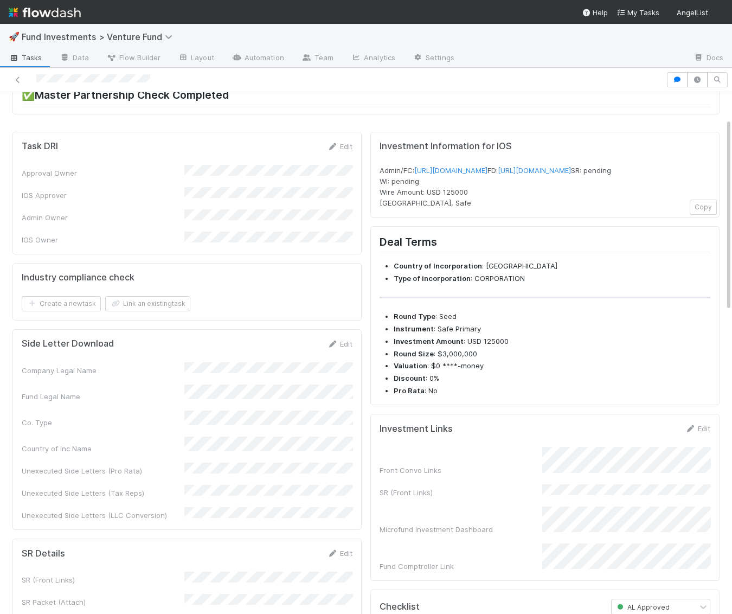
scroll to position [106, 0]
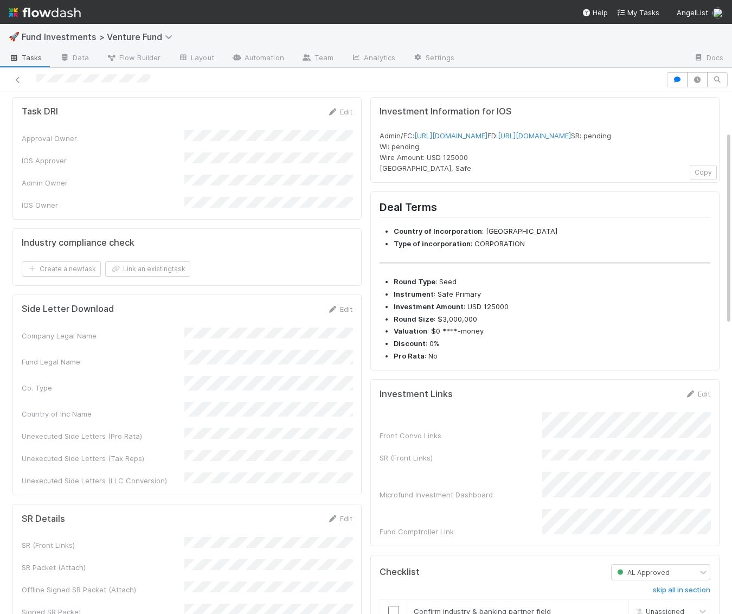
click at [695, 399] on div "Edit" at bounding box center [697, 393] width 25 height 11
click at [695, 398] on link "Edit" at bounding box center [697, 393] width 25 height 9
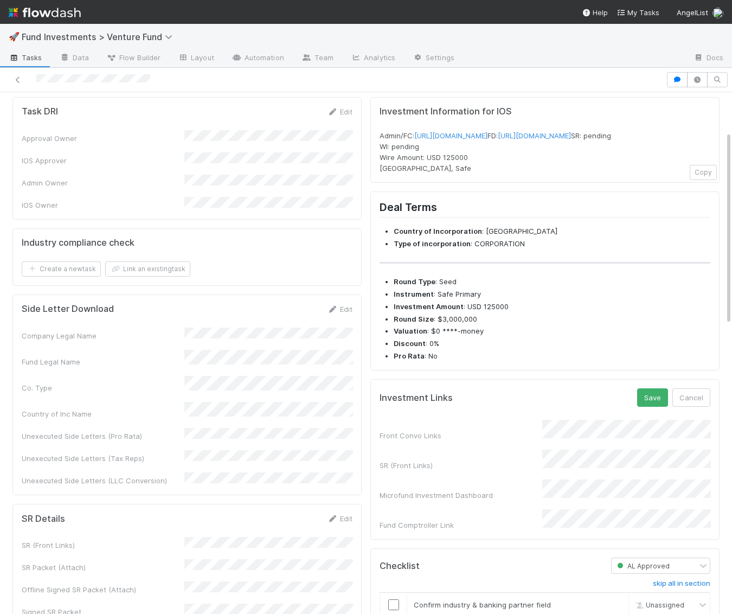
click at [487, 418] on form "Investment Links Save Cancel Front Convo Links SR (Front Links) Microfund Inves…" at bounding box center [544, 459] width 331 height 142
click at [648, 407] on button "Save" at bounding box center [652, 397] width 31 height 18
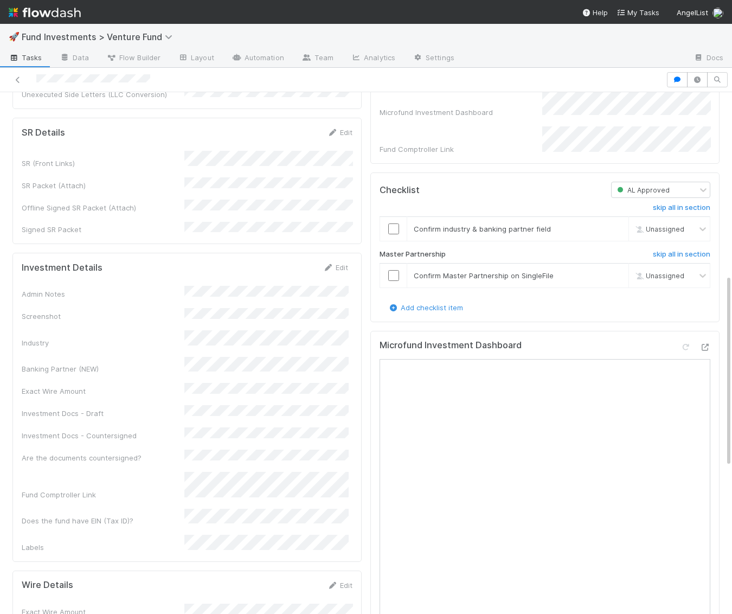
scroll to position [494, 0]
click at [334, 261] on link "Edit" at bounding box center [335, 265] width 25 height 9
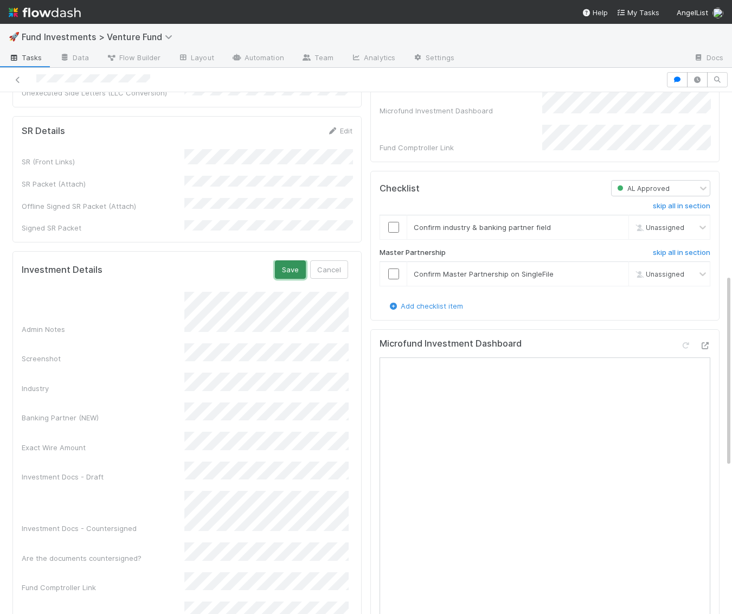
click at [295, 260] on button "Save" at bounding box center [290, 269] width 31 height 18
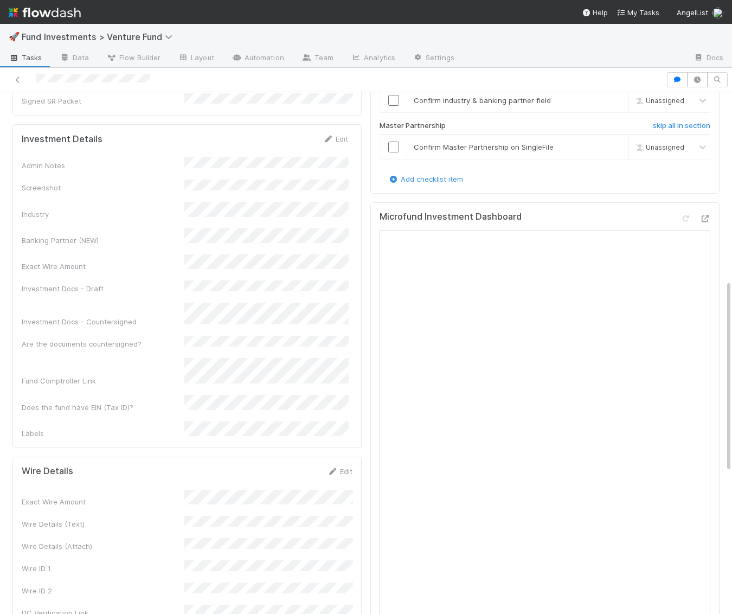
scroll to position [661, 0]
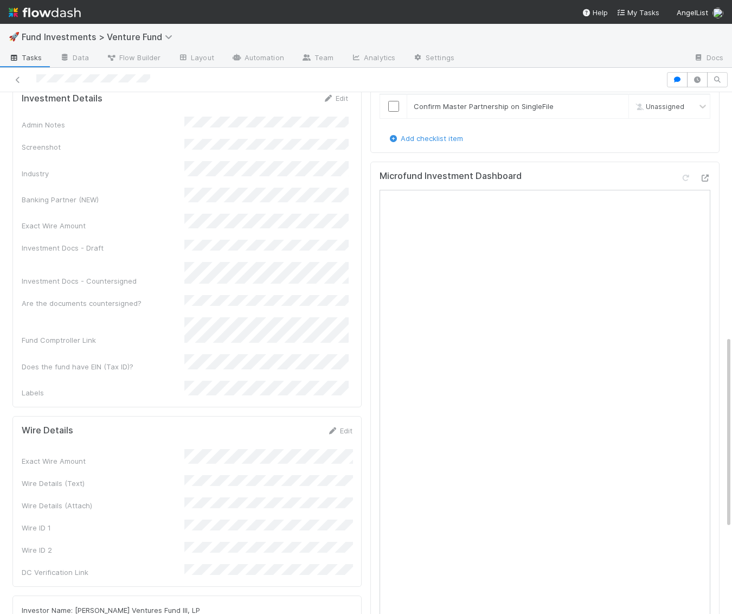
click at [339, 425] on div "Edit" at bounding box center [339, 430] width 25 height 11
click at [340, 426] on link "Edit" at bounding box center [339, 430] width 25 height 9
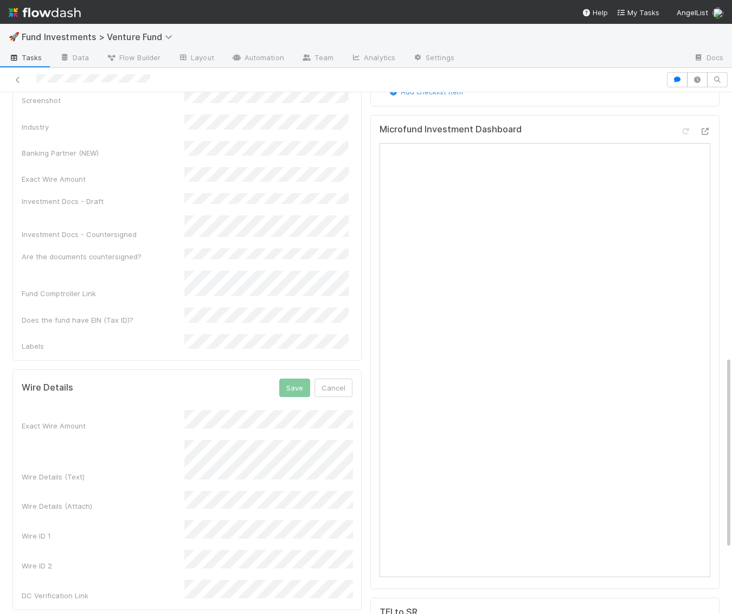
scroll to position [716, 0]
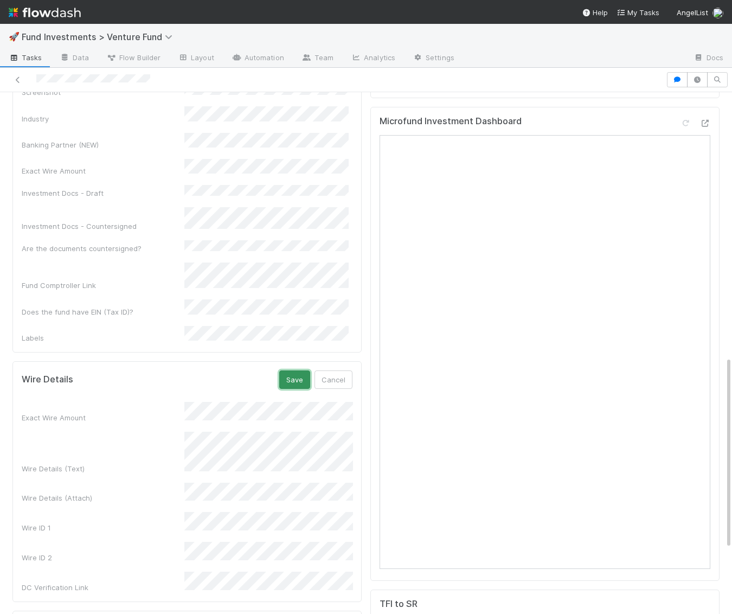
click at [293, 370] on button "Save" at bounding box center [294, 379] width 31 height 18
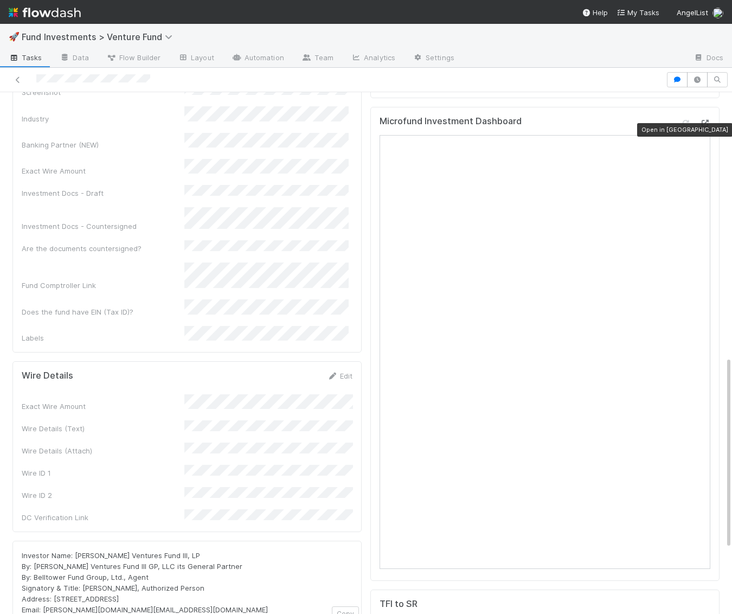
click at [705, 127] on icon at bounding box center [704, 123] width 11 height 7
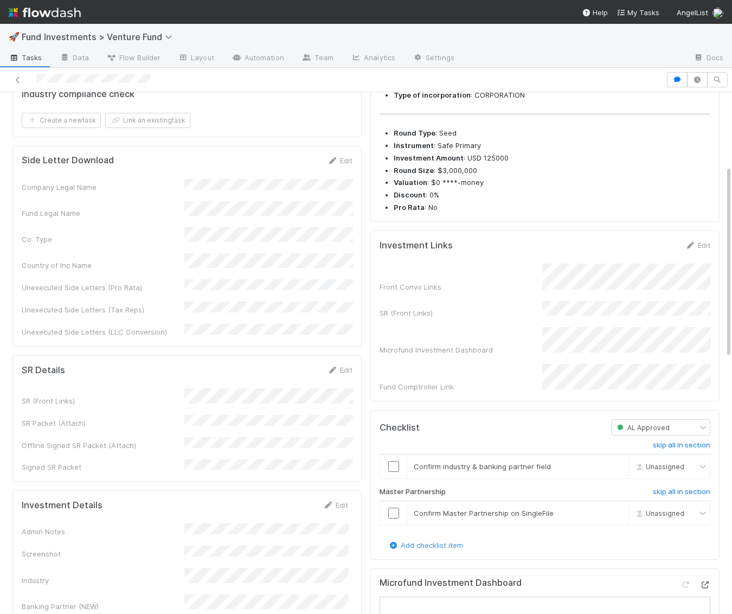
scroll to position [0, 0]
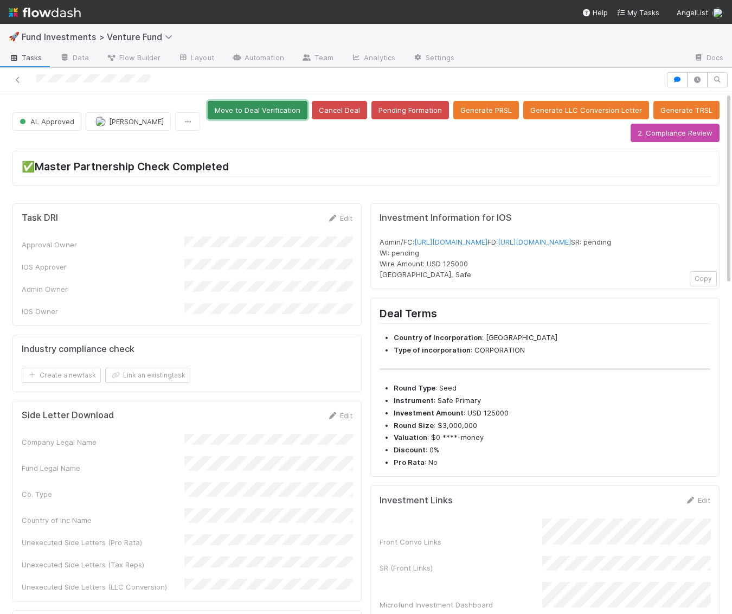
click at [279, 107] on button "Move to Deal Verification" at bounding box center [258, 110] width 100 height 18
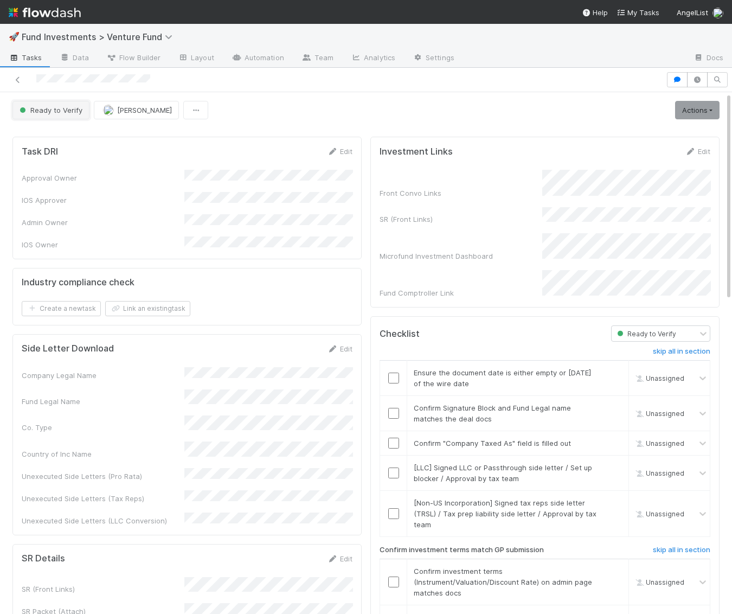
click at [49, 106] on span "Ready to Verify" at bounding box center [49, 110] width 65 height 9
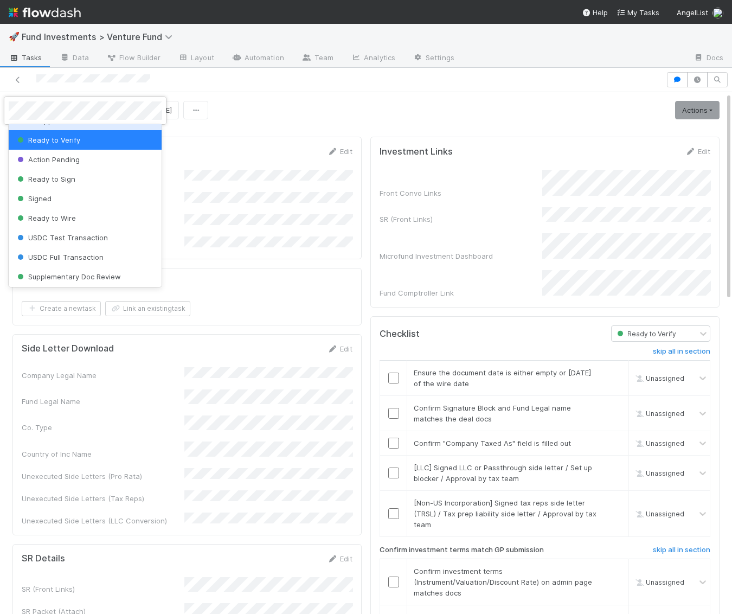
scroll to position [78, 0]
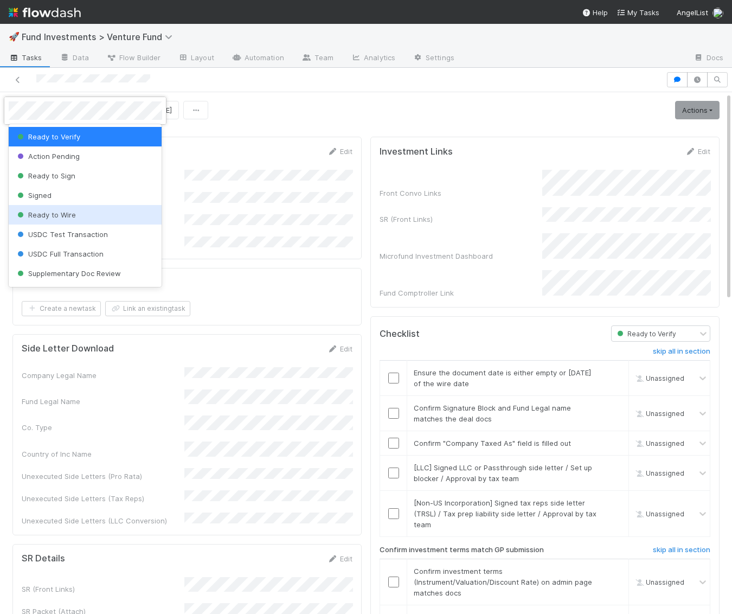
click at [67, 213] on span "Ready to Wire" at bounding box center [45, 214] width 61 height 9
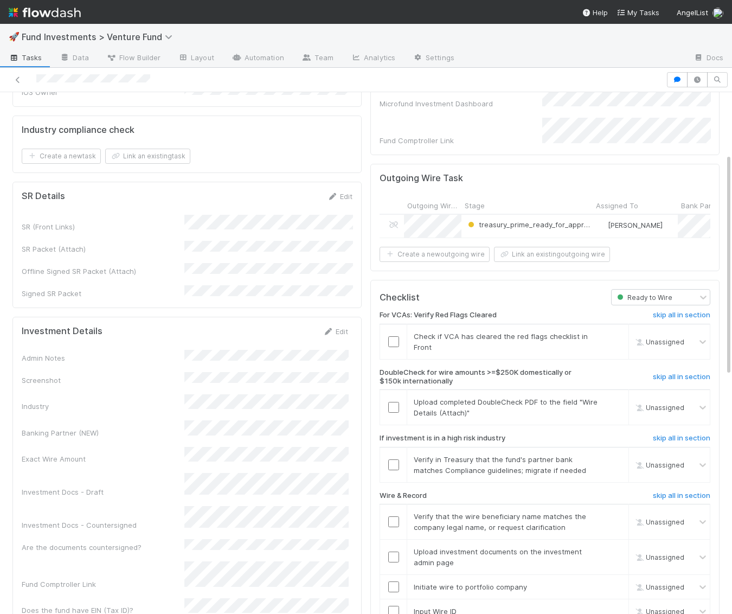
scroll to position [0, 0]
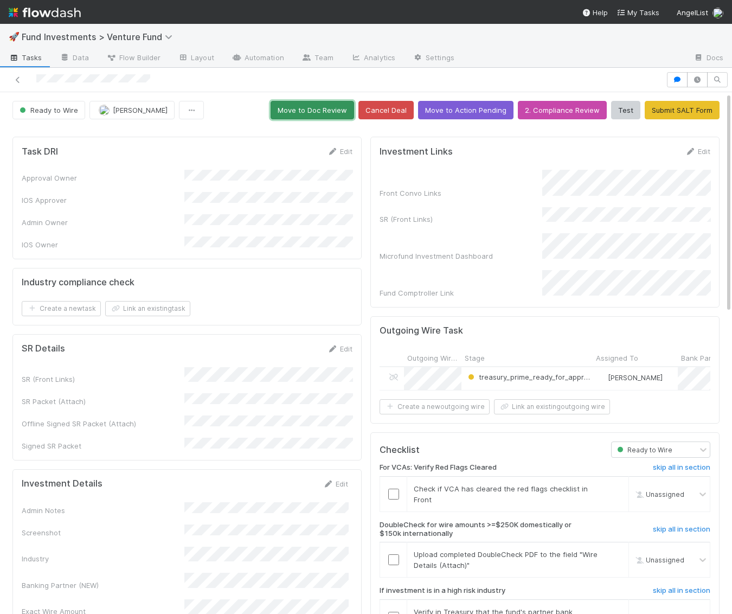
click at [313, 114] on button "Move to Doc Review" at bounding box center [311, 110] width 83 height 18
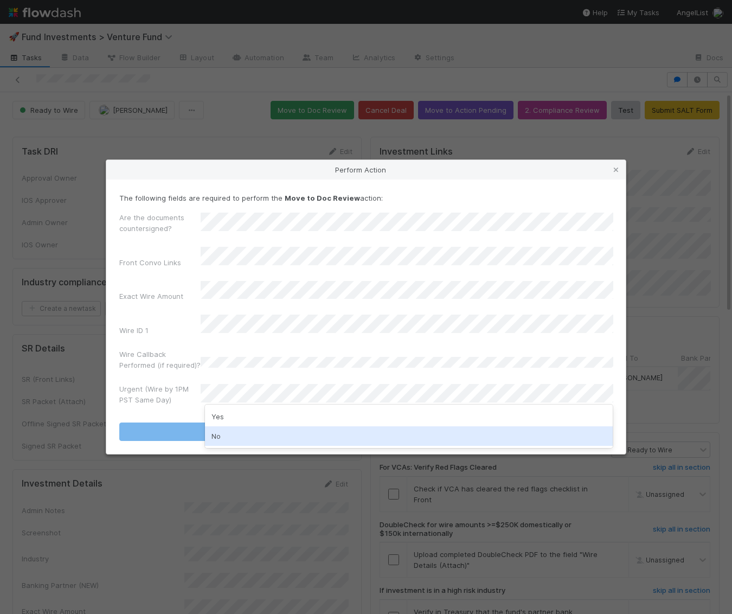
click at [246, 445] on div "No" at bounding box center [409, 436] width 408 height 20
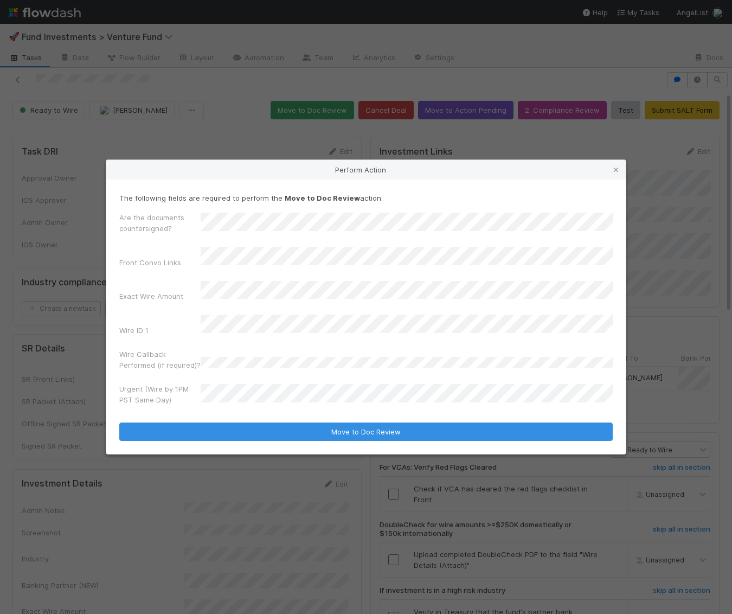
click at [249, 409] on form "The following fields are required to perform the Move to Doc Review action: Are…" at bounding box center [365, 316] width 493 height 249
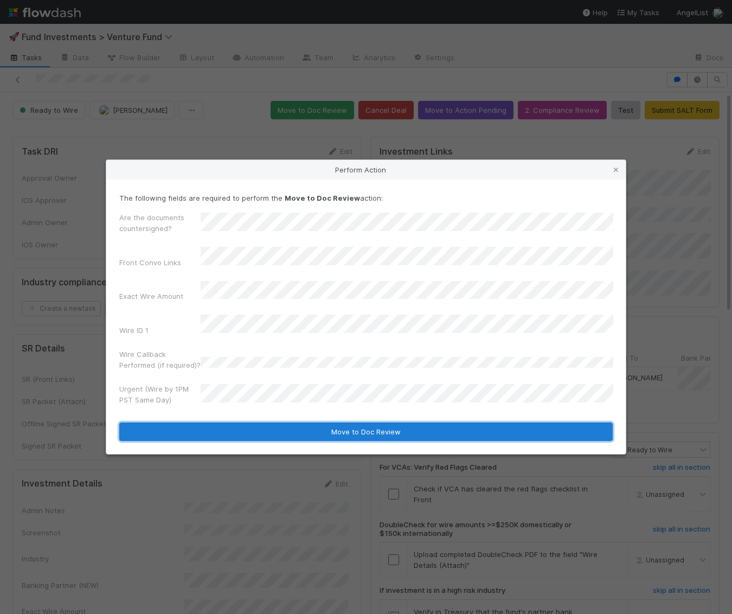
click at [249, 430] on button "Move to Doc Review" at bounding box center [365, 431] width 493 height 18
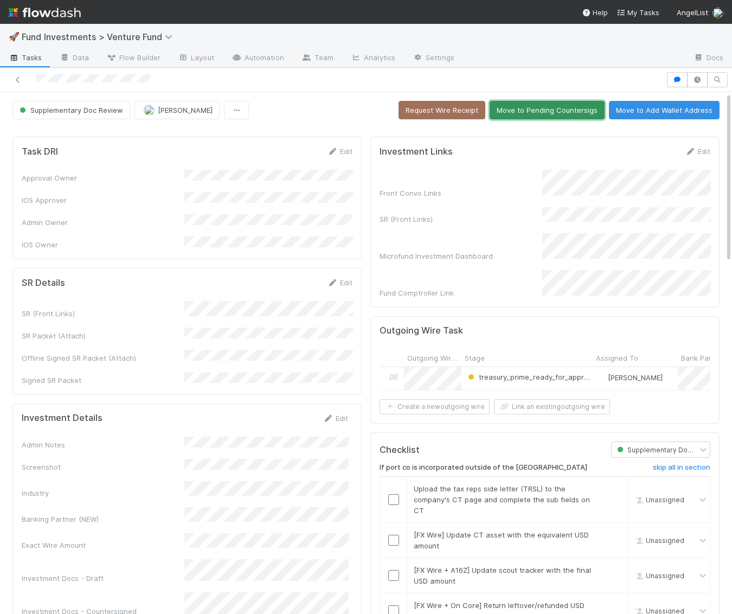
click at [536, 107] on button "Move to Pending Countersigs" at bounding box center [546, 110] width 115 height 18
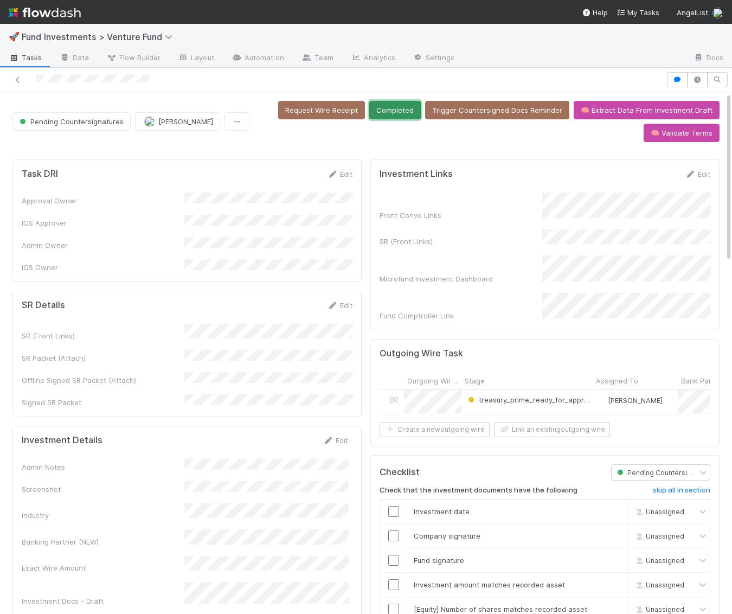
click at [397, 102] on button "Completed" at bounding box center [394, 110] width 51 height 18
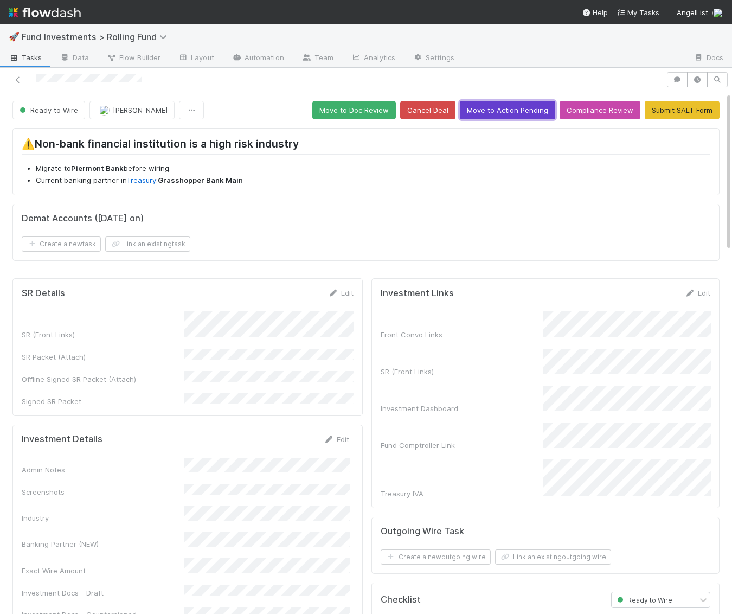
click at [528, 110] on button "Move to Action Pending" at bounding box center [507, 110] width 95 height 18
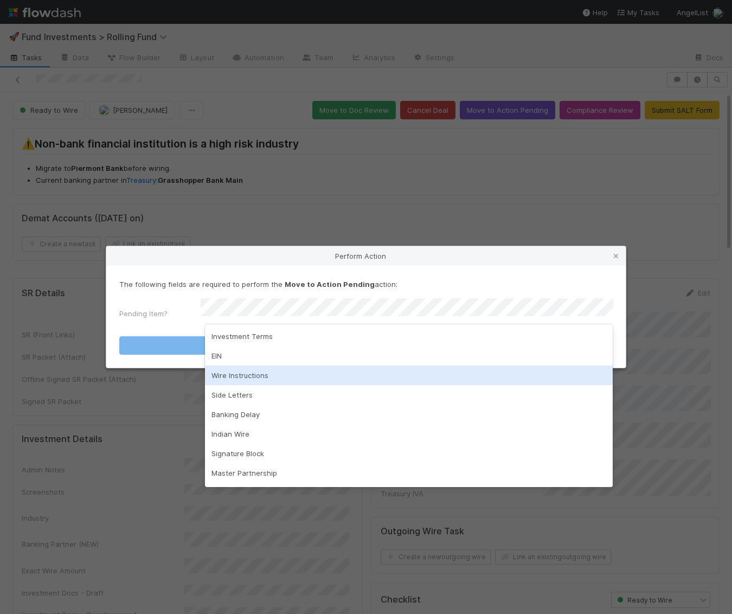
click at [280, 381] on div "Wire Instructions" at bounding box center [409, 375] width 408 height 20
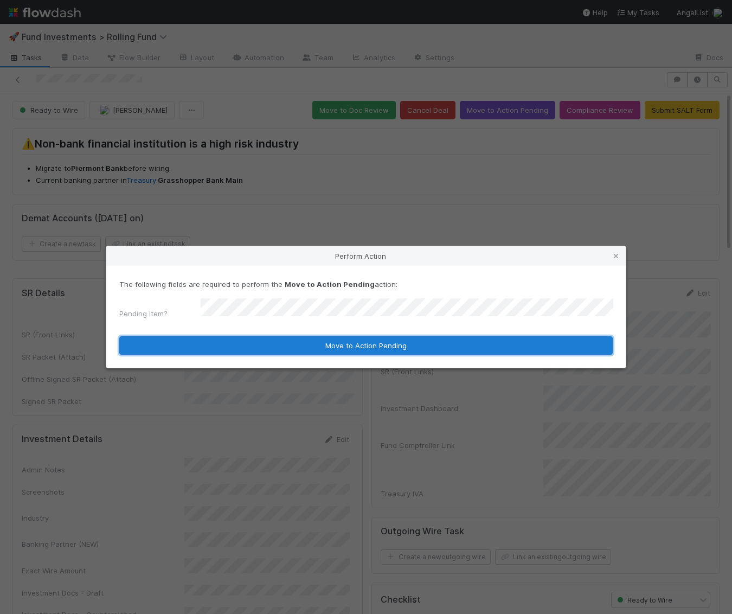
click at [292, 345] on button "Move to Action Pending" at bounding box center [365, 345] width 493 height 18
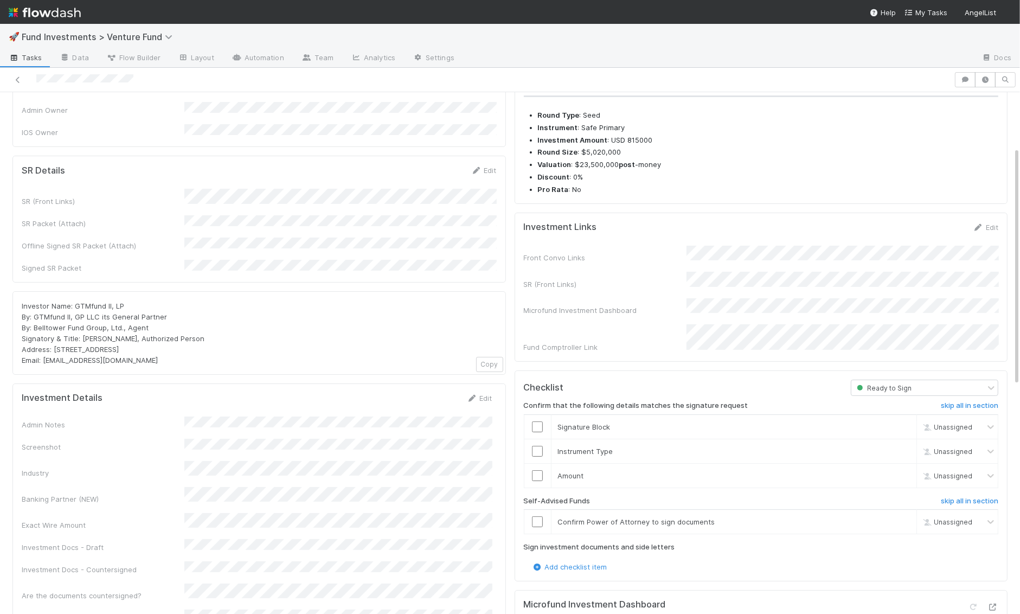
scroll to position [127, 0]
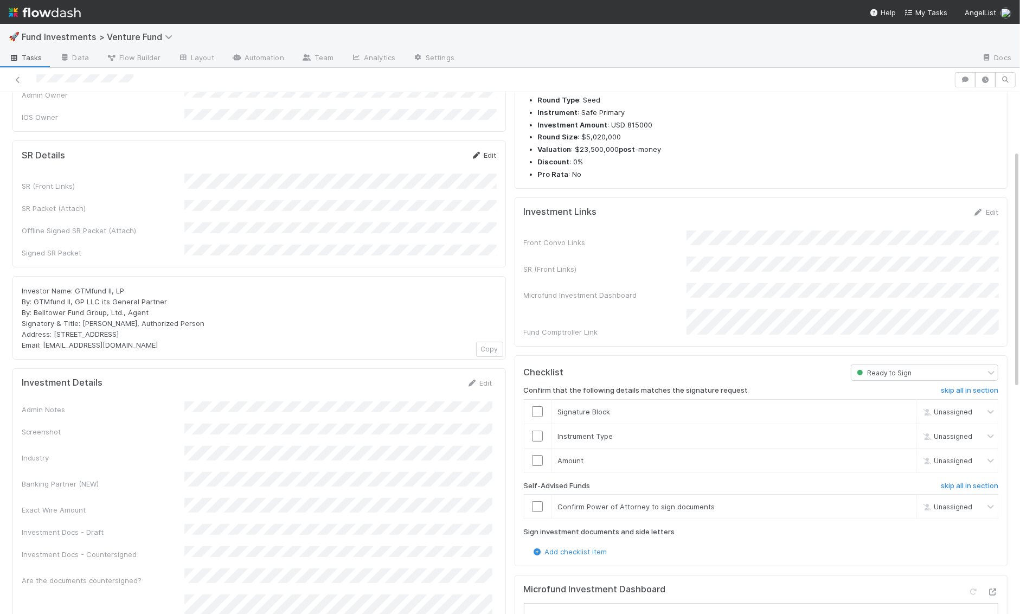
click at [483, 151] on link "Edit" at bounding box center [483, 155] width 25 height 9
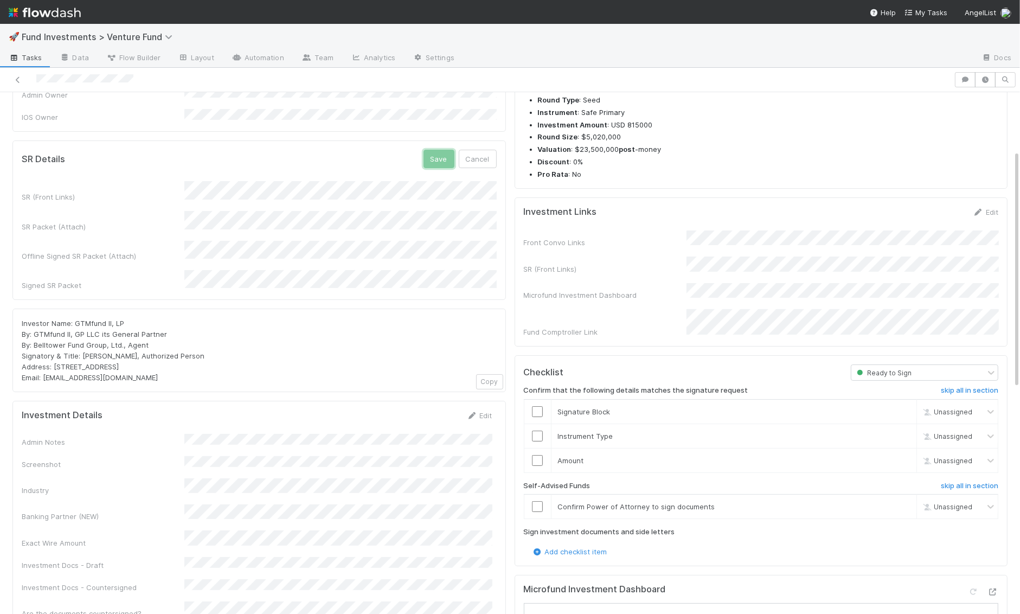
click at [437, 150] on button "Save" at bounding box center [438, 159] width 31 height 18
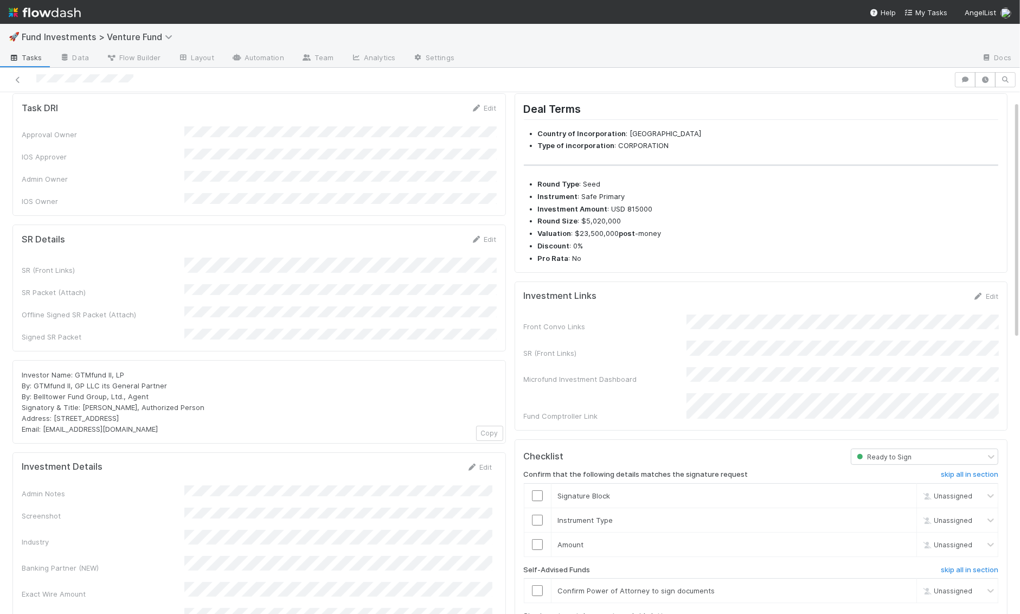
scroll to position [0, 0]
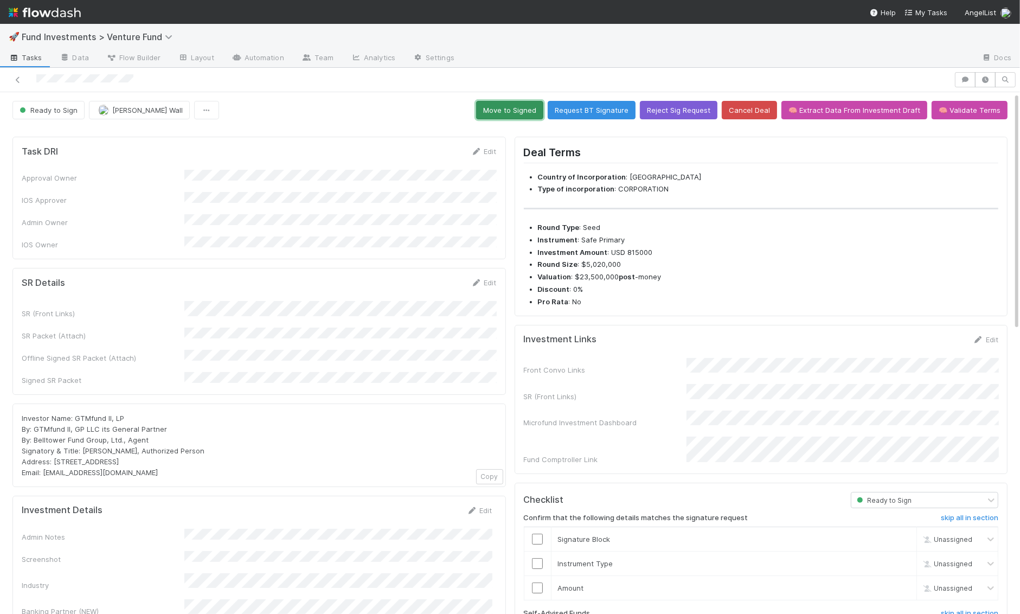
click at [536, 114] on button "Move to Signed" at bounding box center [509, 110] width 67 height 18
